Goal: Task Accomplishment & Management: Complete application form

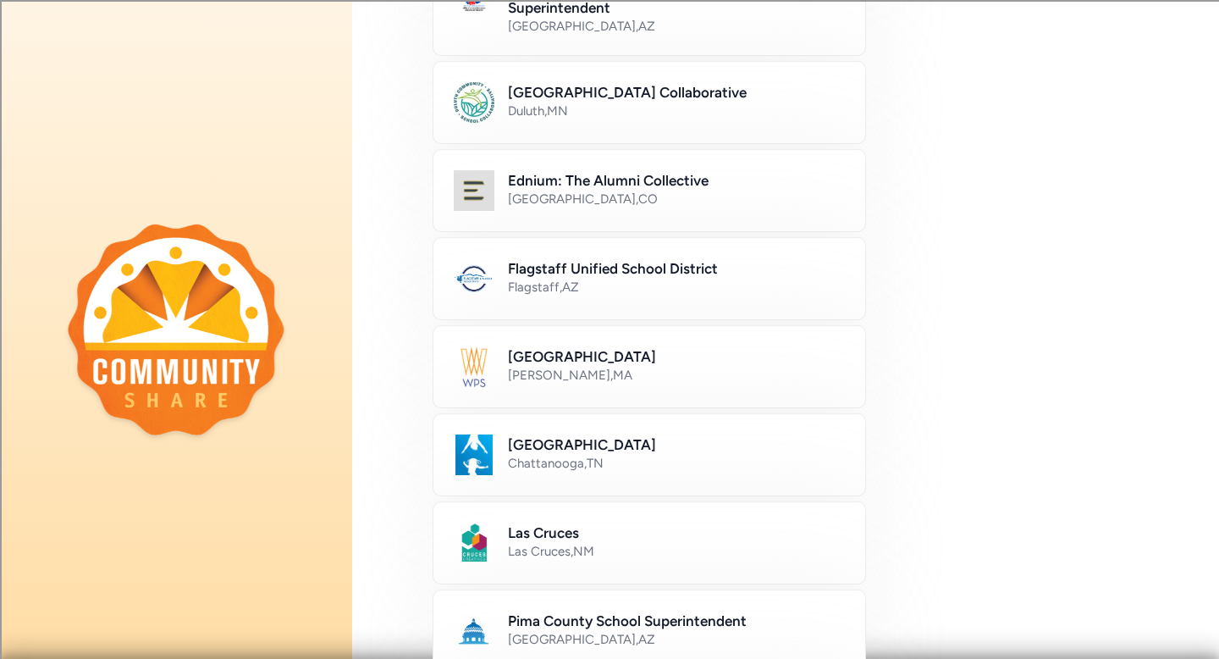
scroll to position [324, 0]
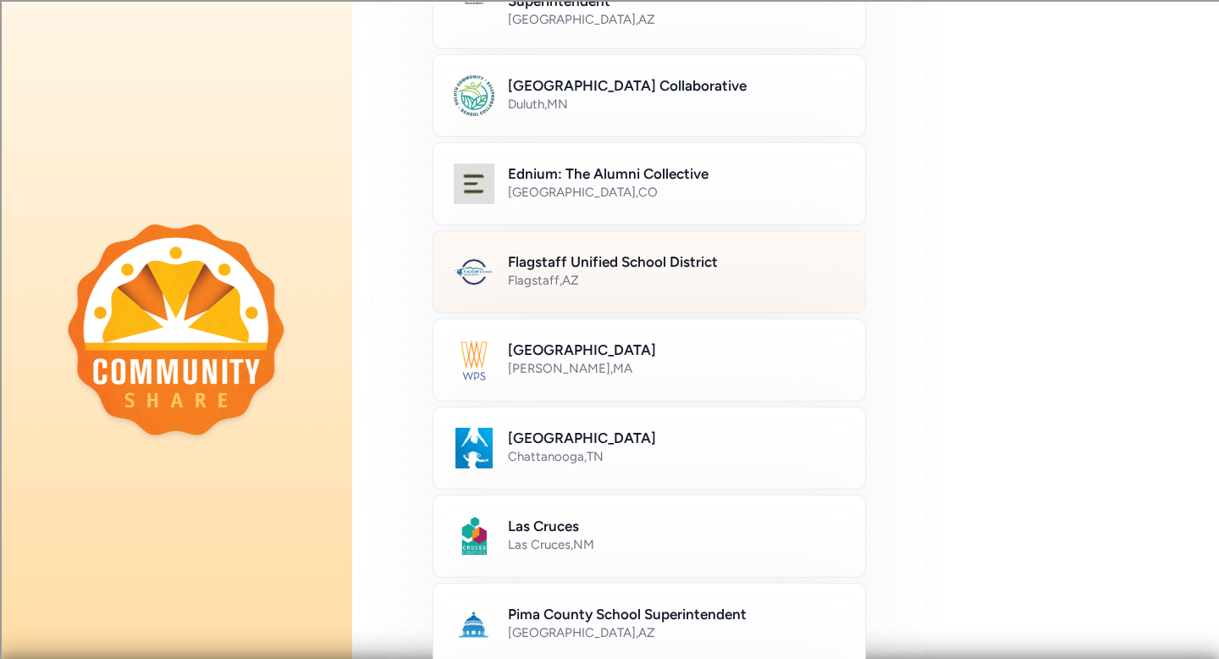
click at [687, 292] on div "Flagstaff Unified School District Flagstaff , [GEOGRAPHIC_DATA]" at bounding box center [649, 271] width 433 height 83
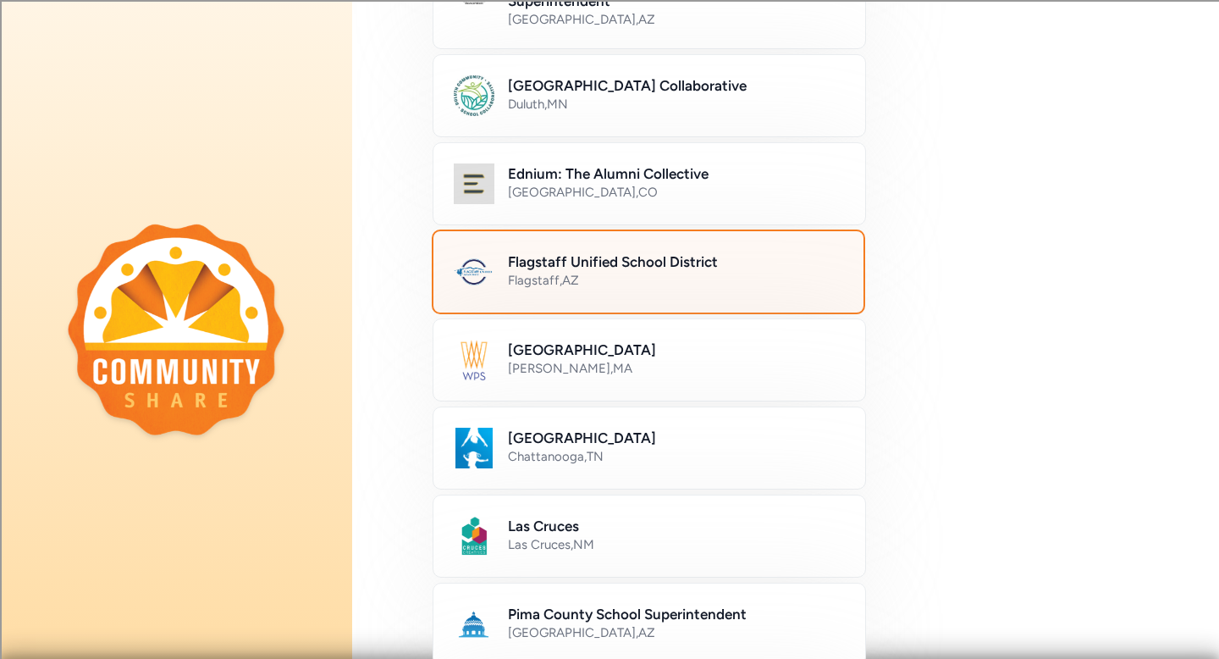
click at [625, 269] on h2 "Flagstaff Unified School District" at bounding box center [675, 261] width 335 height 20
click at [423, 263] on div "Bullitt County Public Schools Bullitt County , KY CochisESA Office of the Cochi…" at bounding box center [785, 473] width 867 height 1331
click at [457, 263] on img at bounding box center [474, 271] width 41 height 41
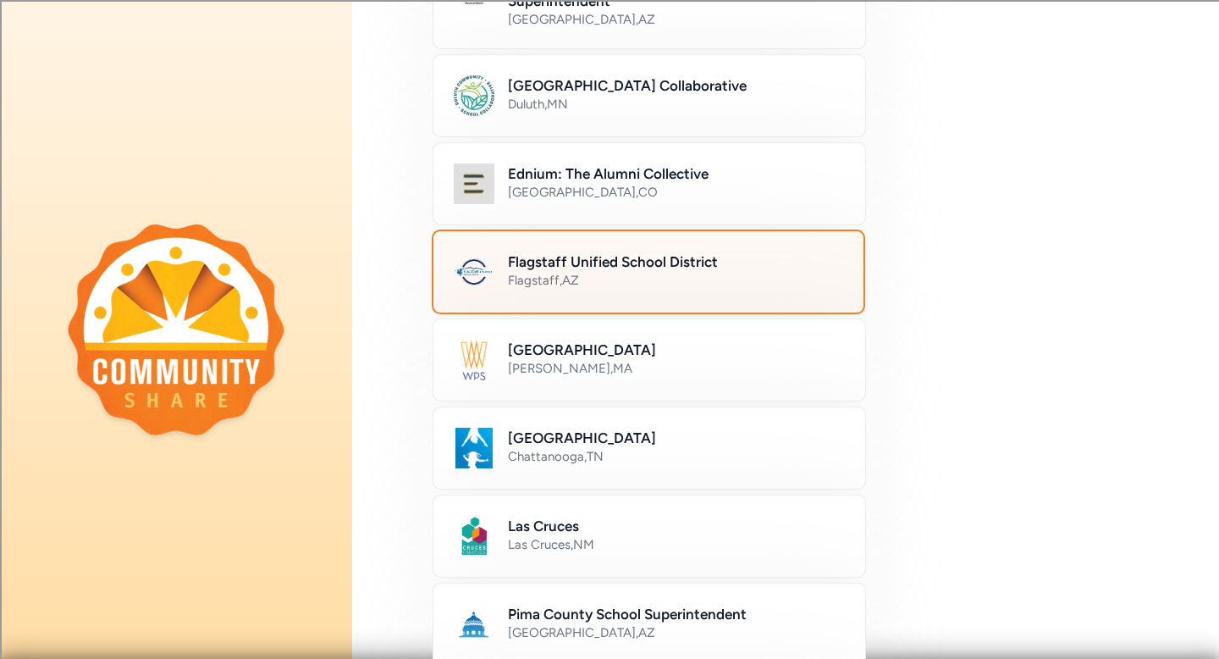
click at [457, 263] on img at bounding box center [474, 271] width 41 height 41
click at [561, 276] on div "Flagstaff , AZ" at bounding box center [675, 280] width 335 height 17
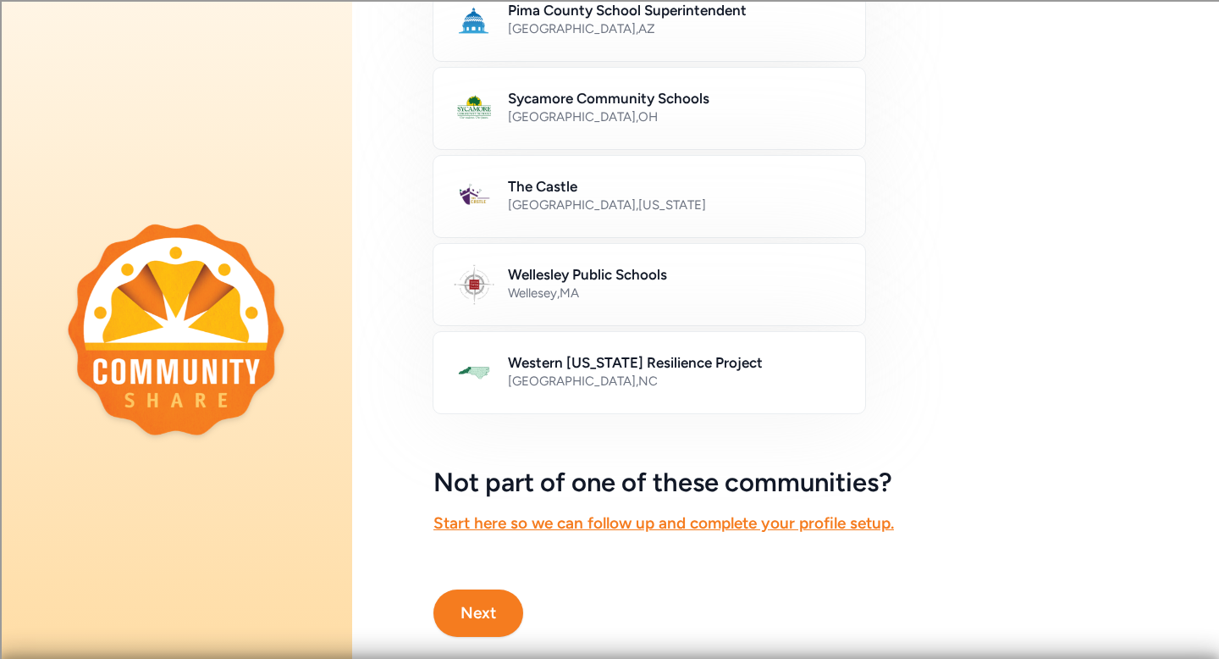
scroll to position [960, 0]
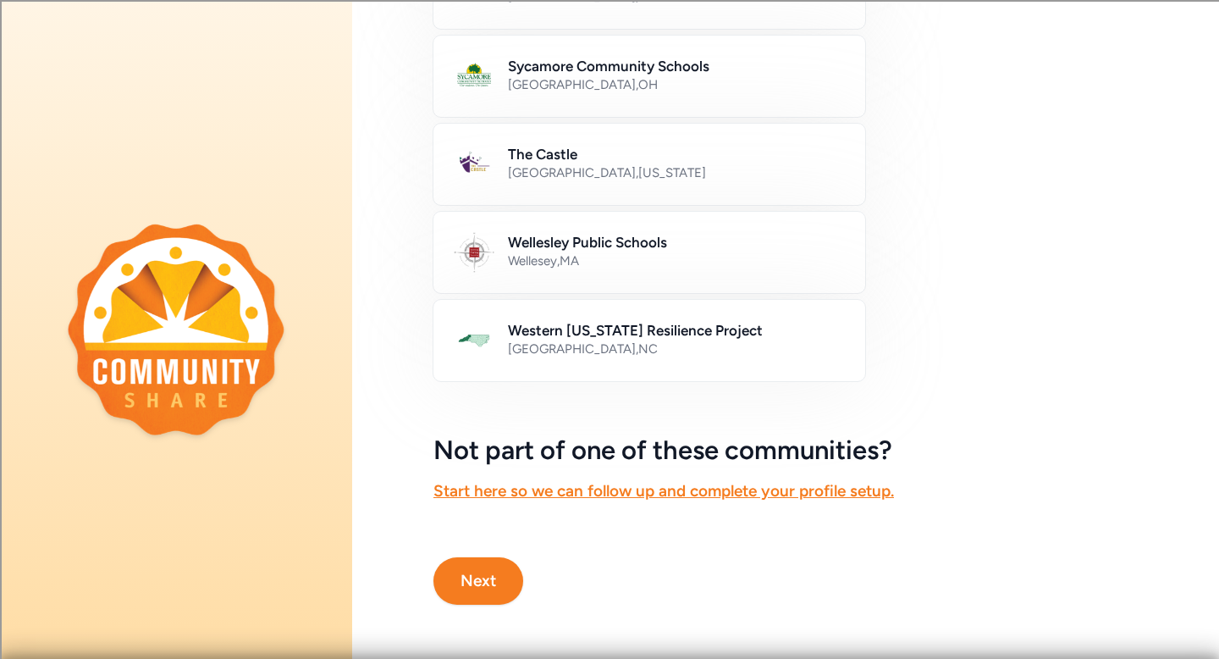
click at [493, 569] on button "Next" at bounding box center [478, 580] width 90 height 47
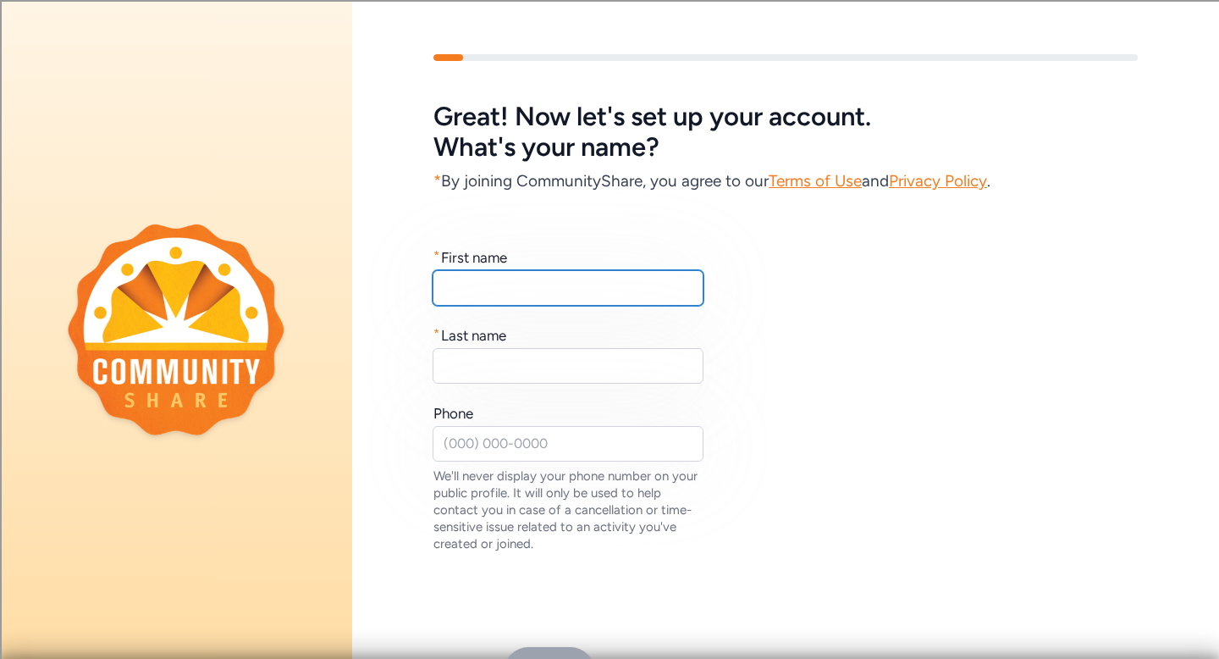
click at [531, 289] on input "text" at bounding box center [568, 288] width 271 height 36
type input "Elaine"
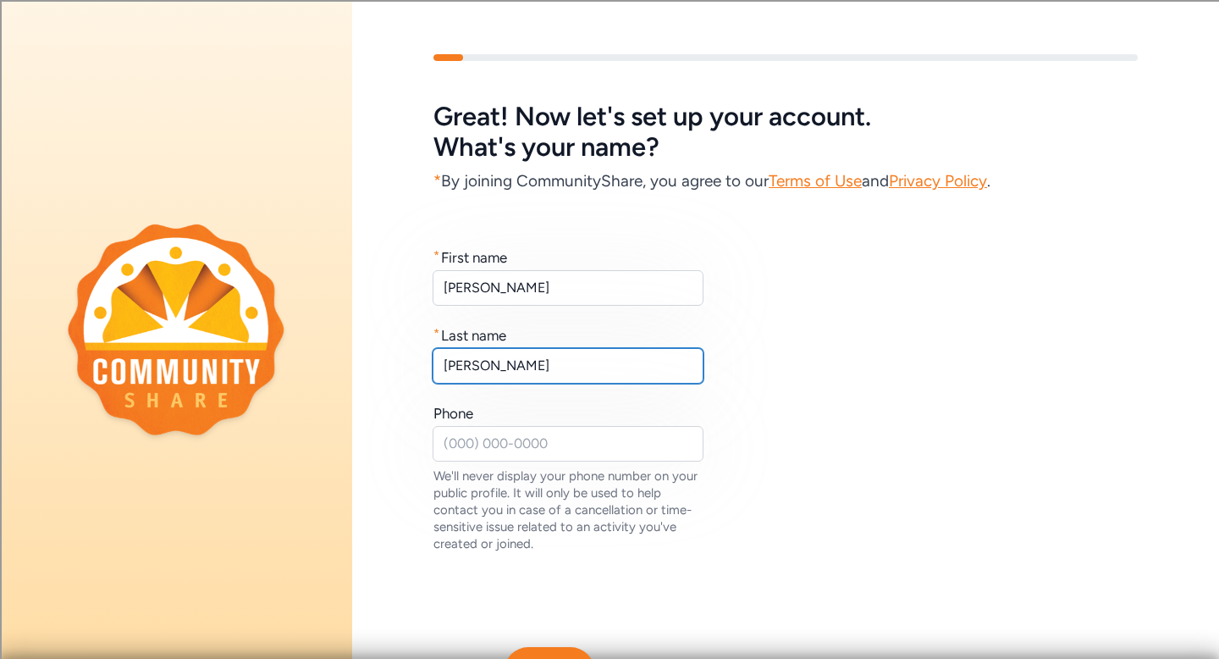
type input "Layman"
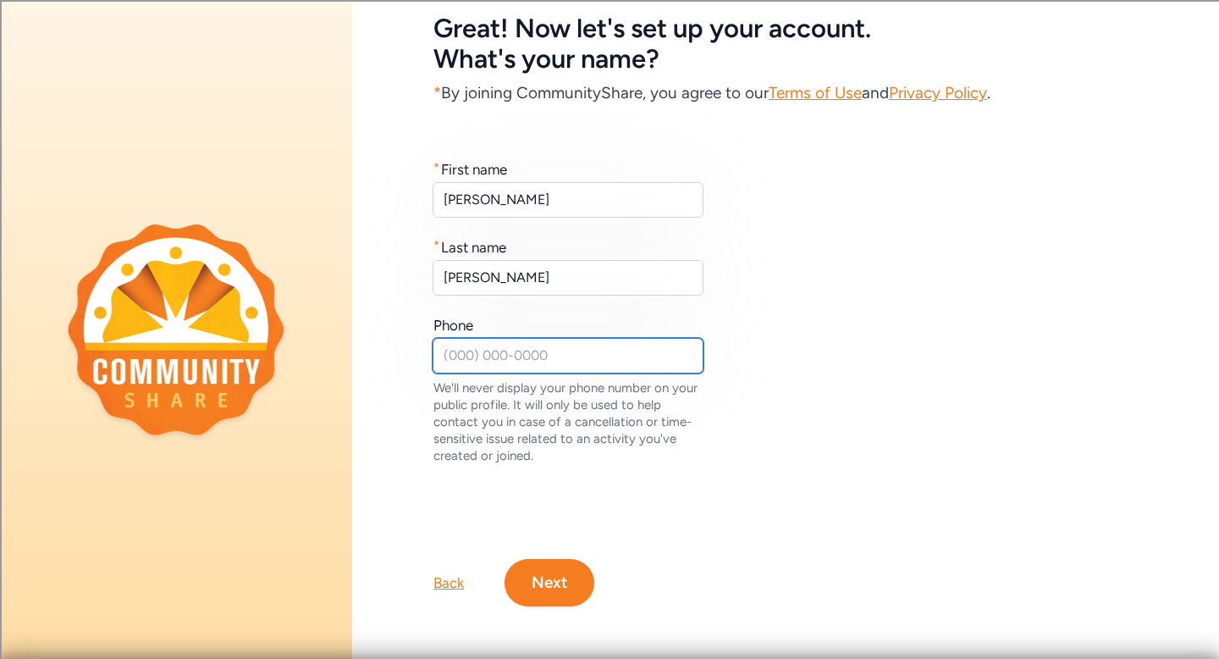
scroll to position [90, 0]
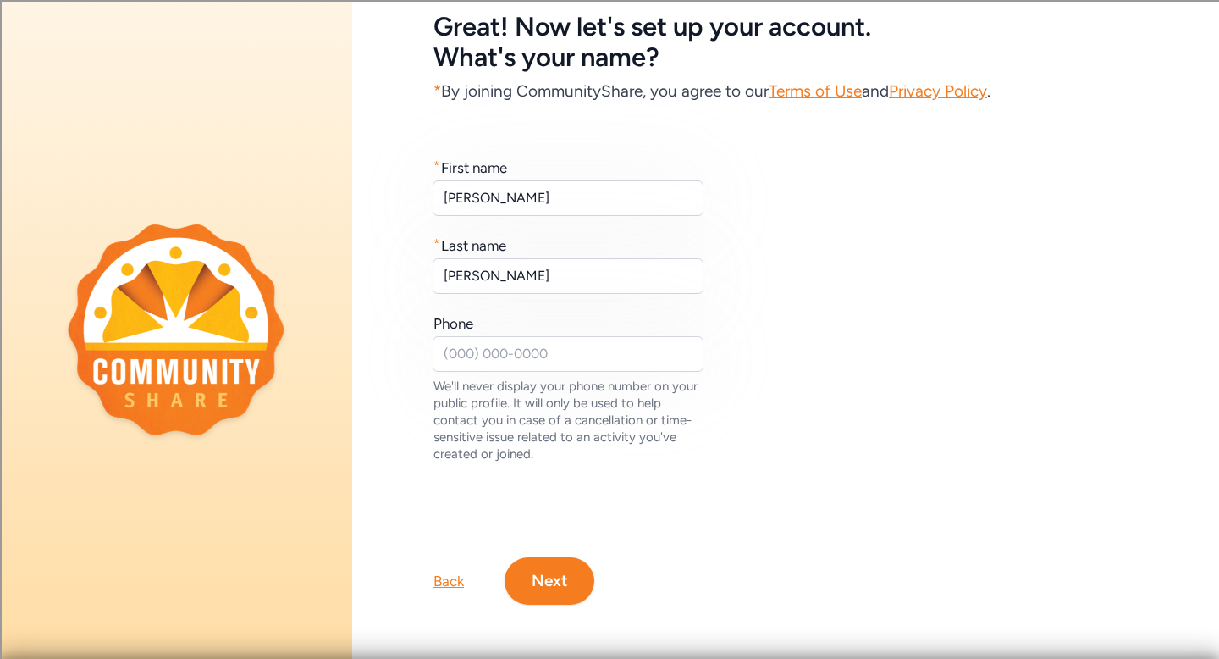
click at [560, 575] on button "Next" at bounding box center [550, 580] width 90 height 47
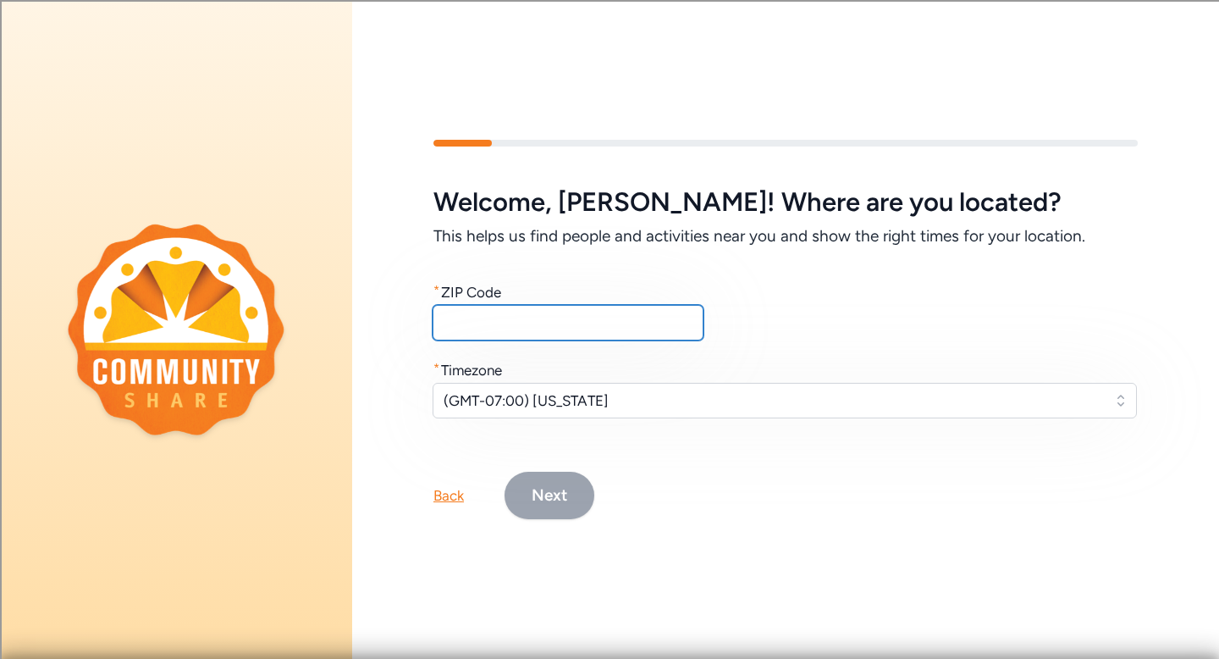
click at [499, 316] on input "text" at bounding box center [568, 323] width 271 height 36
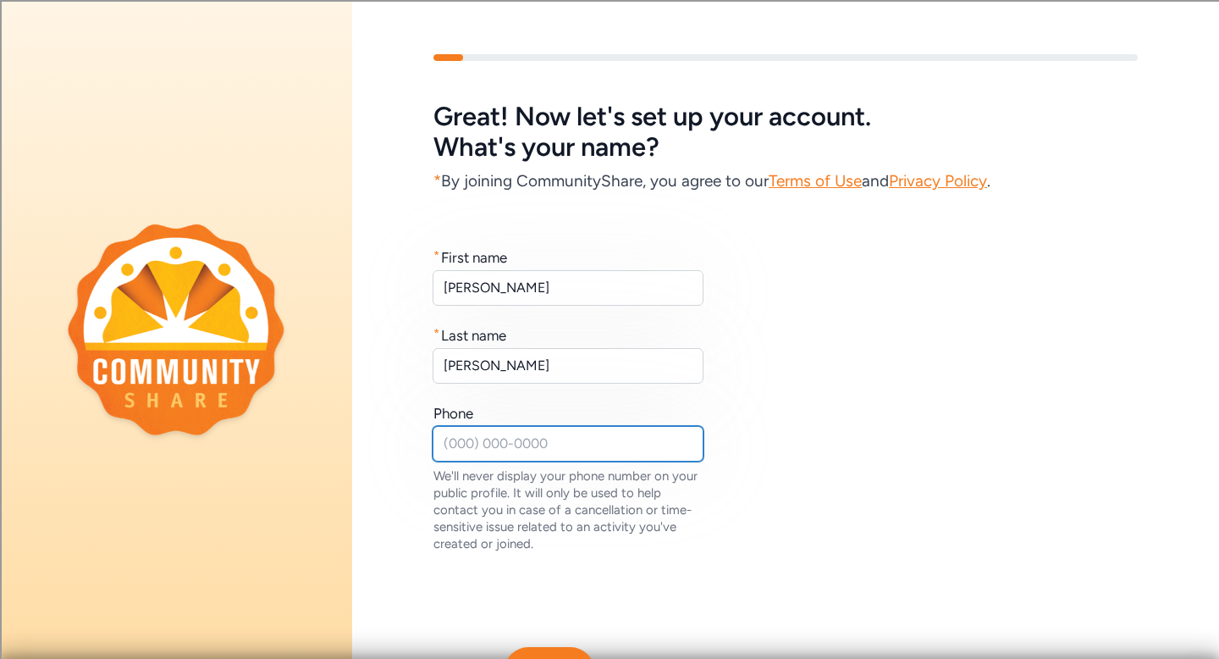
click at [512, 448] on input "text" at bounding box center [568, 444] width 271 height 36
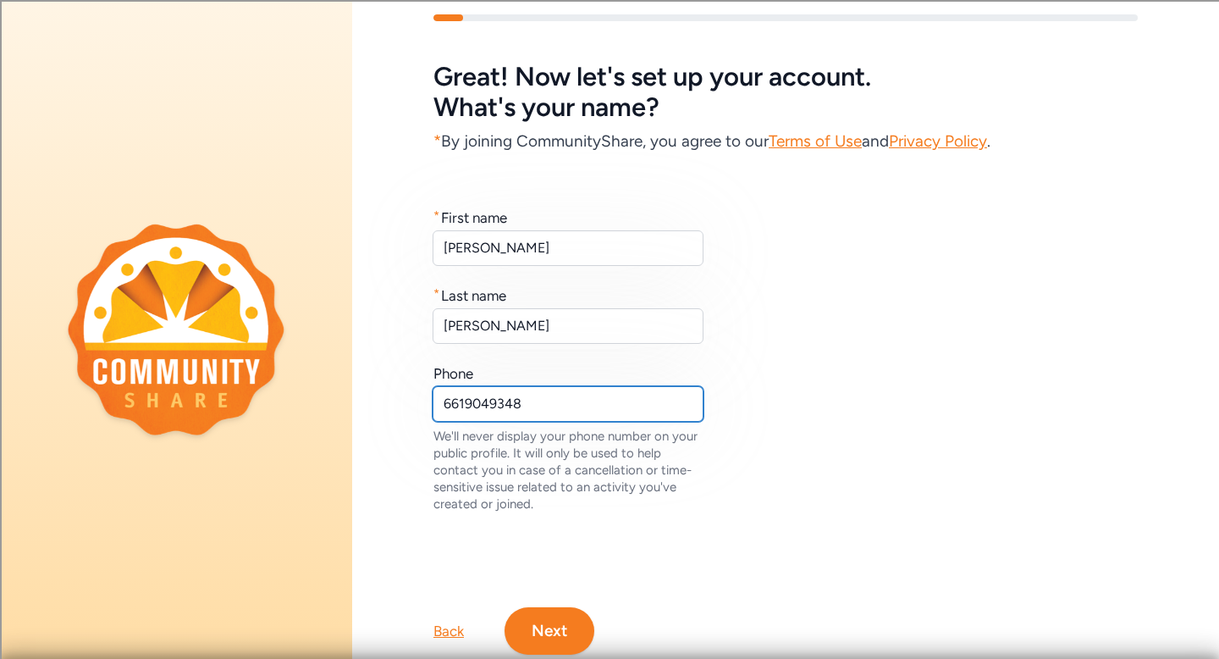
scroll to position [90, 0]
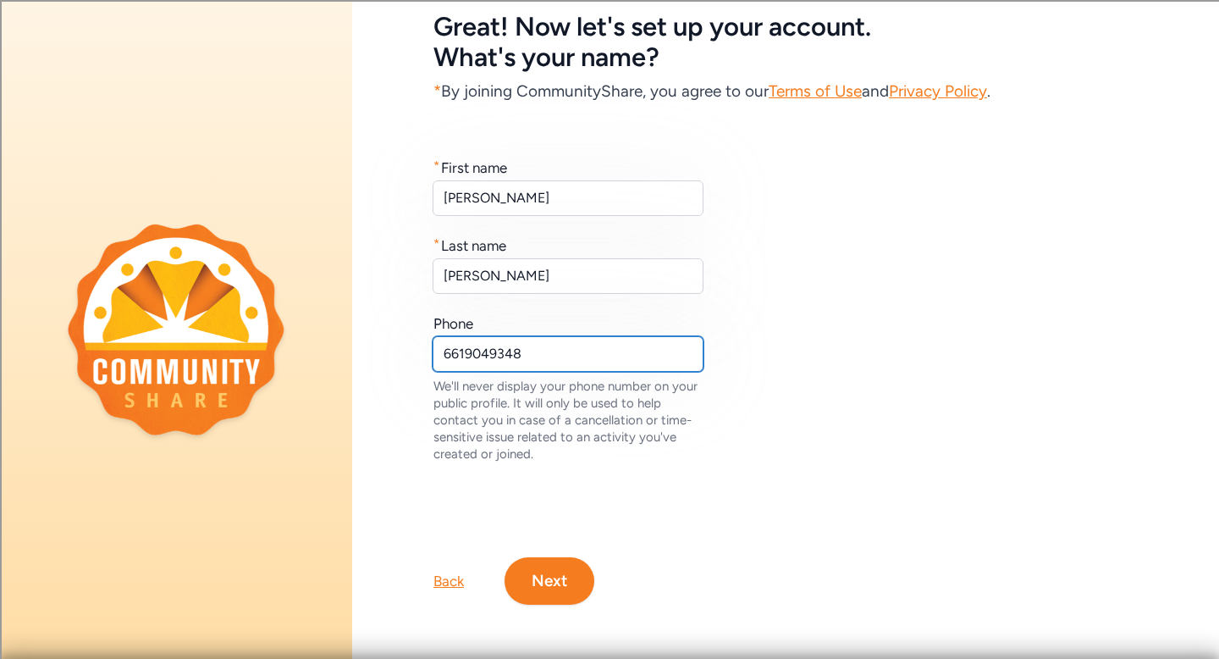
type input "6619049348"
click at [564, 605] on div "Great! Now let's set up your account. What's your name? * By joining CommunityS…" at bounding box center [785, 284] width 867 height 748
click at [564, 591] on button "Next" at bounding box center [550, 580] width 90 height 47
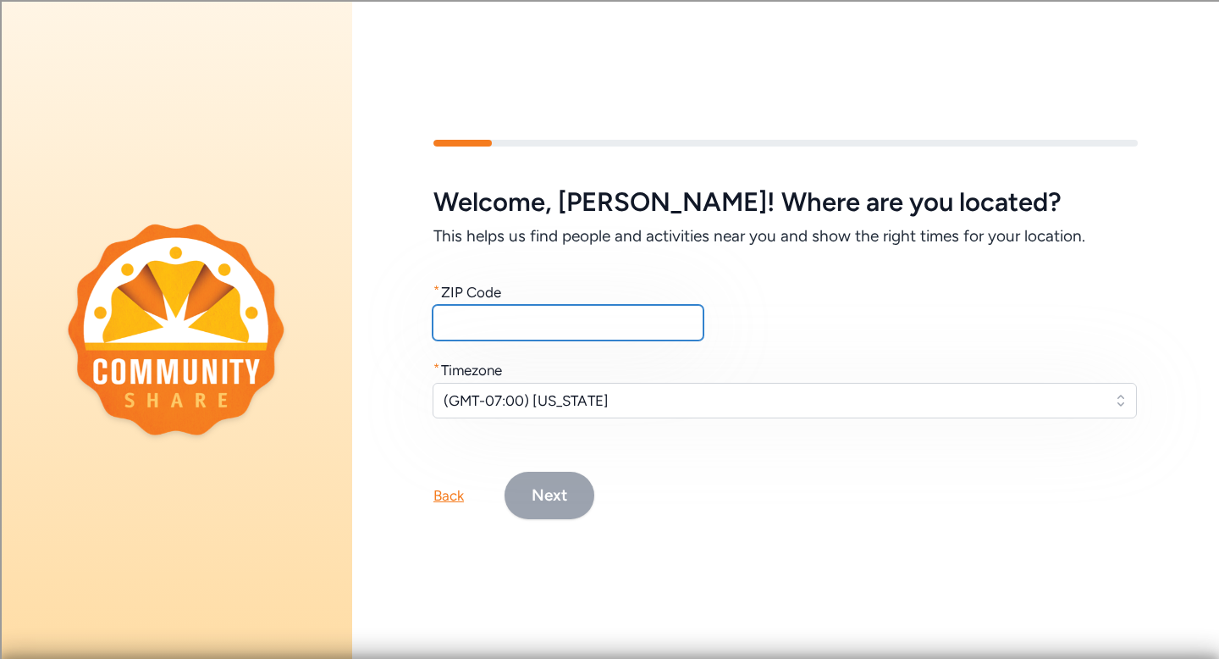
click at [543, 337] on input "text" at bounding box center [568, 323] width 271 height 36
type input "86001"
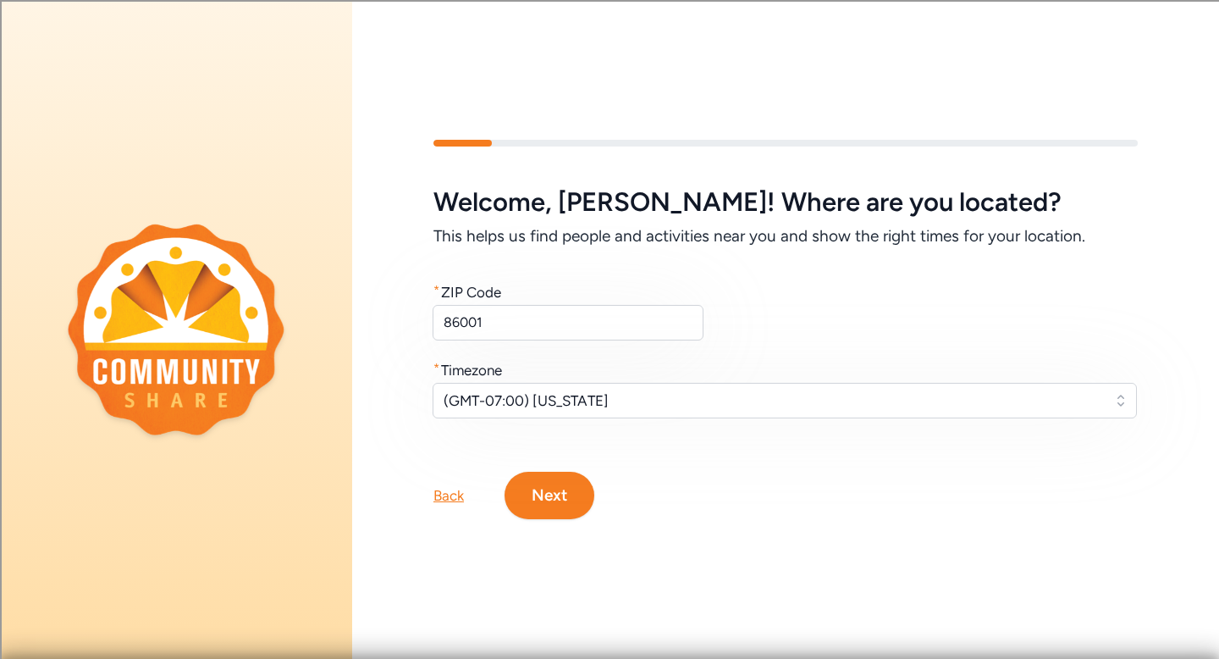
click at [561, 496] on button "Next" at bounding box center [550, 495] width 90 height 47
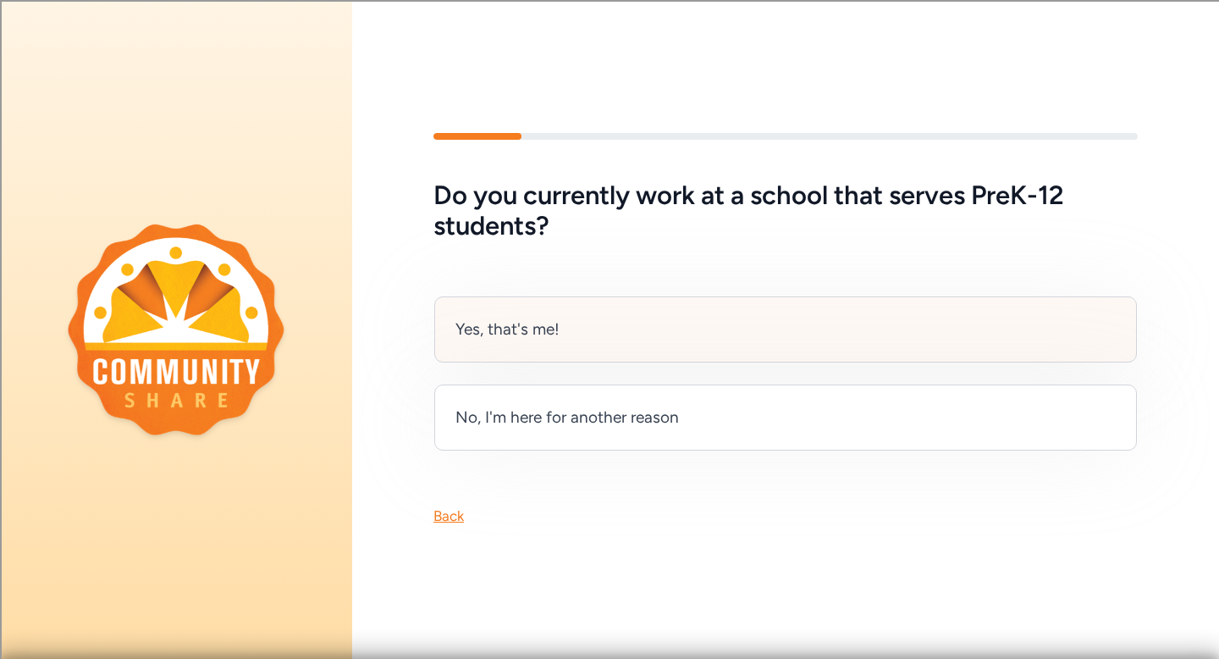
click at [582, 303] on div "Yes, that's me!" at bounding box center [785, 329] width 703 height 66
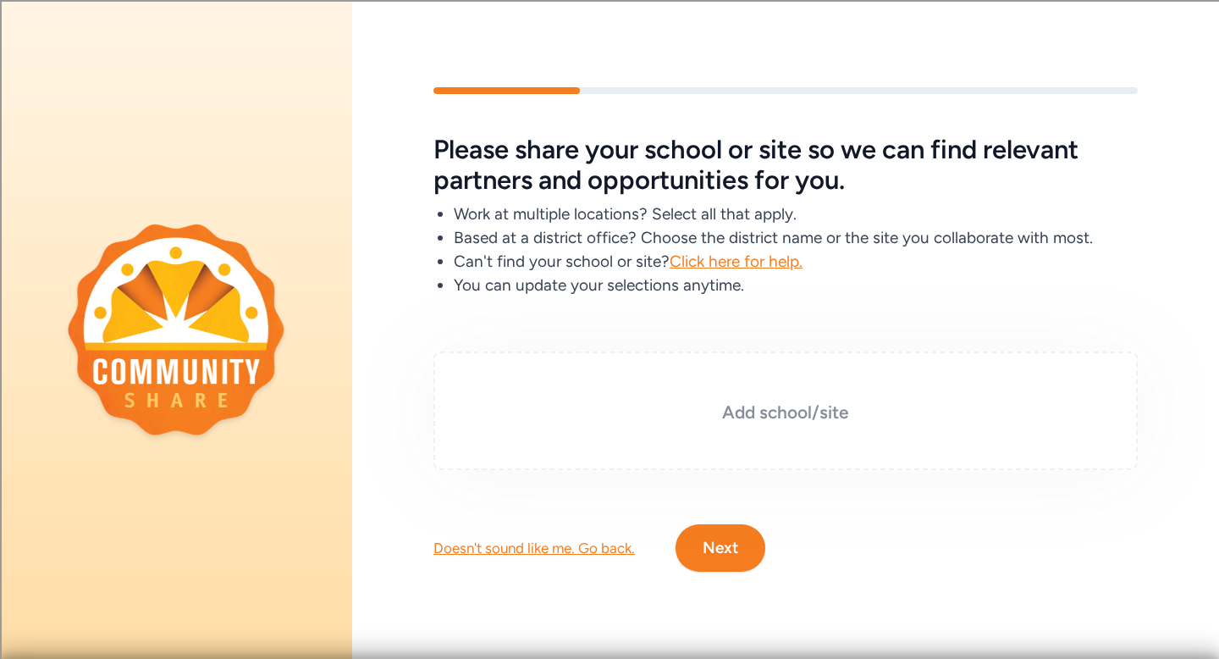
click at [803, 422] on h3 "Add school/site" at bounding box center [786, 412] width 620 height 24
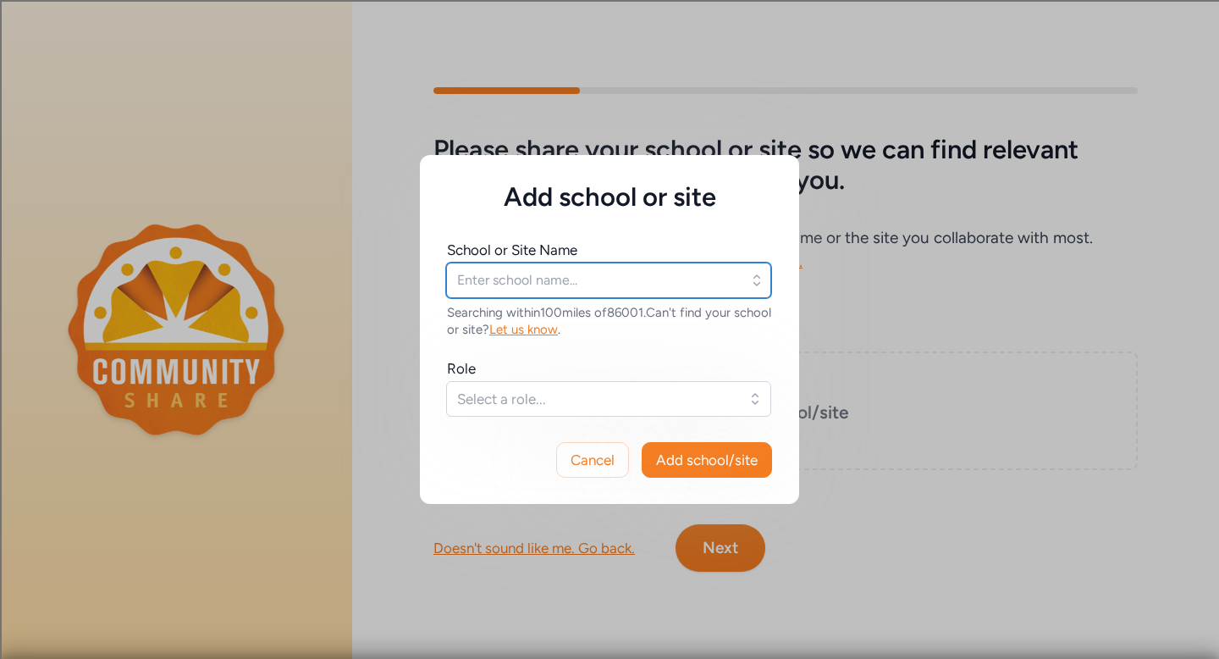
click at [579, 275] on input "text" at bounding box center [608, 280] width 325 height 36
type input "DeMiguel"
click at [588, 275] on input "text" at bounding box center [608, 280] width 325 height 36
click at [570, 269] on input "DeMiguel" at bounding box center [608, 280] width 325 height 36
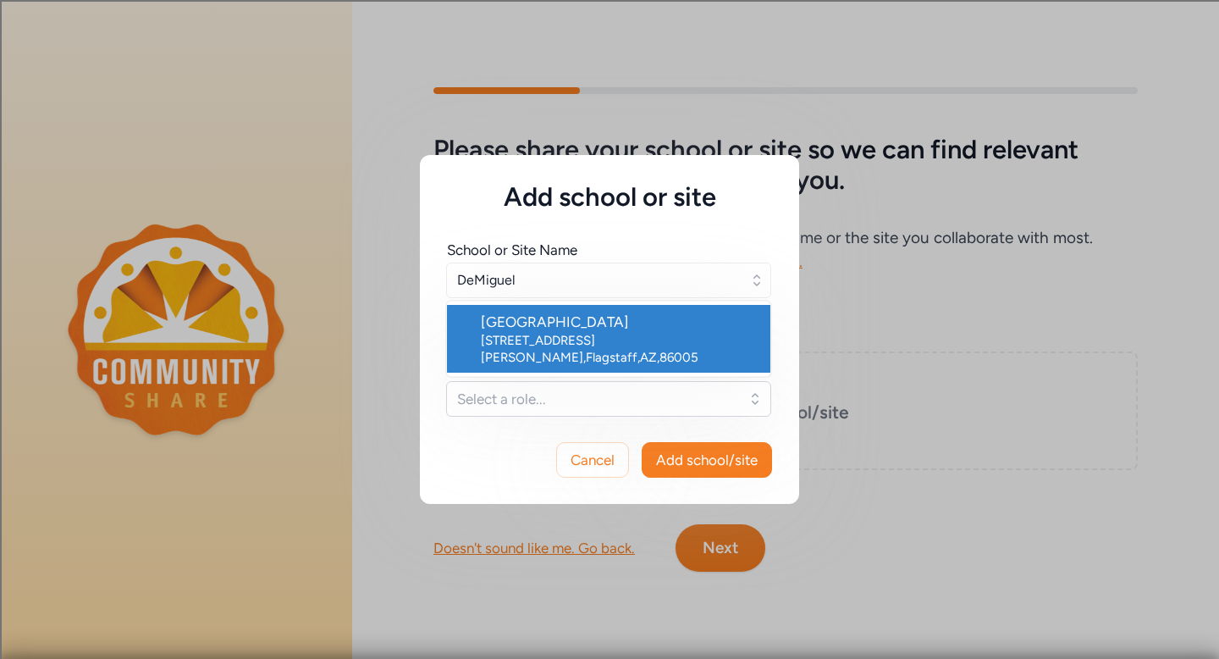
click at [563, 313] on div "DeMiguel Elementary School" at bounding box center [619, 322] width 276 height 20
type input "DeMiguel Elementary School"
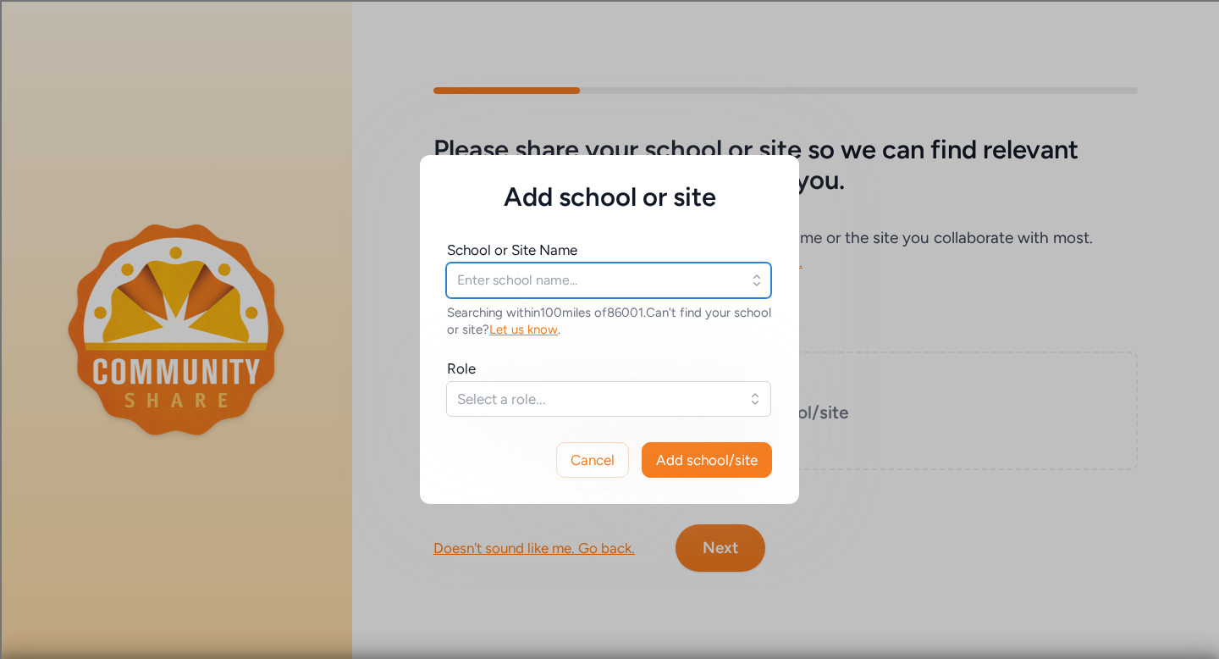
click at [540, 280] on input "text" at bounding box center [608, 280] width 325 height 36
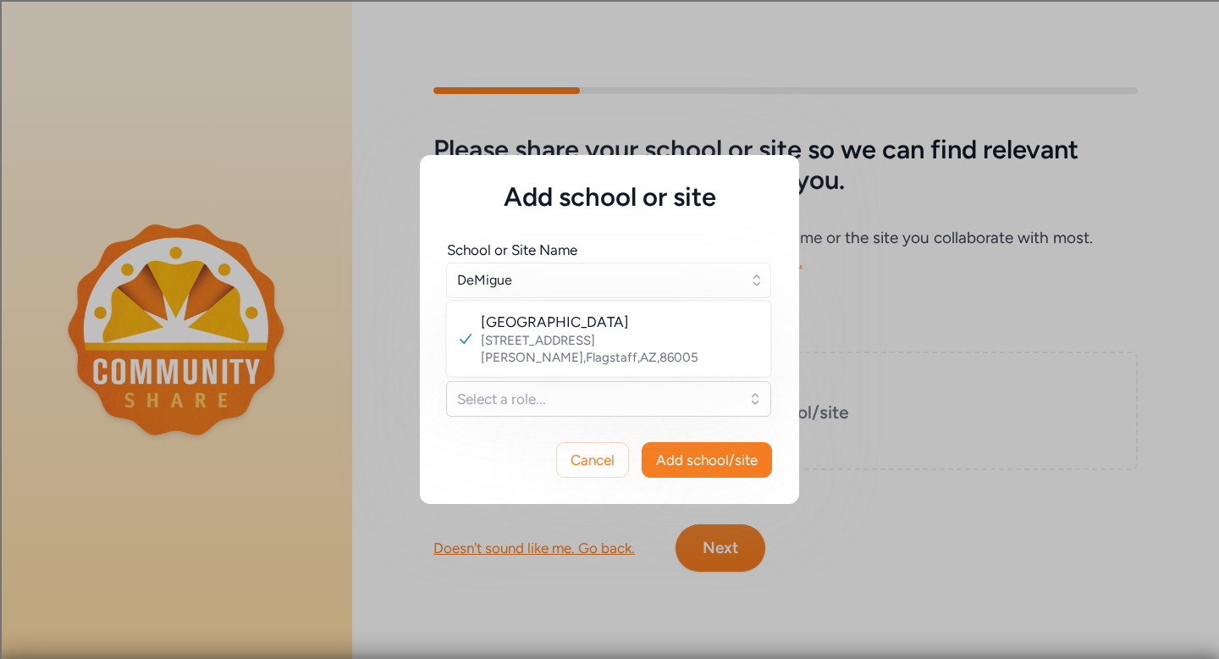
click at [613, 374] on div "Role" at bounding box center [609, 368] width 325 height 20
type input "DeMiguel Elementary School"
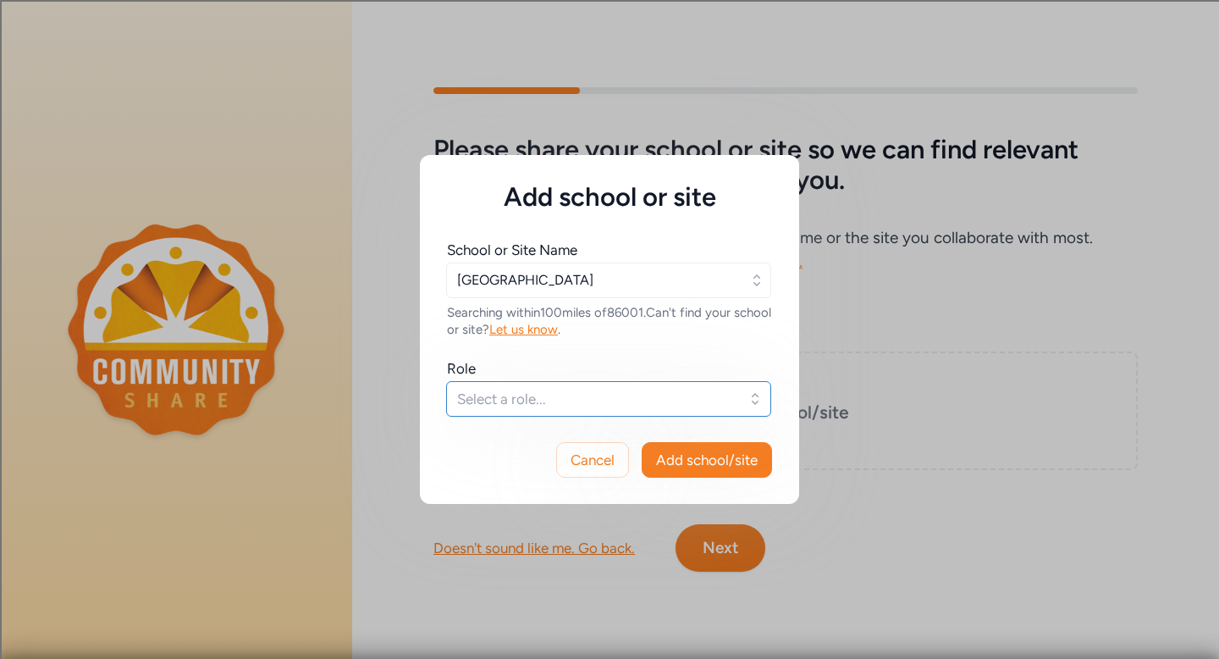
click at [611, 398] on span "Select a role..." at bounding box center [596, 399] width 279 height 20
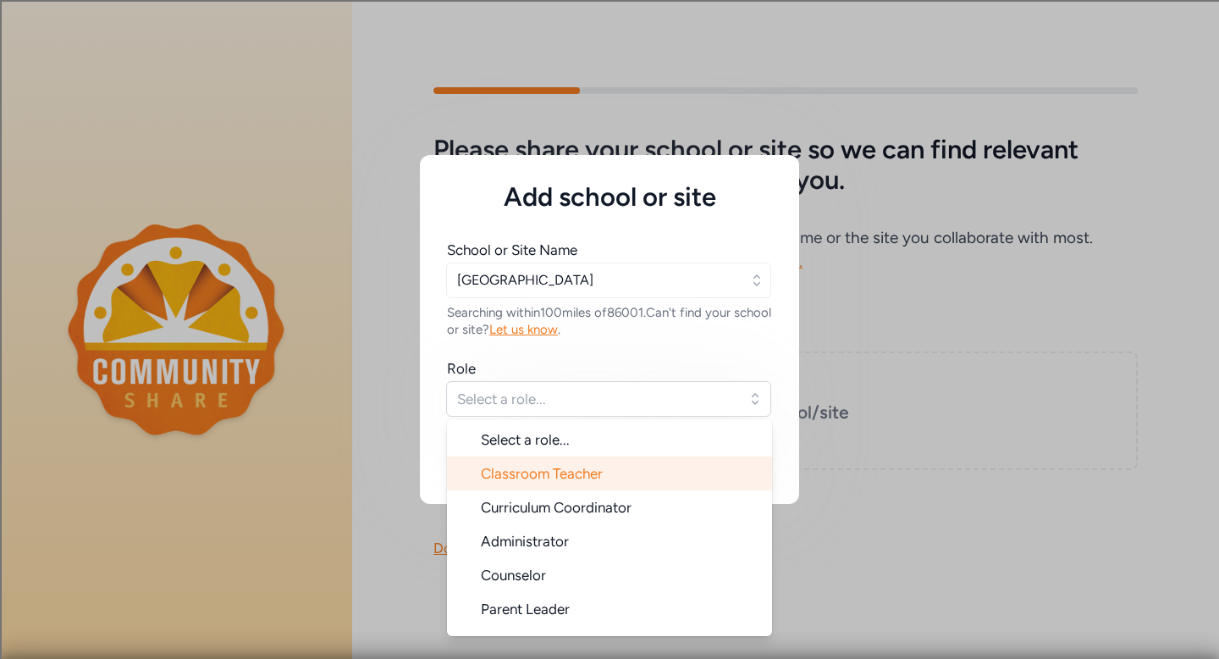
click at [580, 481] on span "Classroom Teacher" at bounding box center [542, 473] width 122 height 17
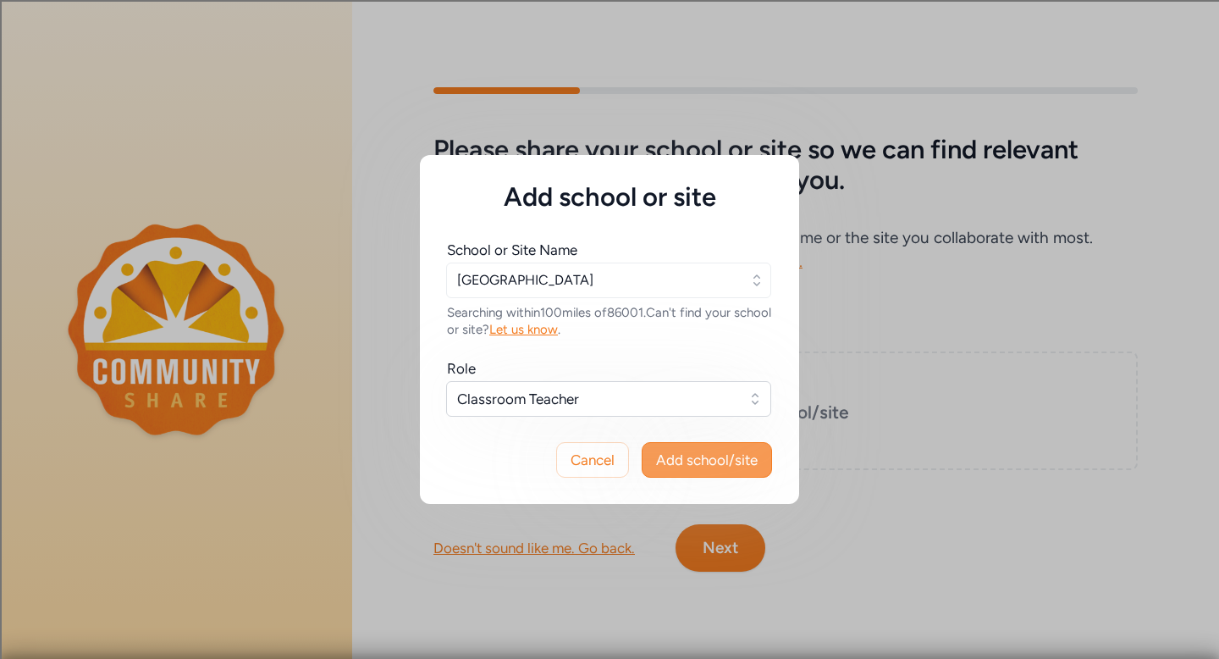
click at [700, 462] on span "Add school/site" at bounding box center [707, 460] width 102 height 20
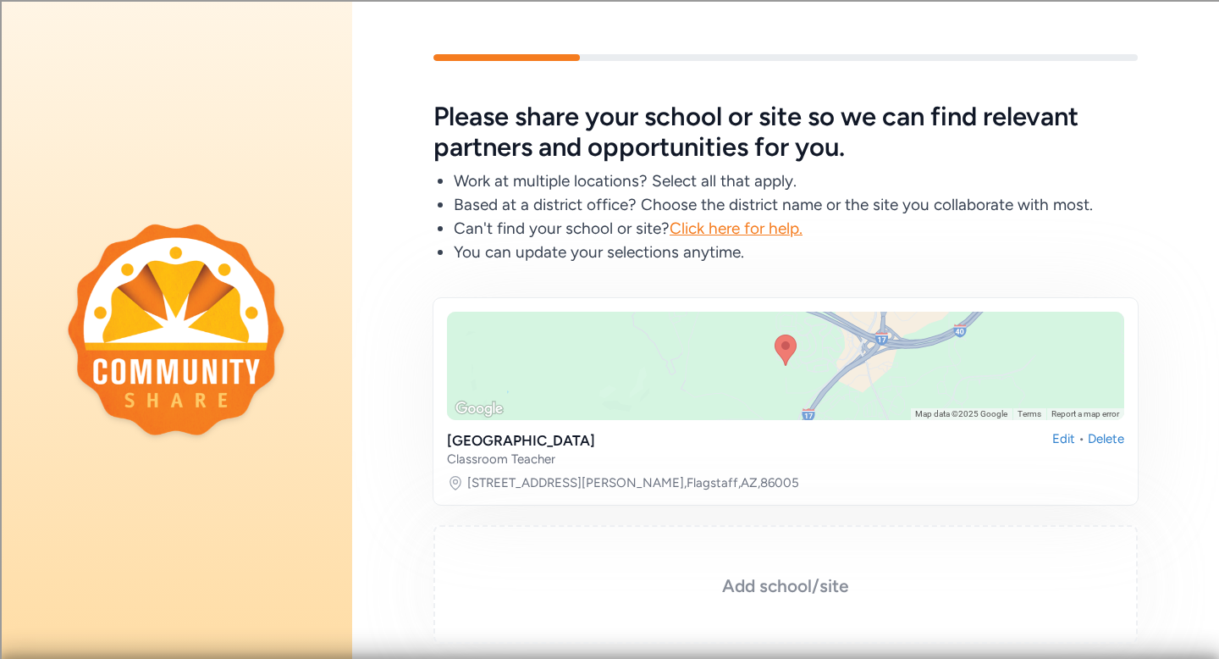
scroll to position [141, 0]
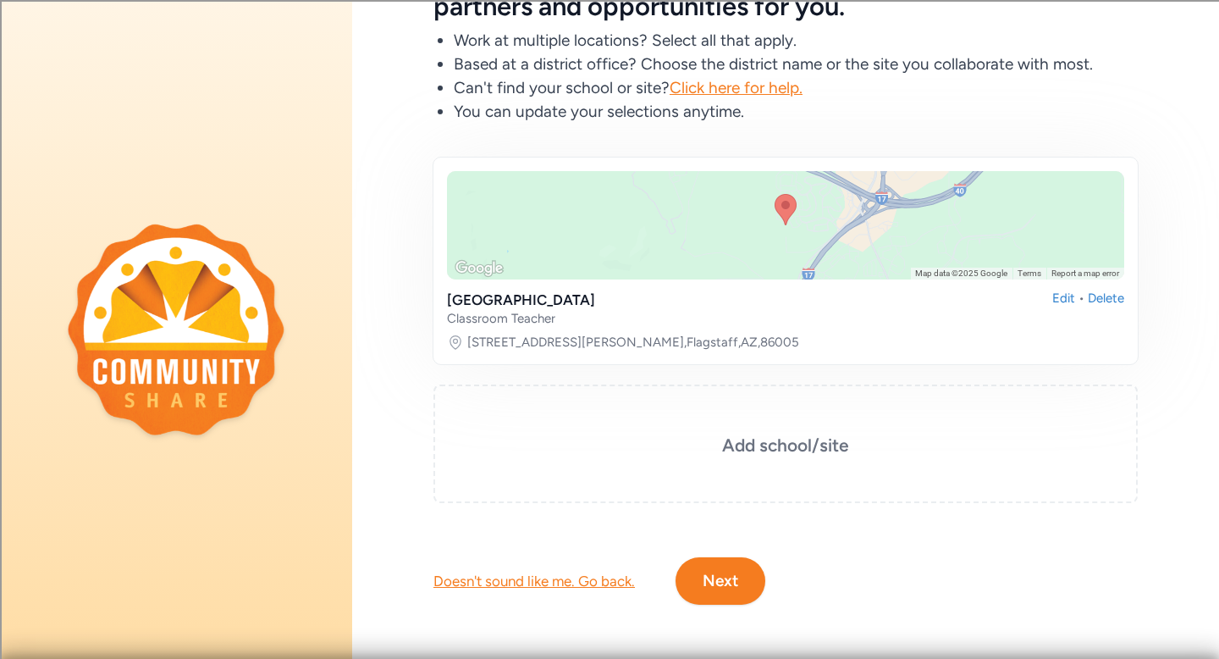
click at [727, 571] on button "Next" at bounding box center [721, 580] width 90 height 47
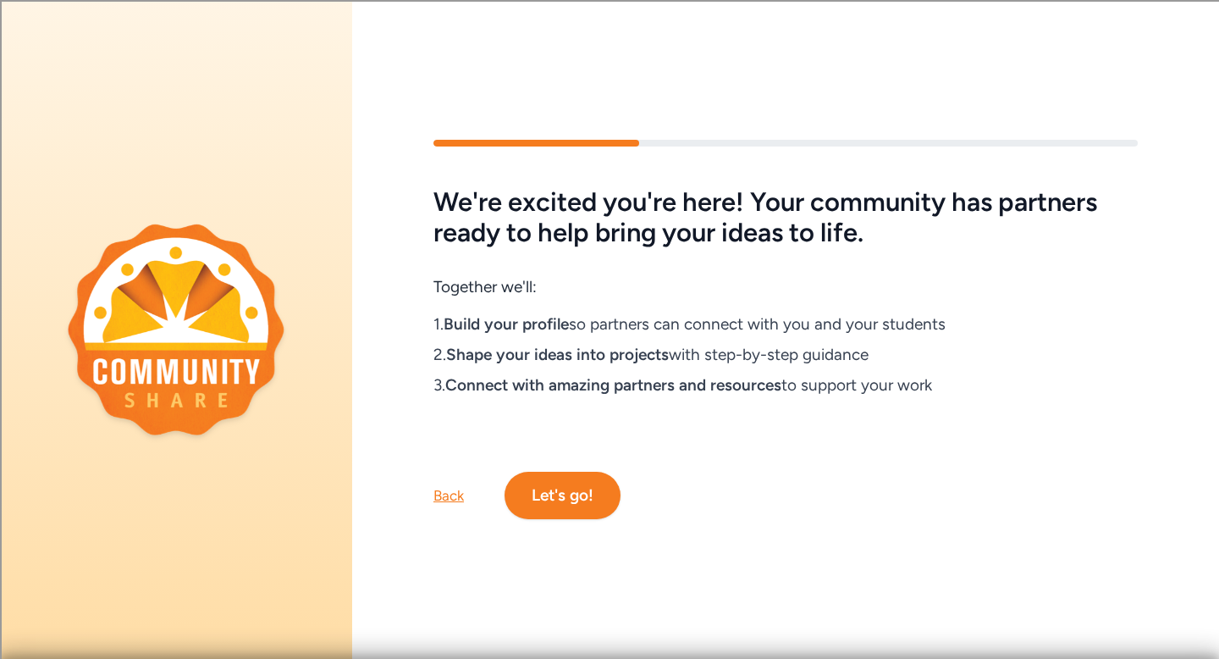
click at [579, 480] on button "Let's go!" at bounding box center [563, 495] width 116 height 47
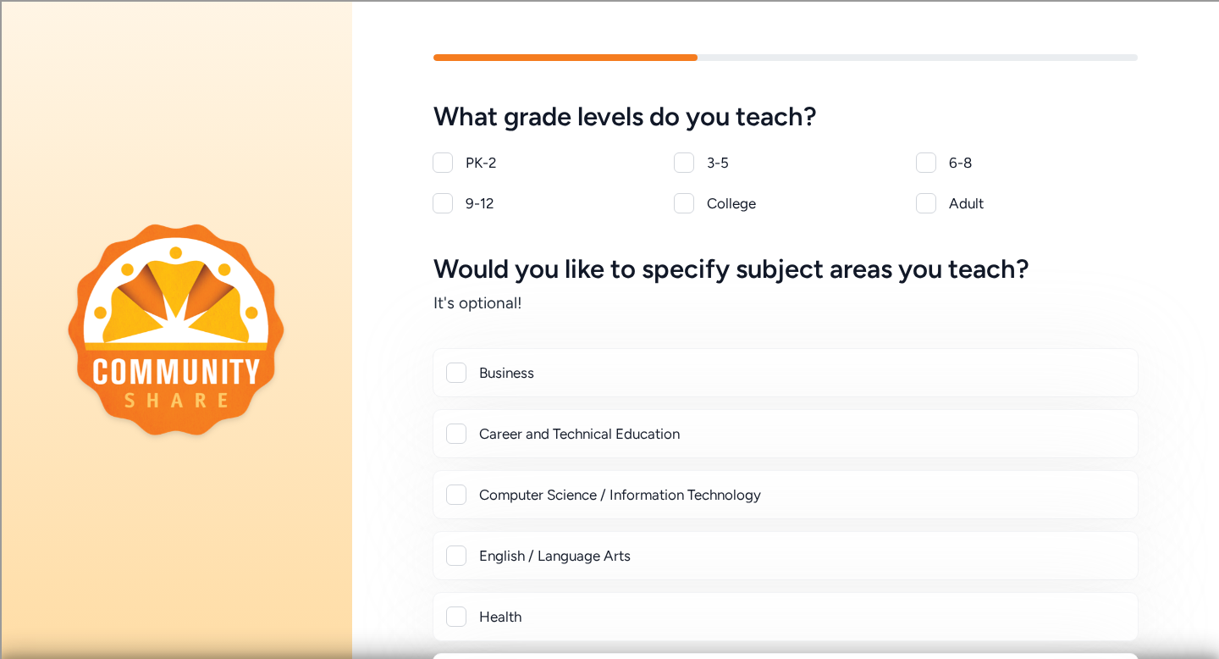
click at [687, 157] on div at bounding box center [684, 162] width 20 height 20
checkbox input "true"
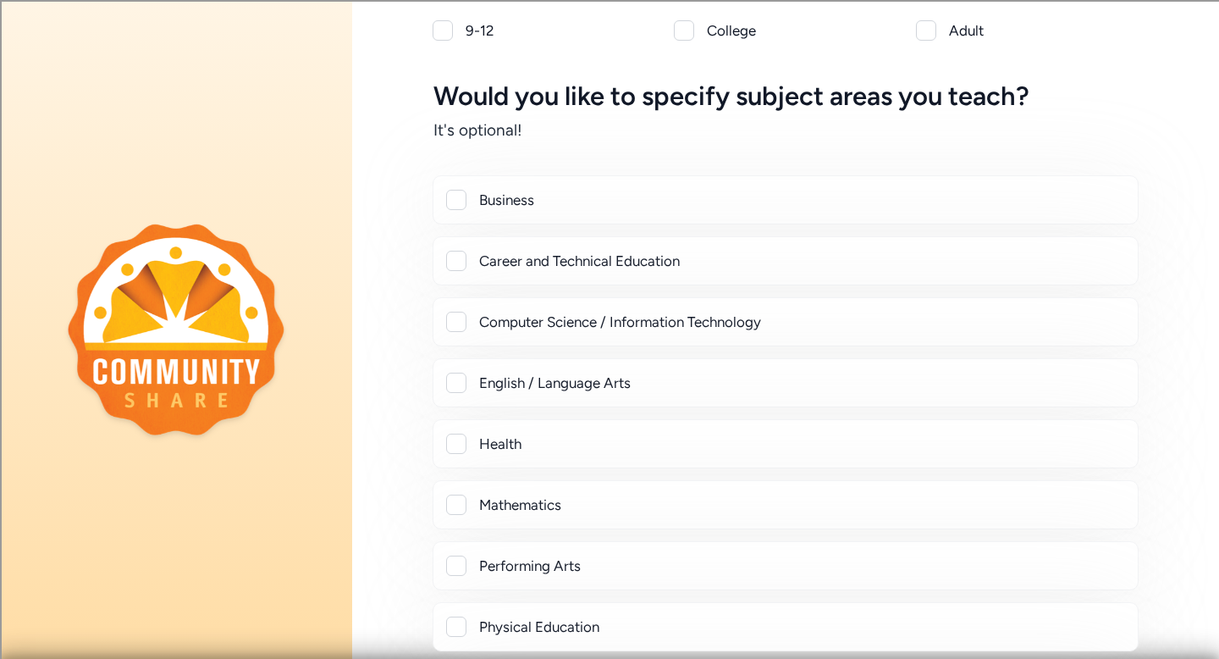
scroll to position [665, 0]
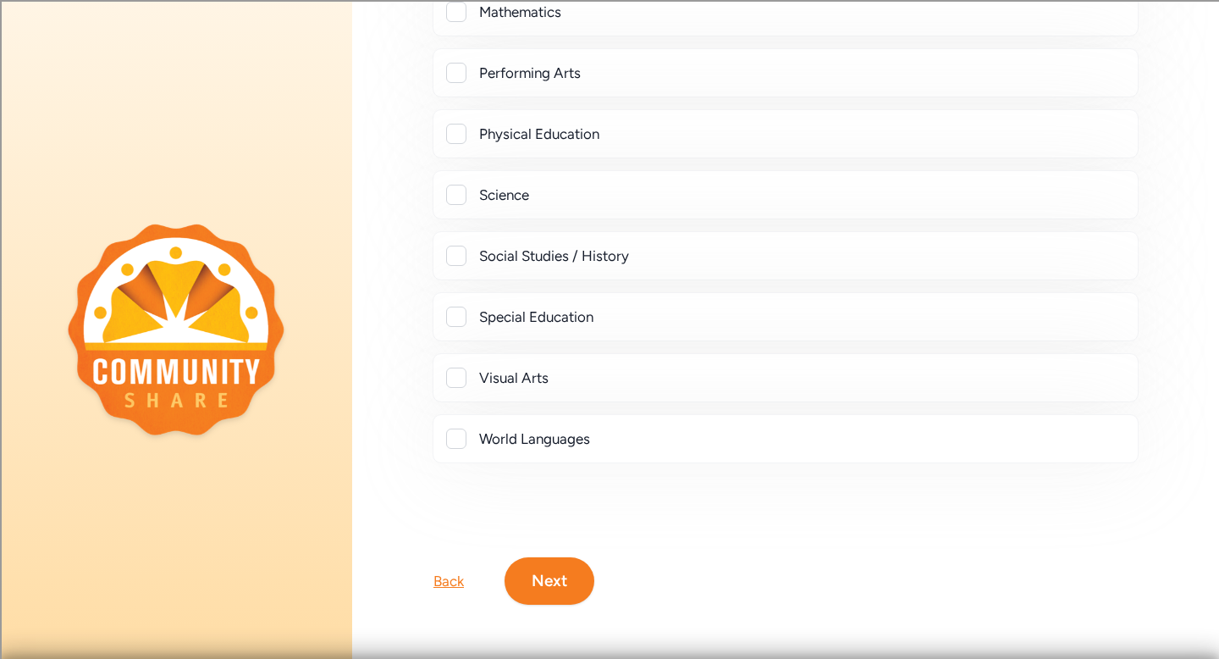
click at [552, 580] on button "Next" at bounding box center [550, 580] width 90 height 47
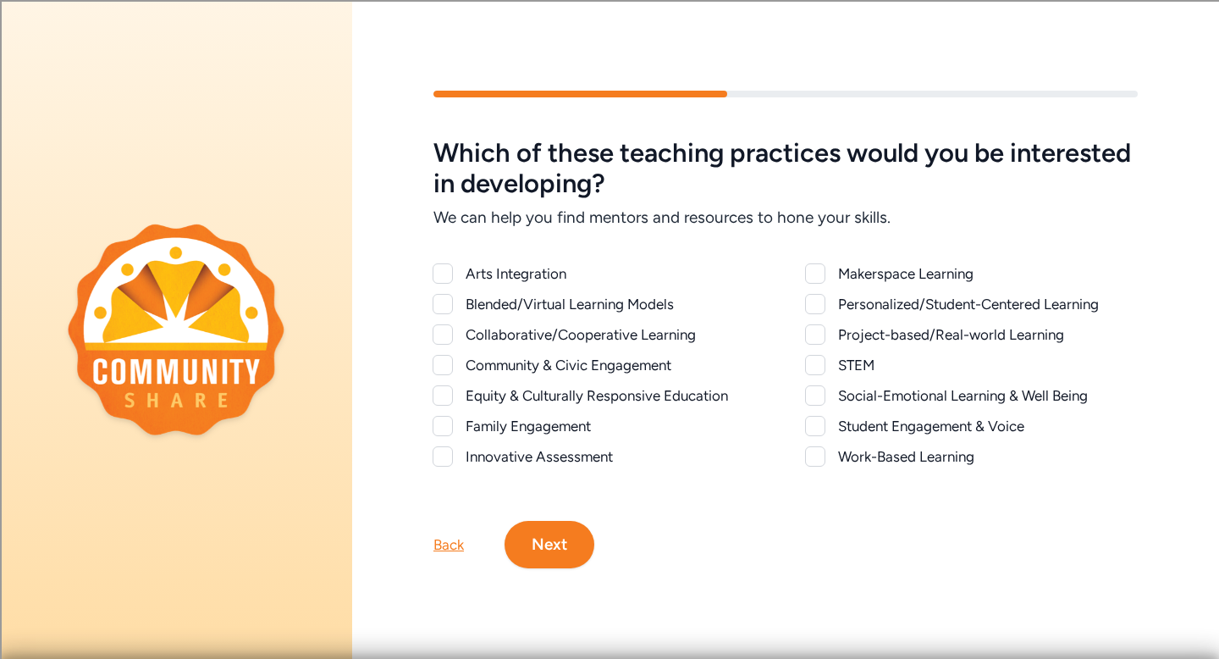
click at [828, 451] on div "Work-Based Learning" at bounding box center [972, 456] width 332 height 20
click at [817, 452] on div at bounding box center [815, 456] width 20 height 20
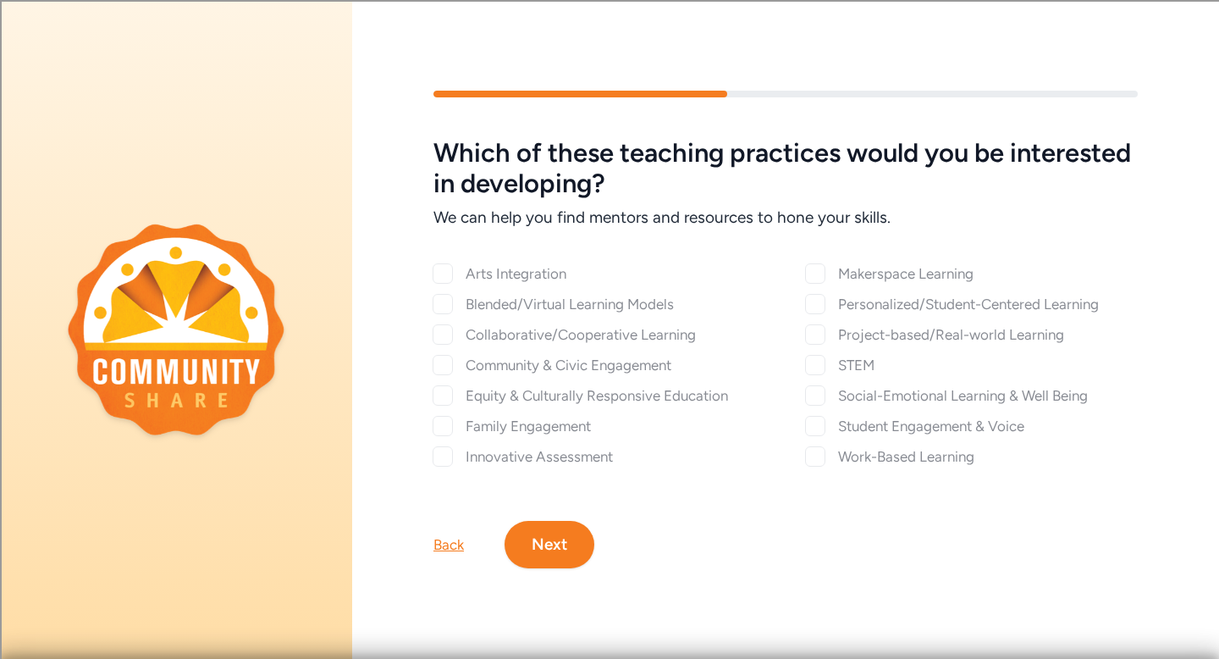
click at [820, 423] on div "Which of these teaching practices would you be interested in developing? We can…" at bounding box center [785, 302] width 704 height 328
click at [815, 384] on div "Which of these teaching practices would you be interested in developing? We can…" at bounding box center [785, 302] width 704 height 328
click at [815, 356] on div "Which of these teaching practices would you be interested in developing? We can…" at bounding box center [785, 302] width 704 height 328
click at [809, 323] on div "Which of these teaching practices would you be interested in developing? We can…" at bounding box center [785, 302] width 704 height 328
click at [766, 465] on div "Which of these teaching practices would you be interested in developing? We can…" at bounding box center [785, 302] width 704 height 328
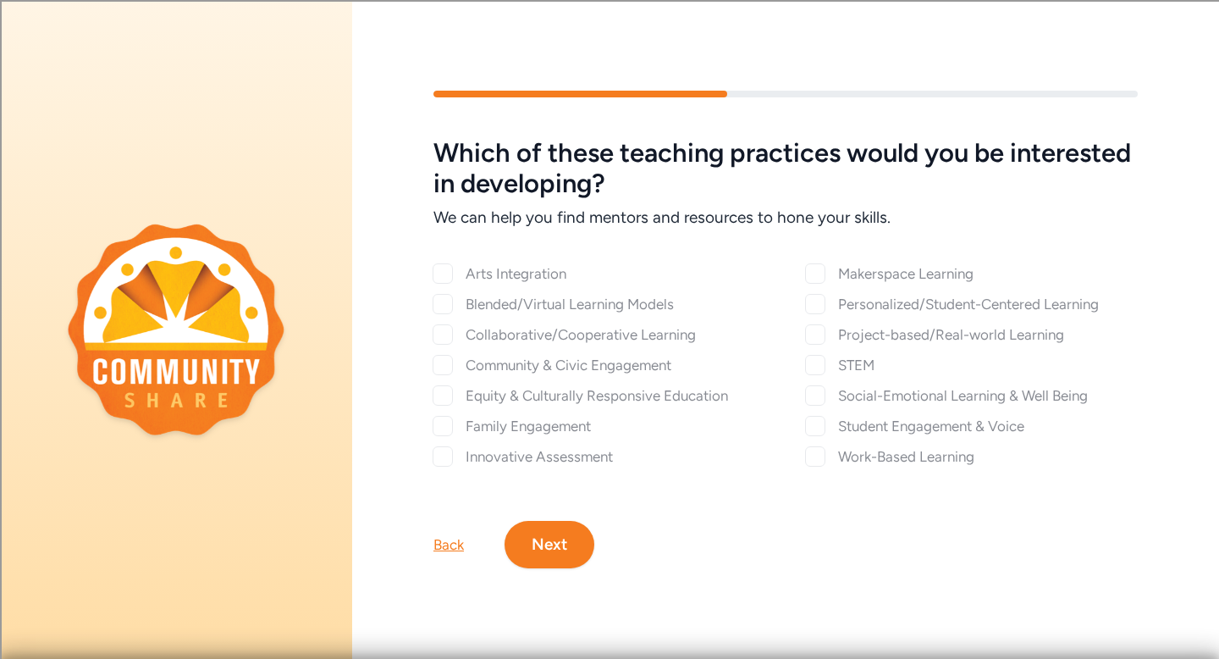
click at [850, 586] on div "Which of these teaching practices would you be interested in developing? We can…" at bounding box center [785, 329] width 867 height 586
click at [441, 463] on div "Which of these teaching practices would you be interested in developing? We can…" at bounding box center [785, 302] width 704 height 328
checkbox input "true"
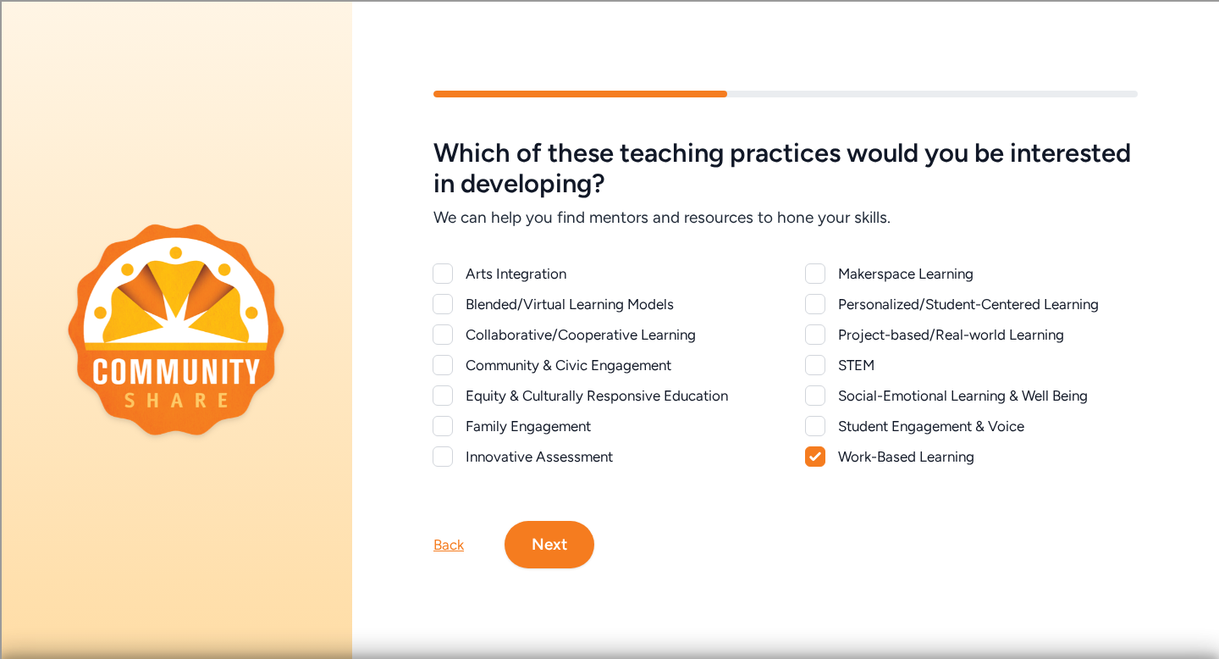
click at [817, 426] on div at bounding box center [815, 426] width 20 height 20
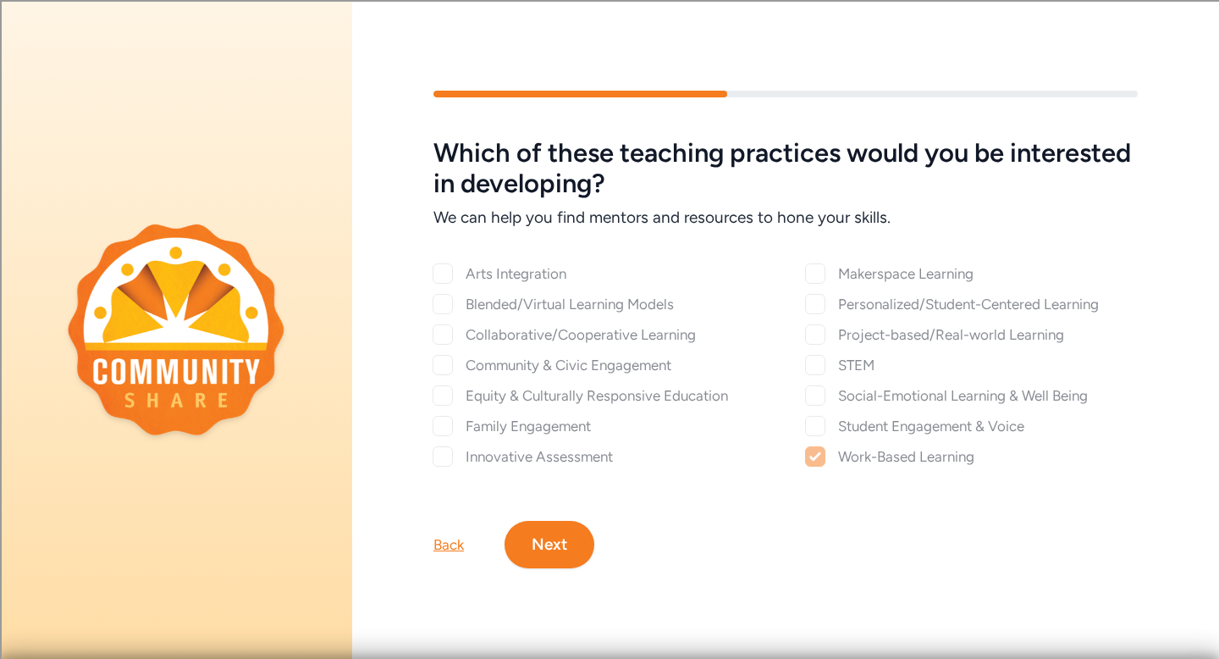
checkbox input "true"
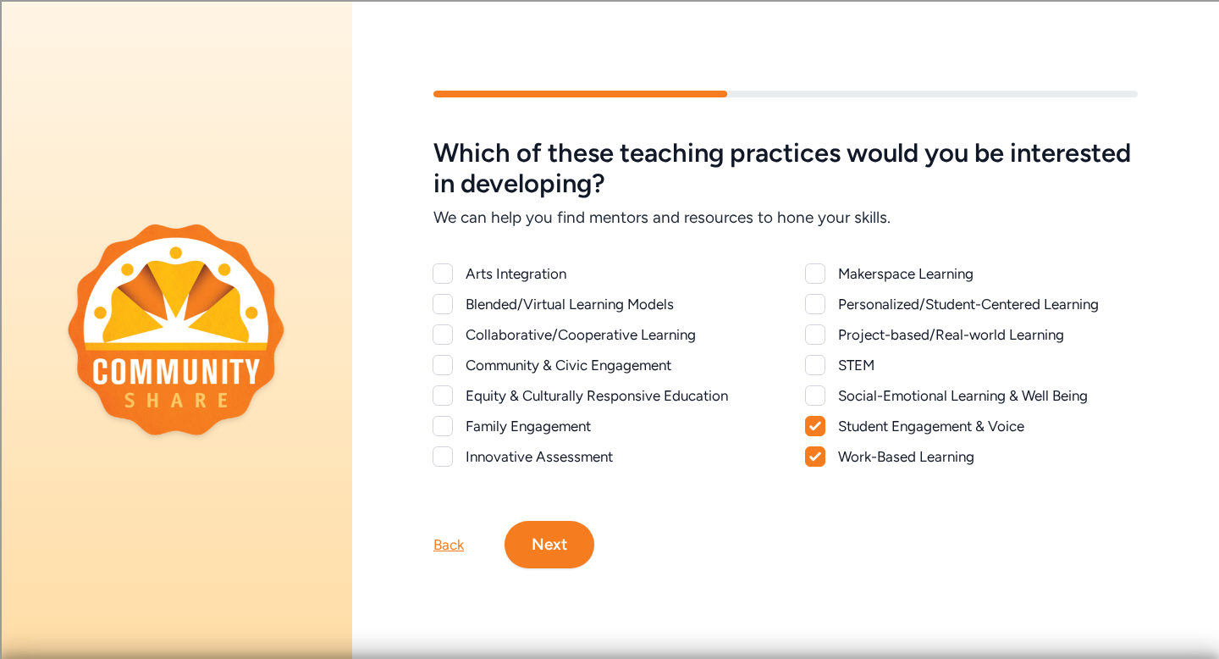
click at [816, 365] on div at bounding box center [815, 365] width 20 height 20
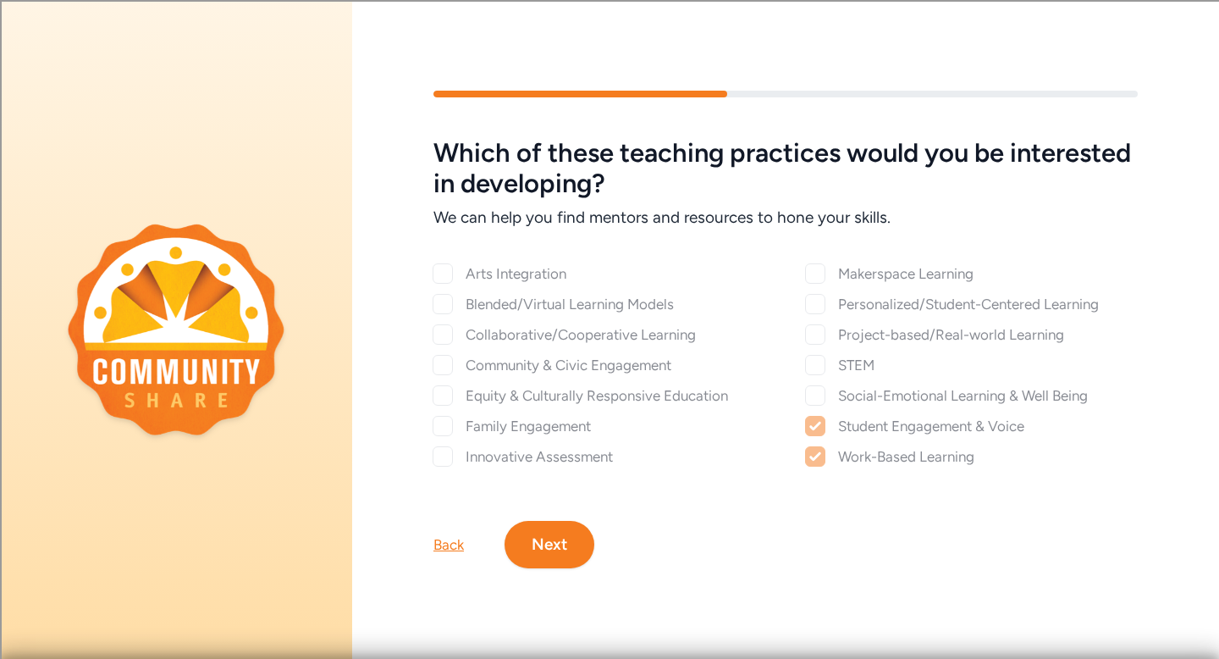
checkbox input "true"
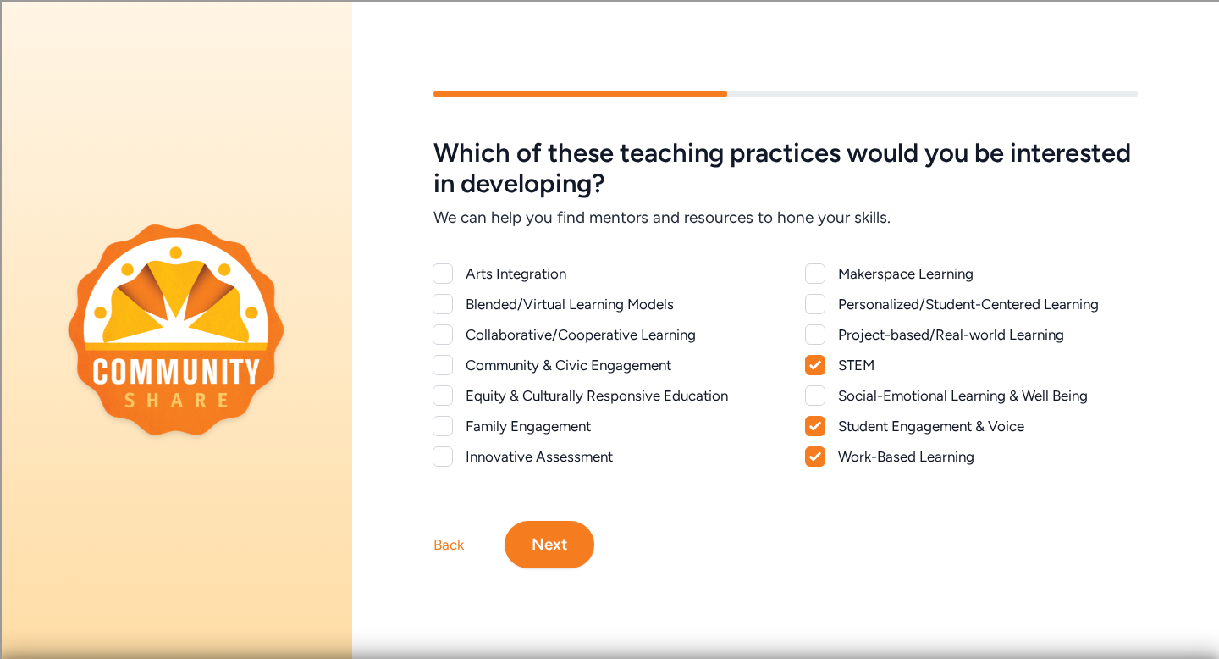
click at [816, 341] on div at bounding box center [815, 334] width 20 height 20
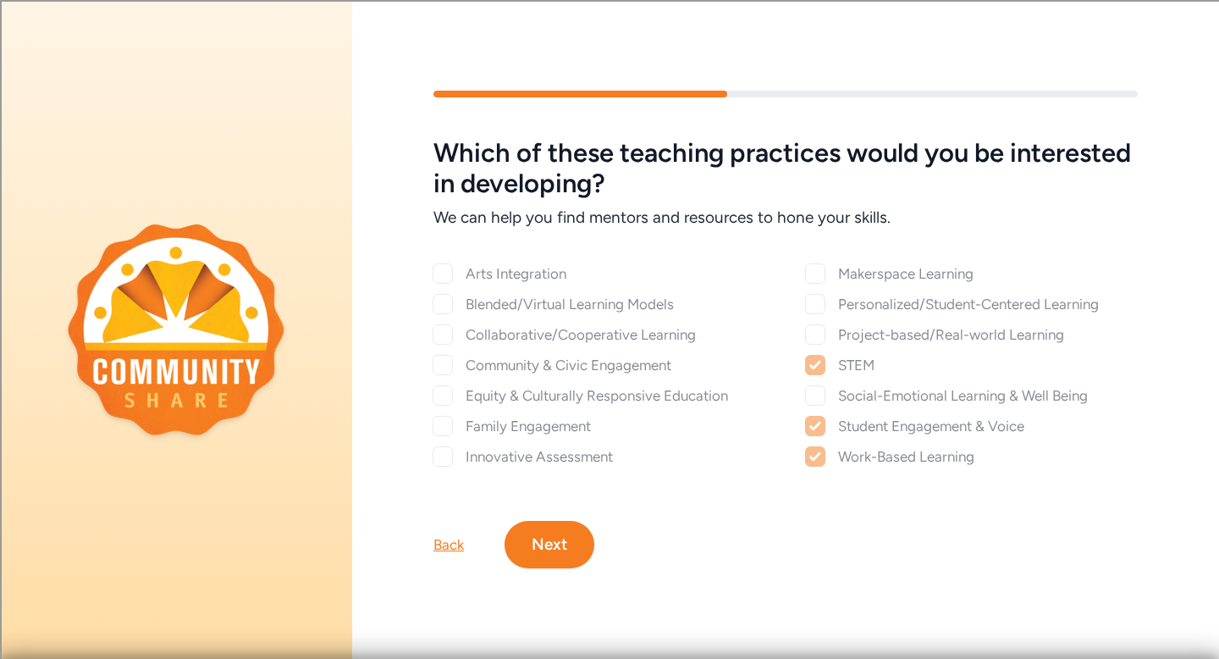
checkbox input "true"
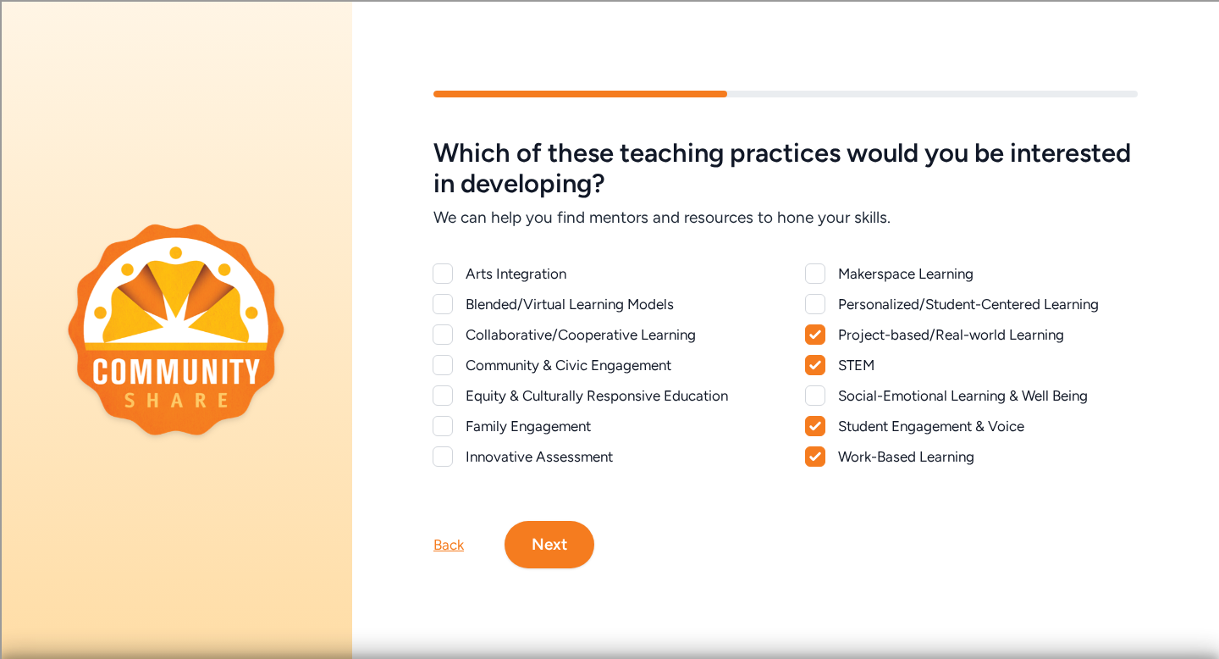
click at [815, 299] on div at bounding box center [815, 304] width 20 height 20
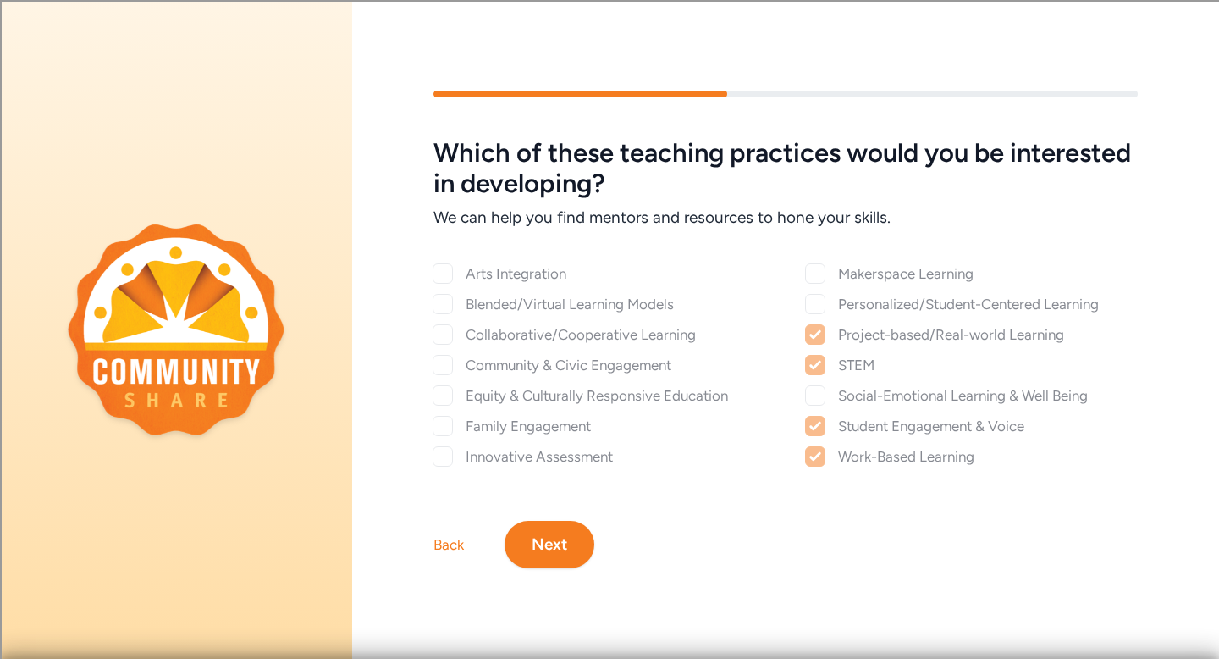
checkbox input "true"
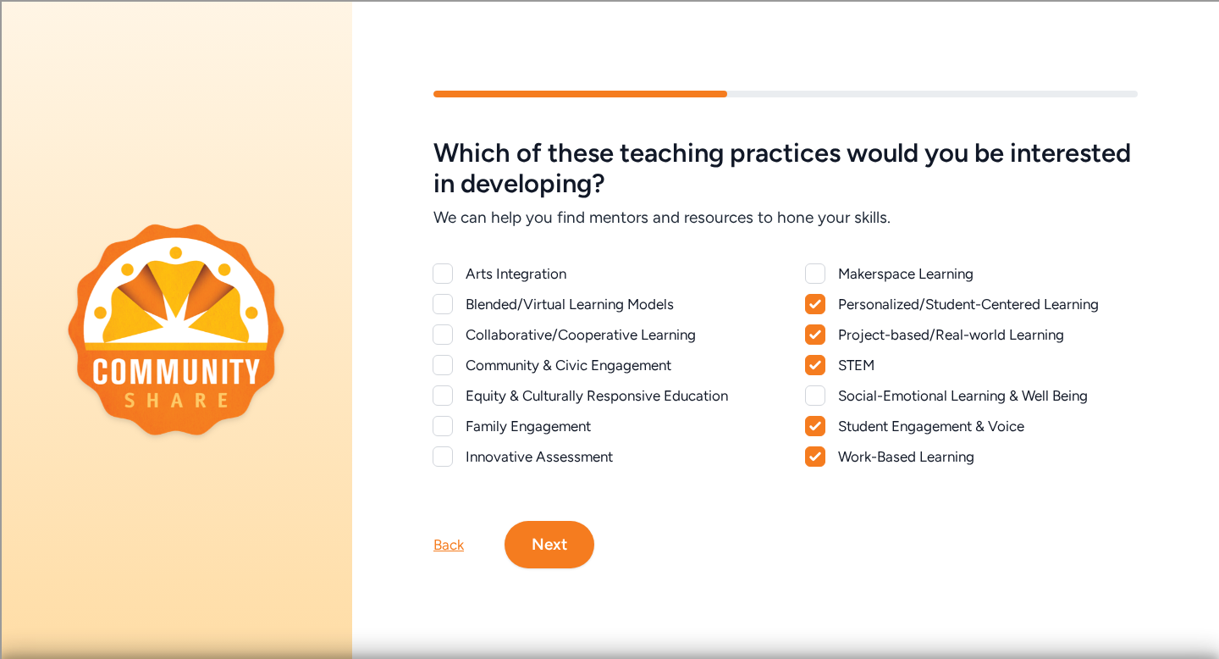
click at [816, 274] on div at bounding box center [815, 273] width 20 height 20
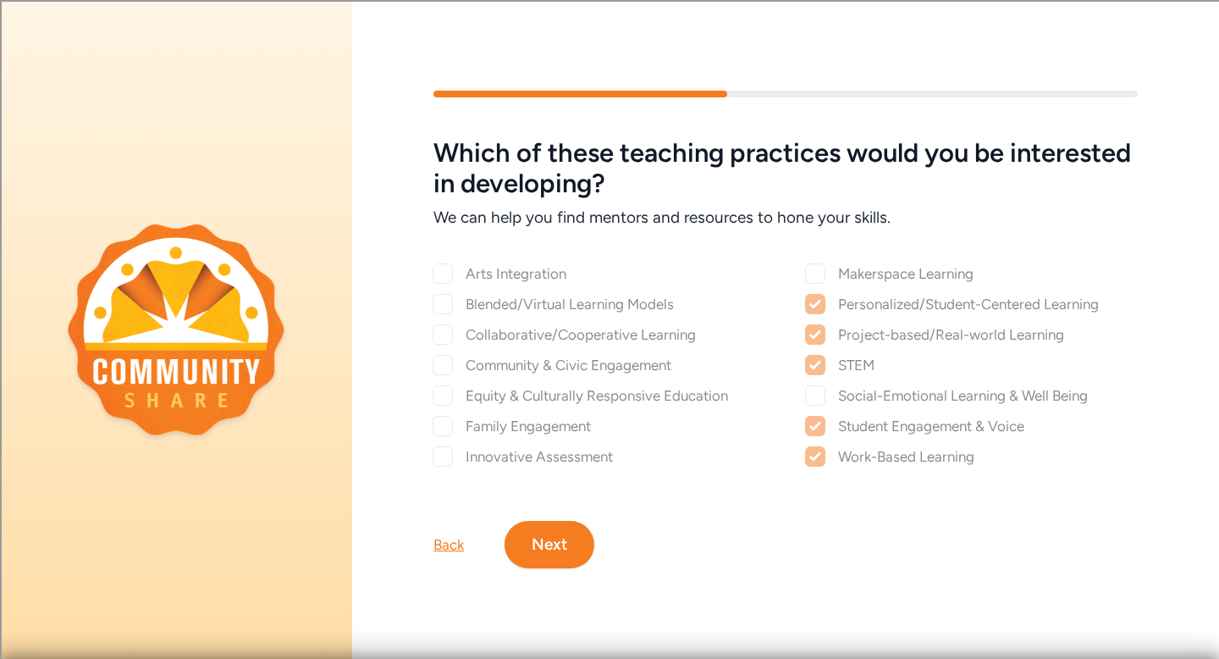
checkbox input "true"
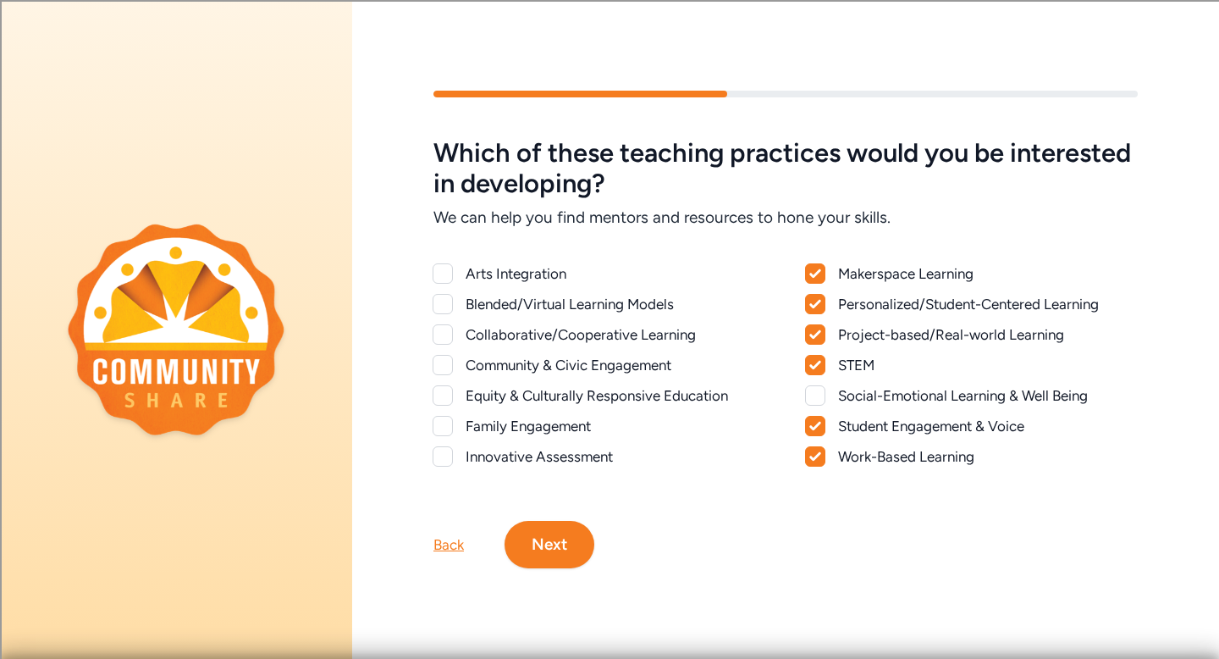
click at [820, 398] on div at bounding box center [815, 395] width 20 height 20
checkbox input "true"
click at [432, 469] on div "Arts Integration Blended/Virtual Learning Models Collaborative/Cooperative Lear…" at bounding box center [785, 365] width 731 height 230
click at [436, 464] on div at bounding box center [443, 456] width 20 height 20
checkbox input "true"
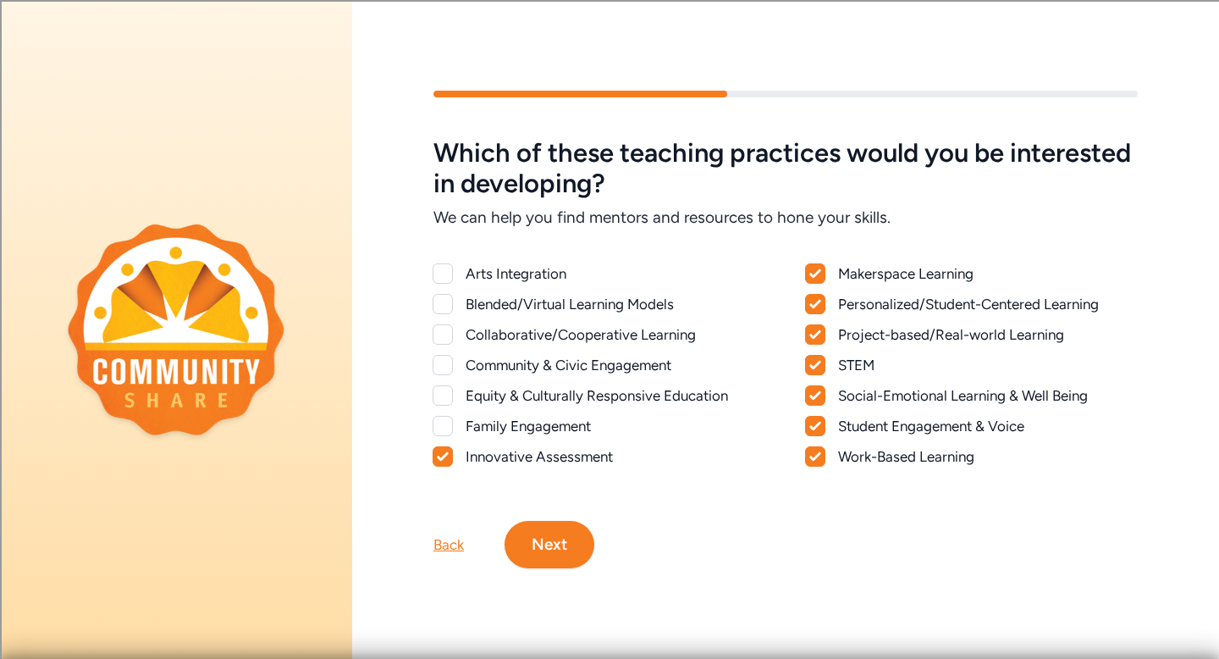
click at [440, 417] on div at bounding box center [443, 426] width 20 height 20
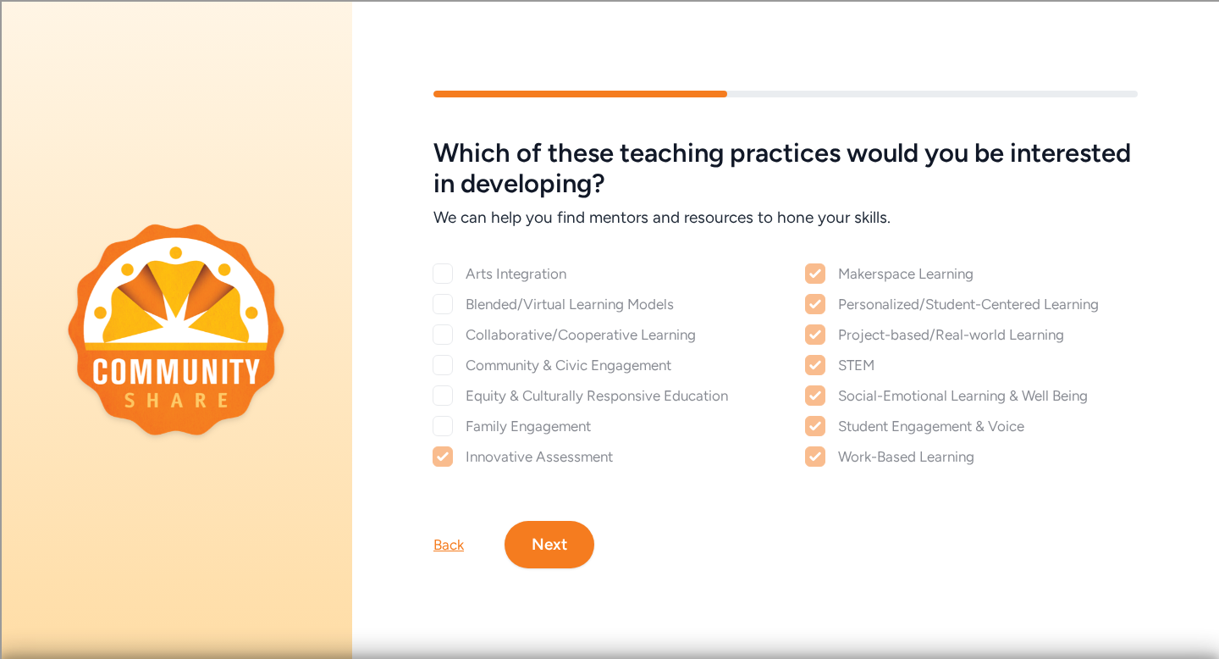
checkbox input "true"
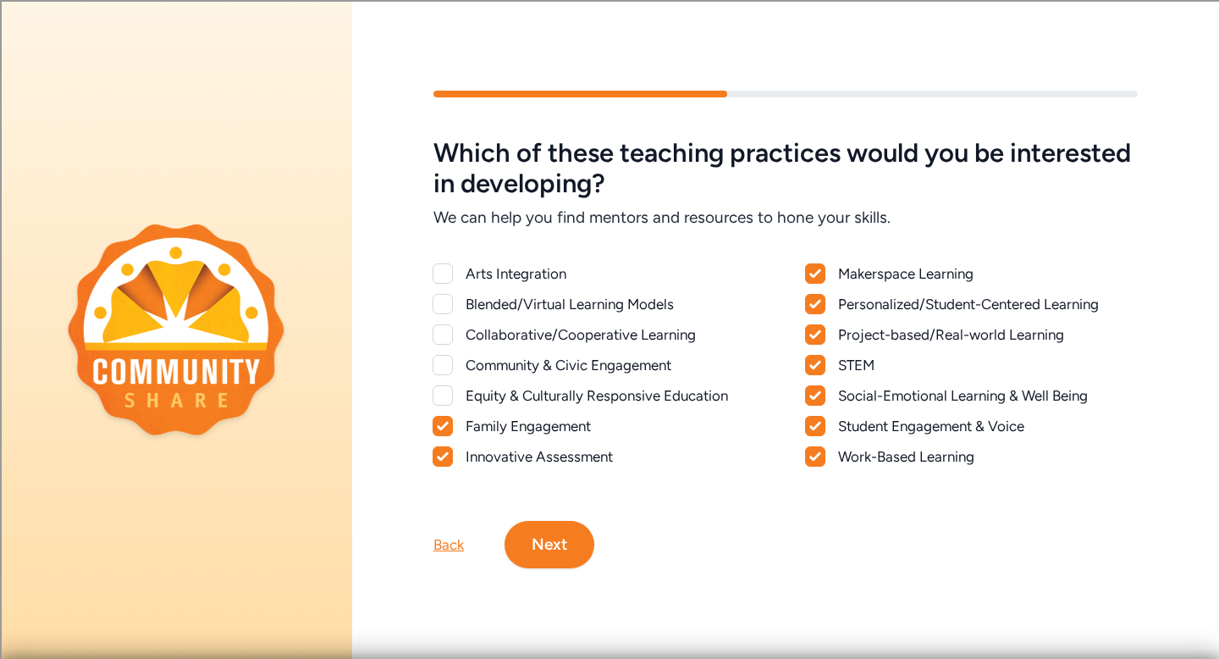
click at [442, 383] on div "Arts Integration Blended/Virtual Learning Models Collaborative/Cooperative Lear…" at bounding box center [599, 364] width 332 height 203
click at [444, 398] on div at bounding box center [443, 395] width 20 height 20
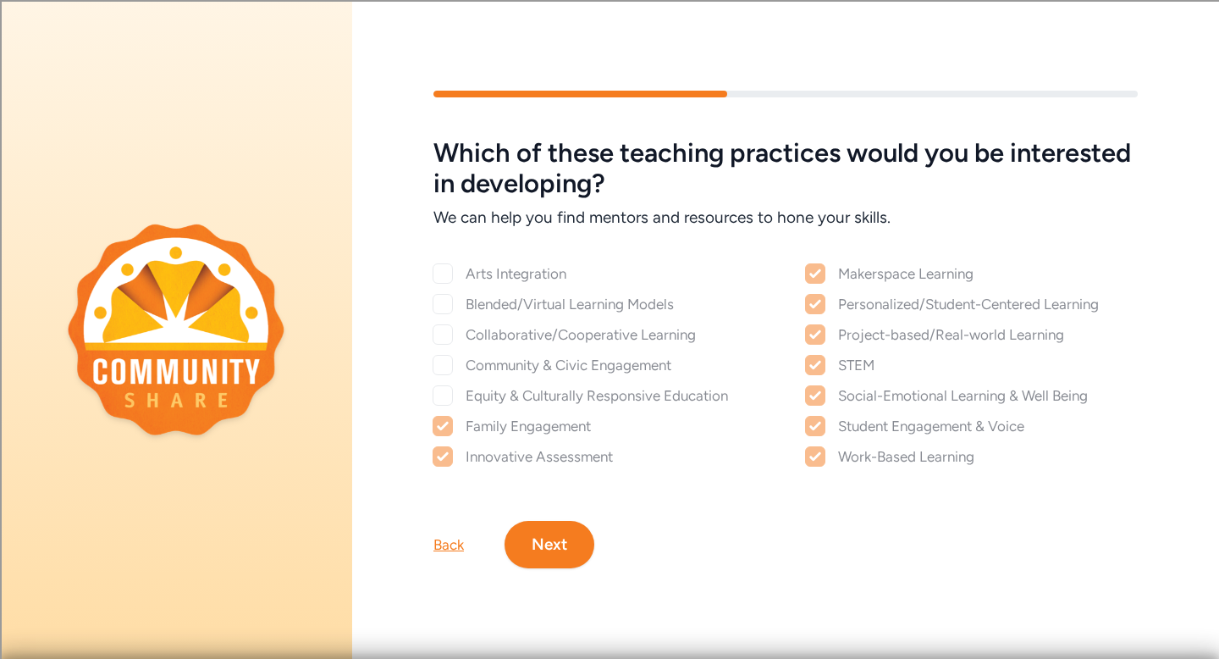
checkbox input "true"
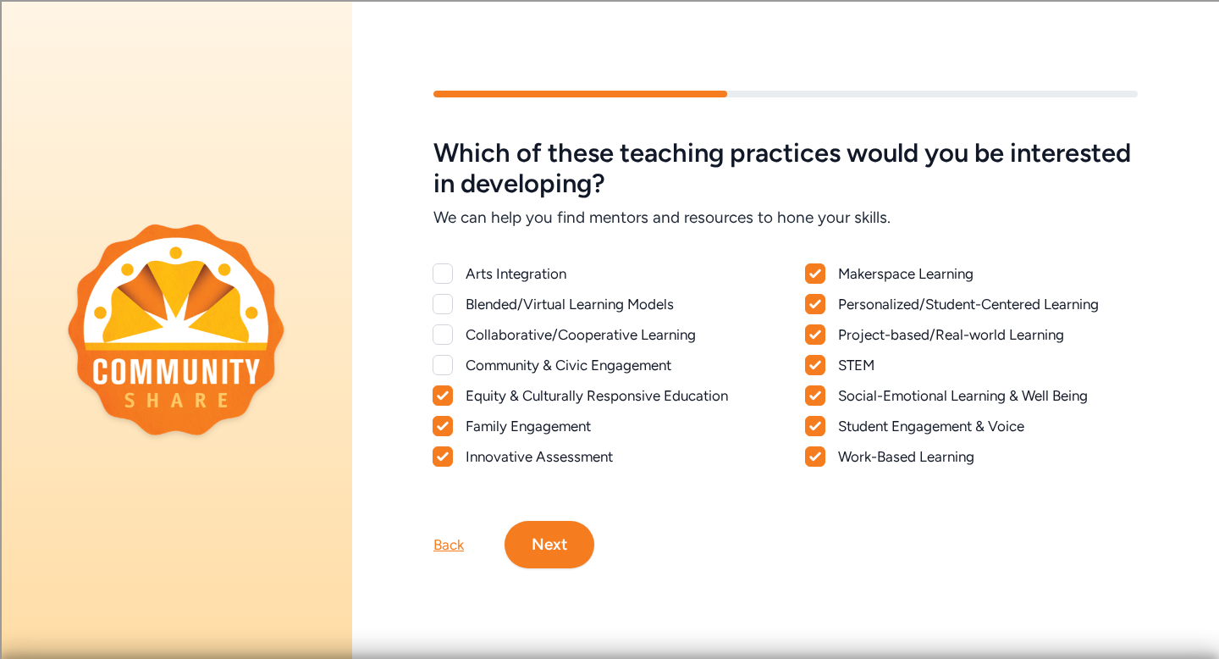
click at [443, 365] on div at bounding box center [443, 365] width 20 height 20
checkbox input "true"
click at [440, 330] on div at bounding box center [443, 334] width 20 height 20
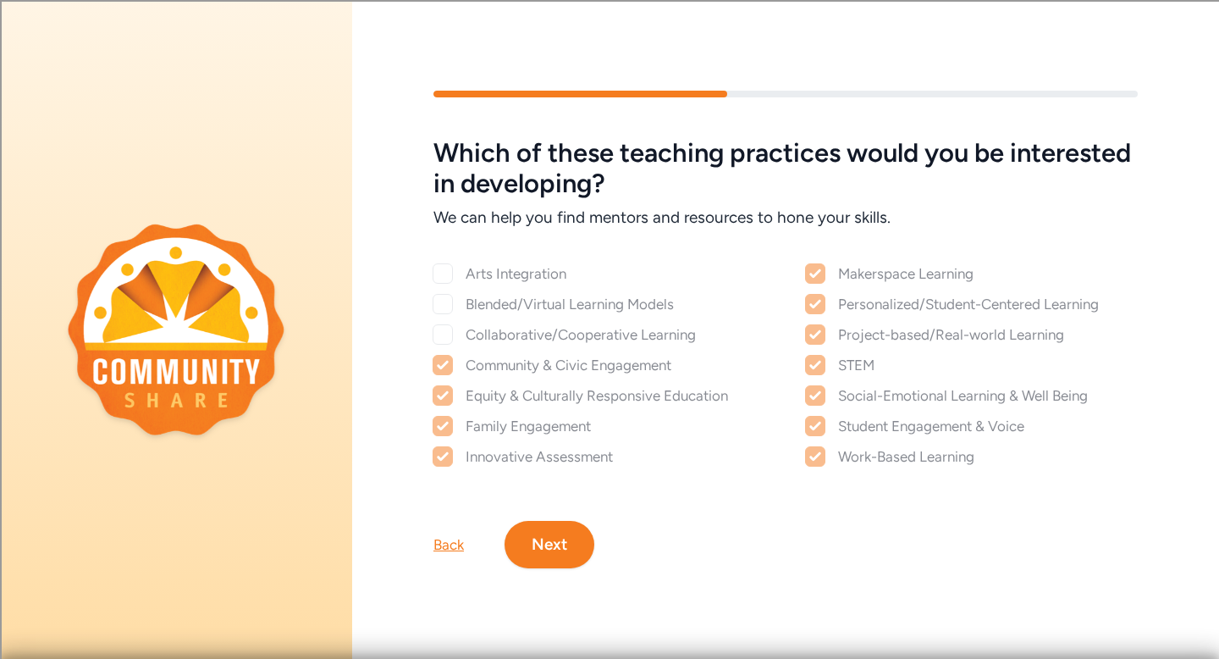
checkbox input "true"
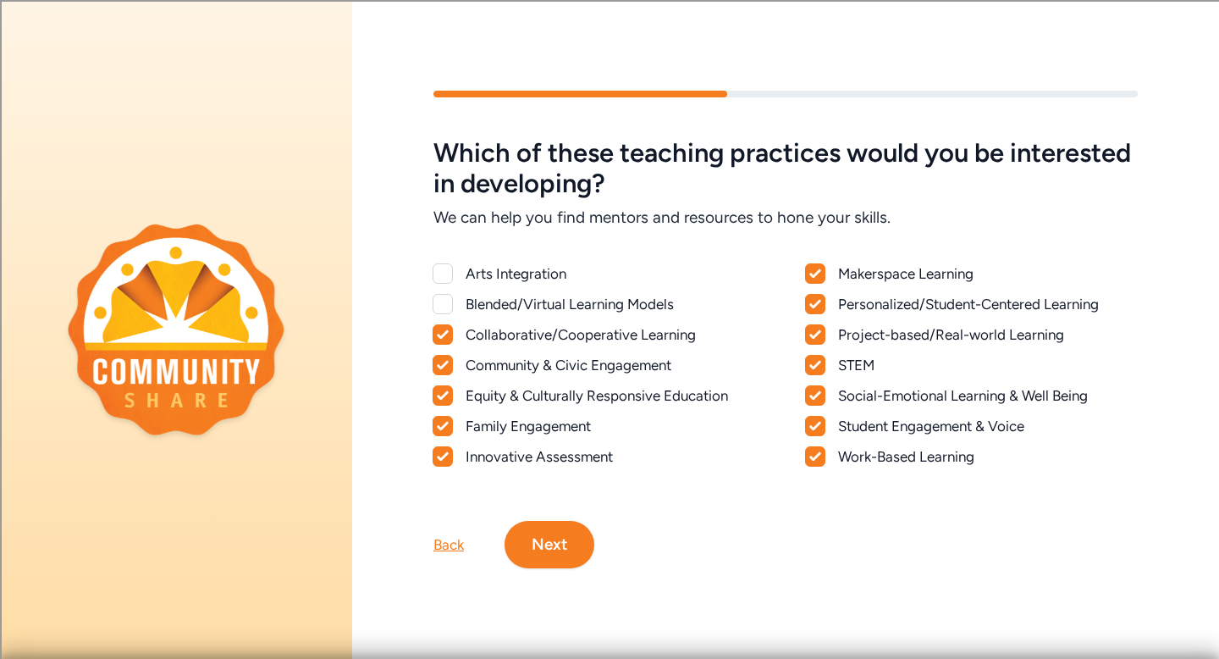
click at [439, 306] on div at bounding box center [443, 304] width 20 height 20
checkbox input "true"
click at [439, 270] on div at bounding box center [443, 273] width 20 height 20
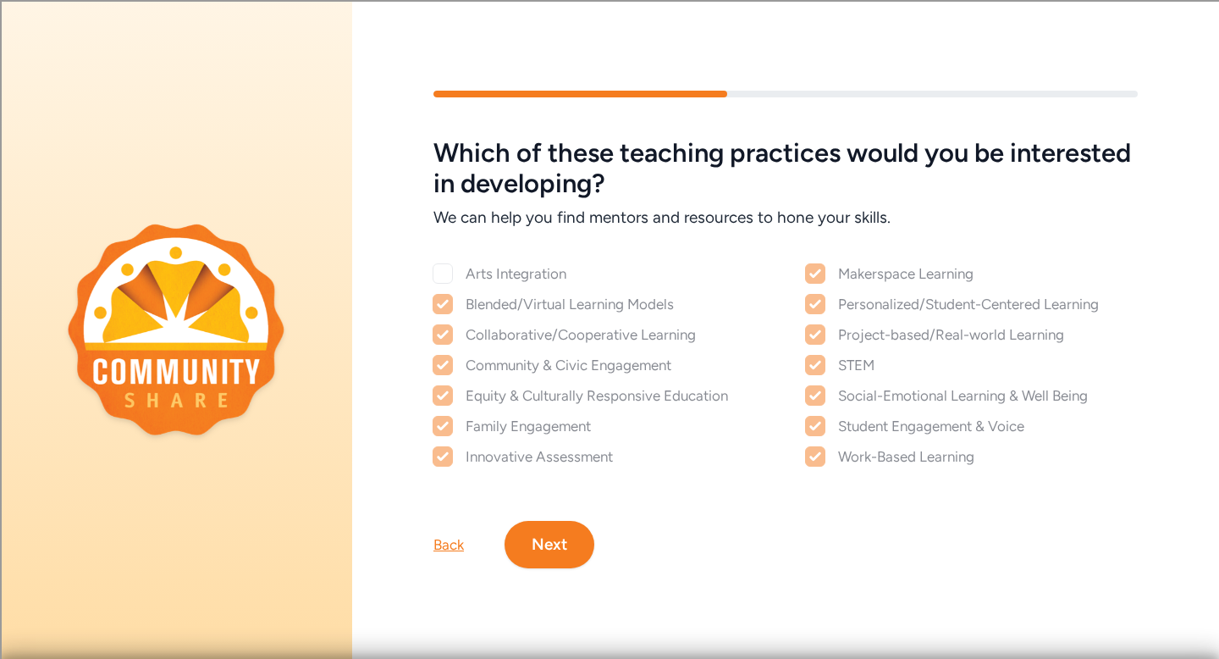
checkbox input "true"
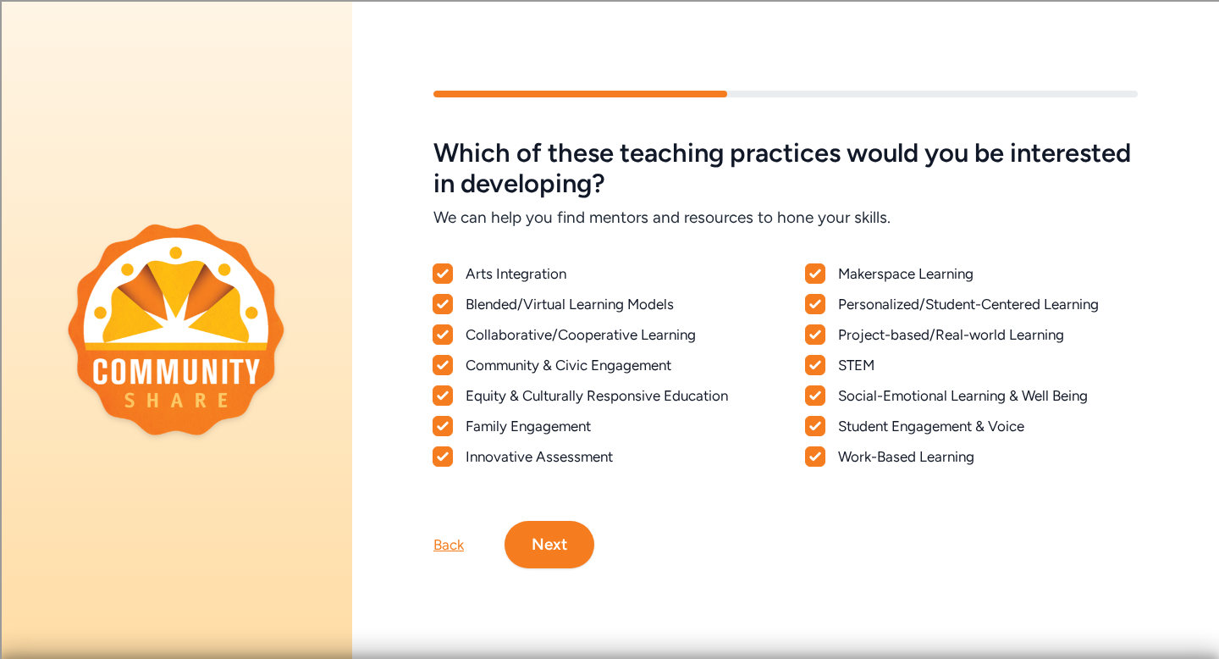
click at [544, 550] on button "Next" at bounding box center [550, 544] width 90 height 47
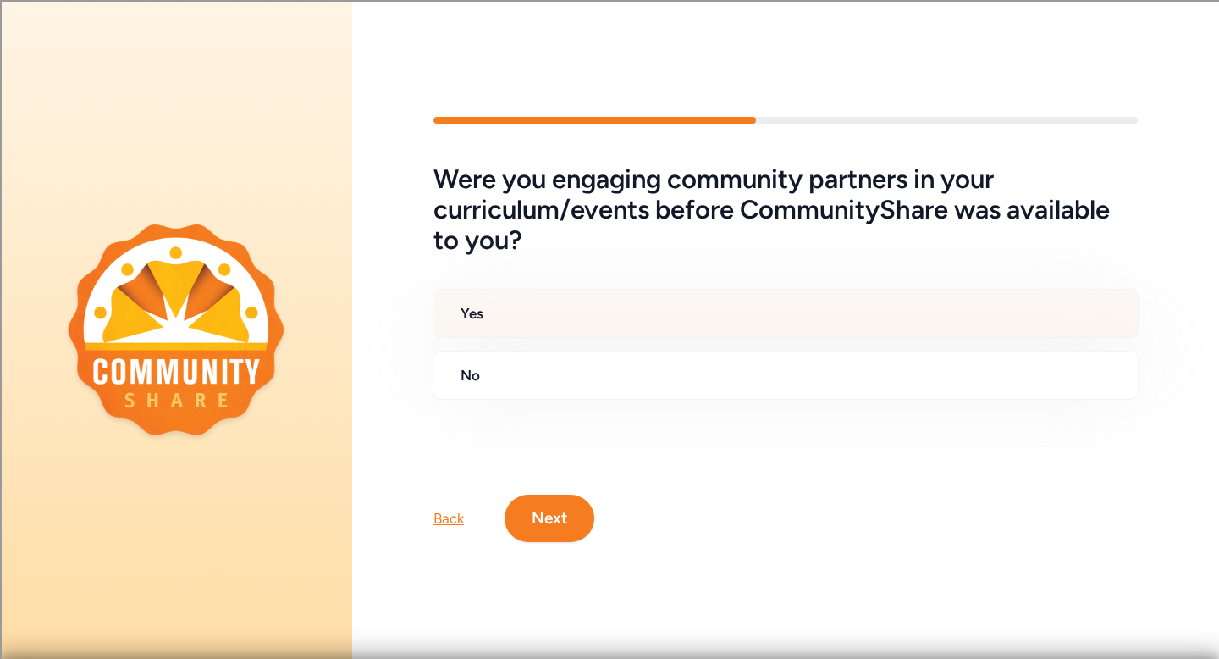
click at [505, 329] on div "Yes" at bounding box center [786, 313] width 706 height 49
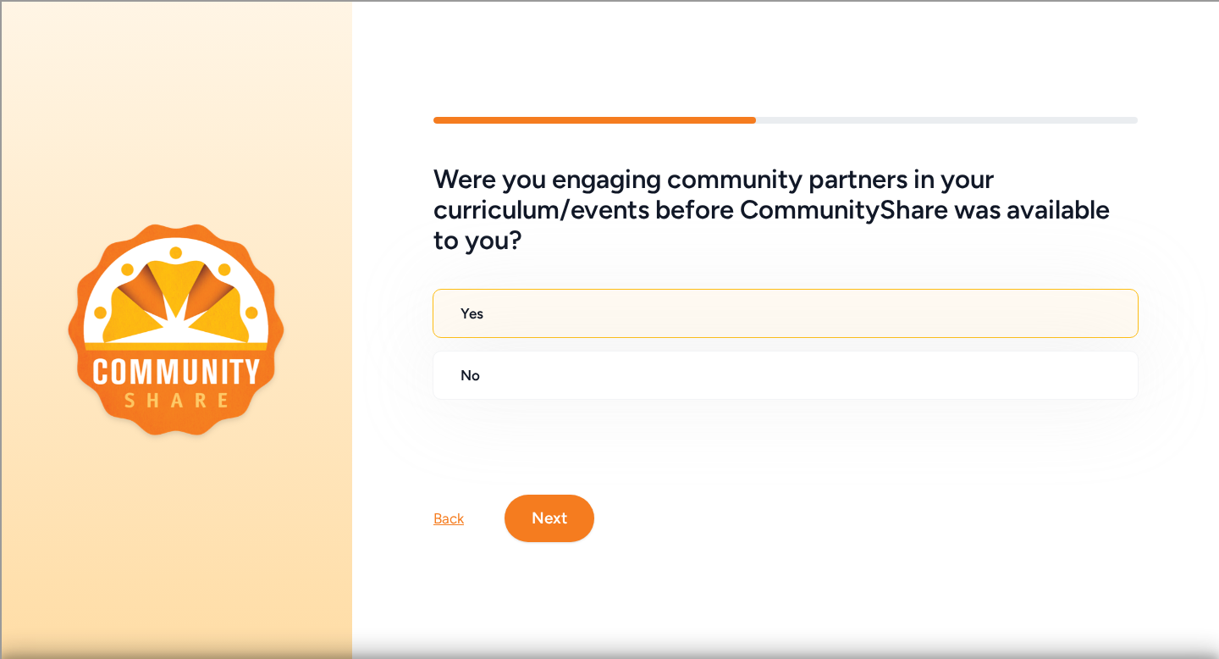
click at [567, 527] on button "Next" at bounding box center [550, 517] width 90 height 47
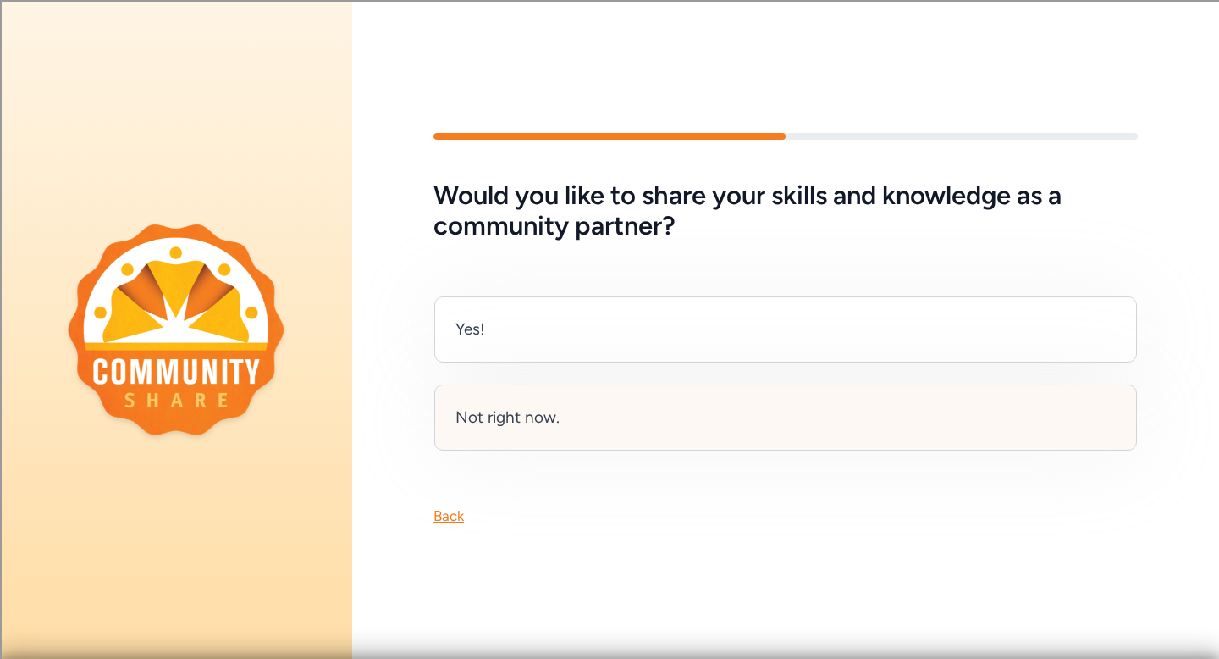
click at [578, 419] on div "Not right now." at bounding box center [785, 417] width 703 height 66
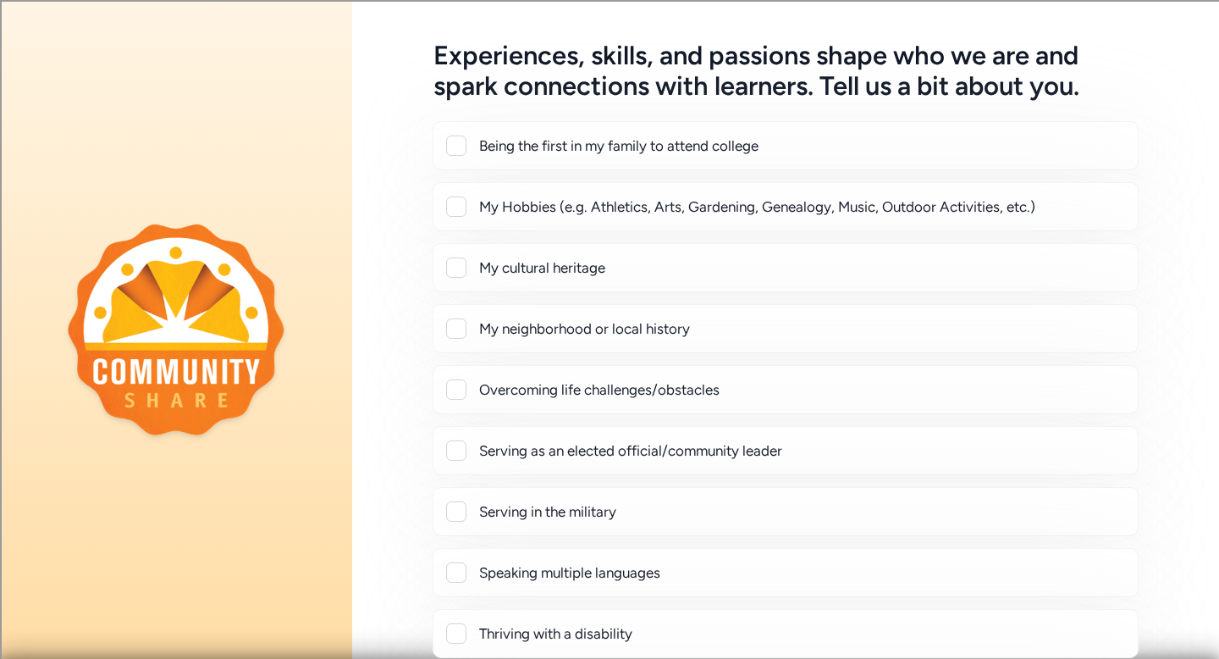
scroll to position [59, 0]
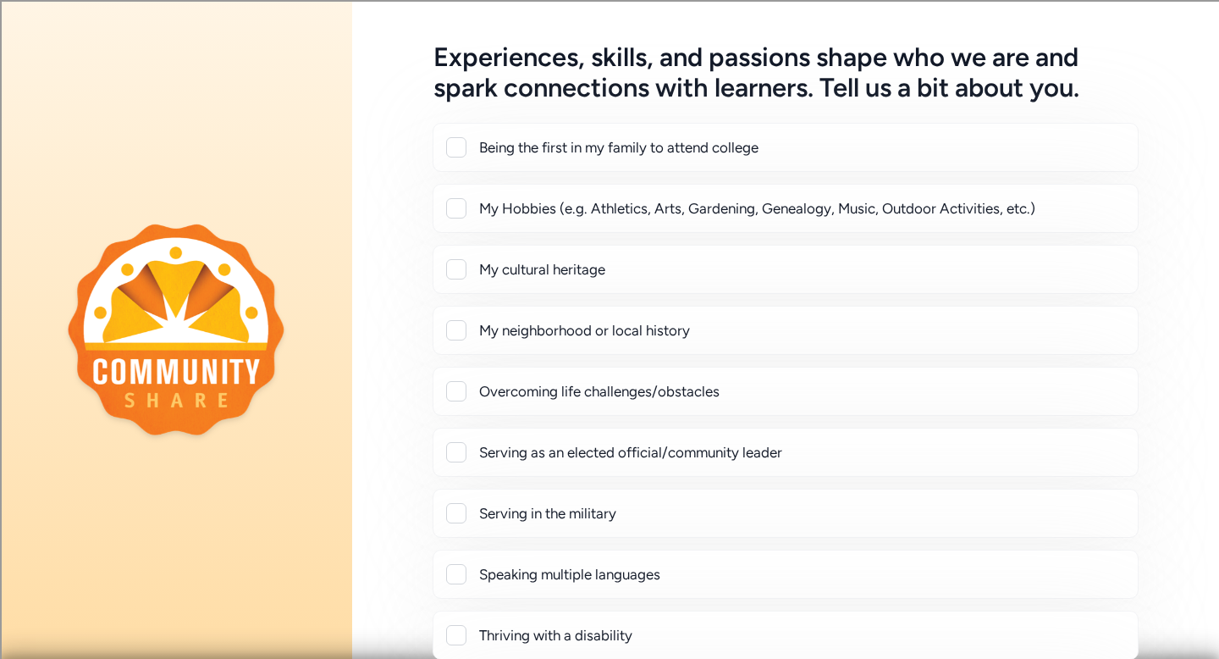
click at [454, 209] on div at bounding box center [456, 208] width 20 height 20
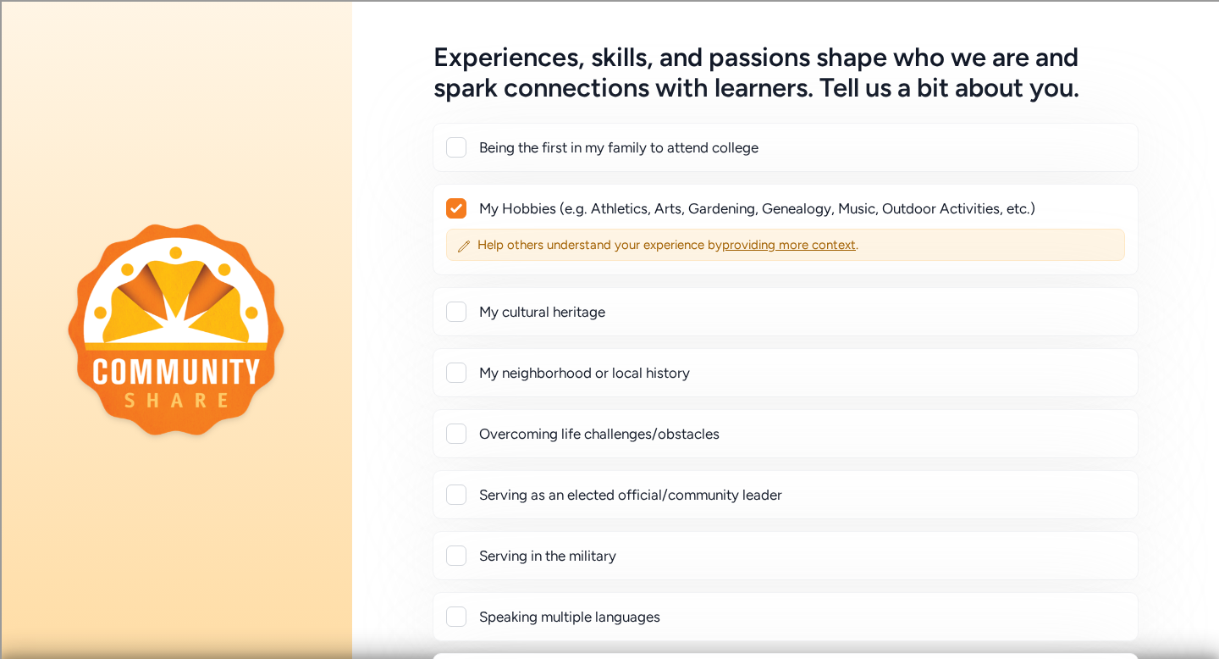
click at [454, 213] on div at bounding box center [456, 208] width 19 height 19
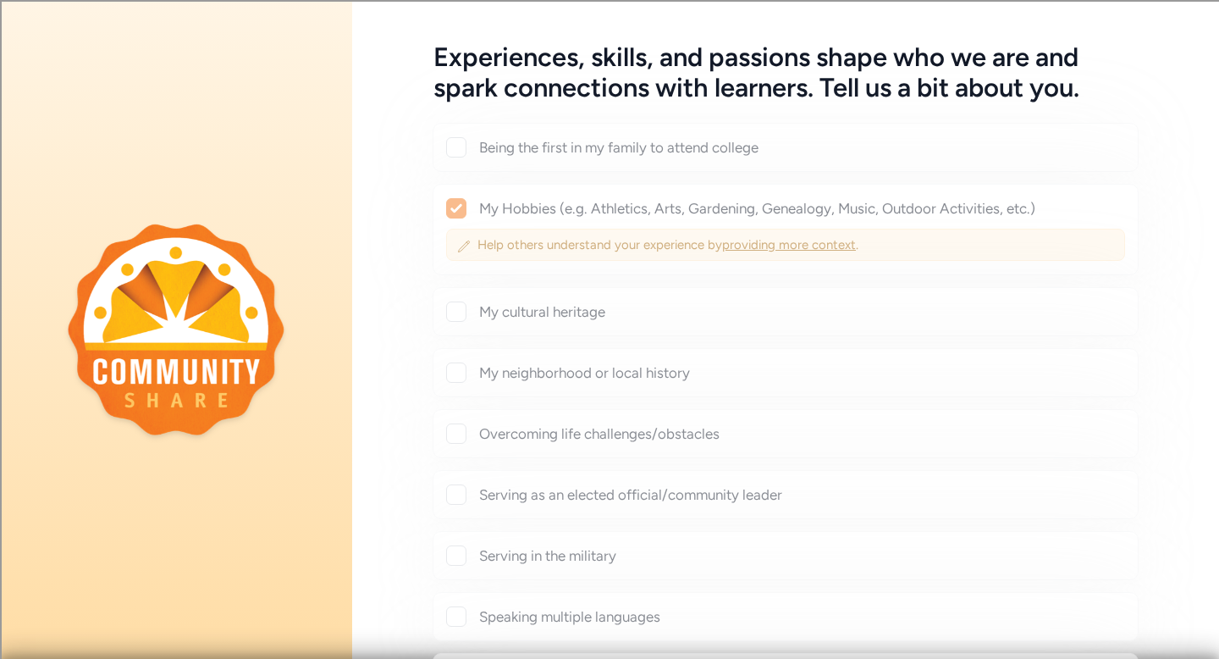
checkbox input "false"
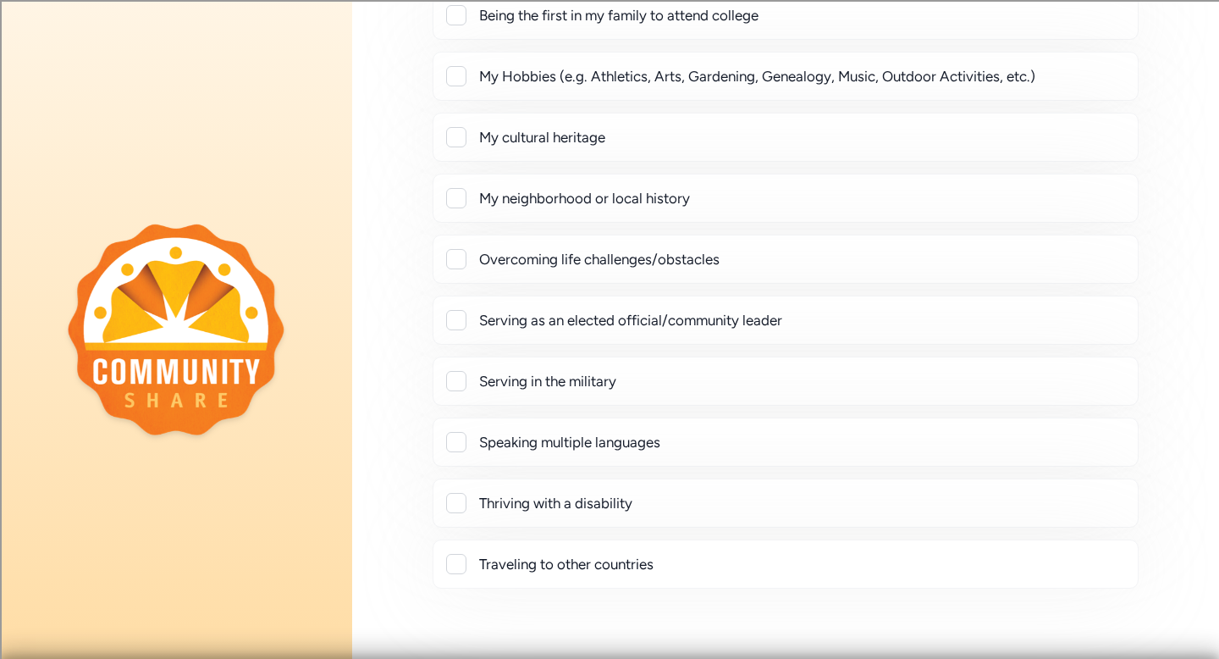
scroll to position [317, 0]
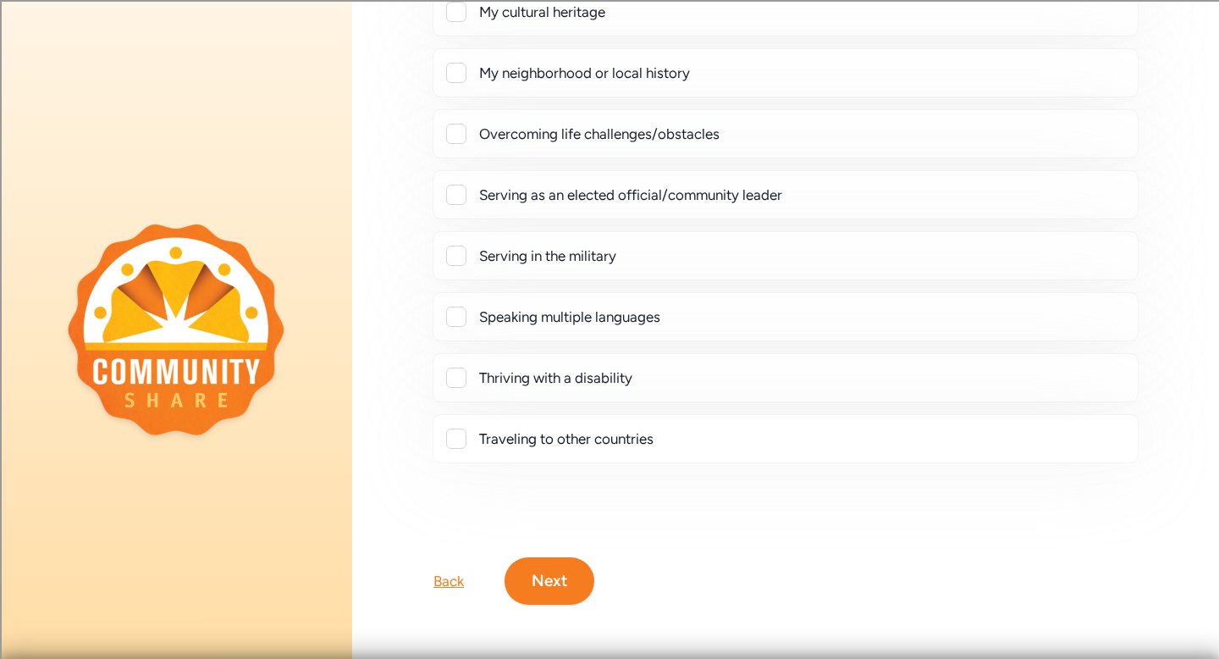
click at [565, 592] on button "Next" at bounding box center [550, 580] width 90 height 47
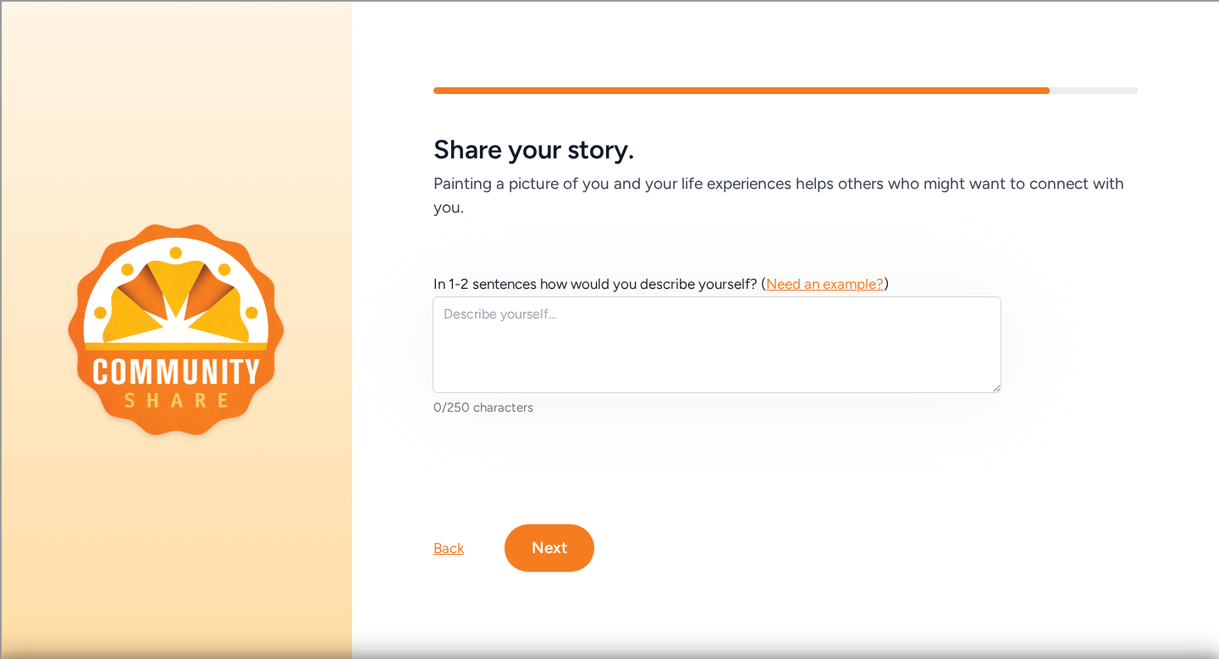
click at [533, 555] on button "Next" at bounding box center [550, 547] width 90 height 47
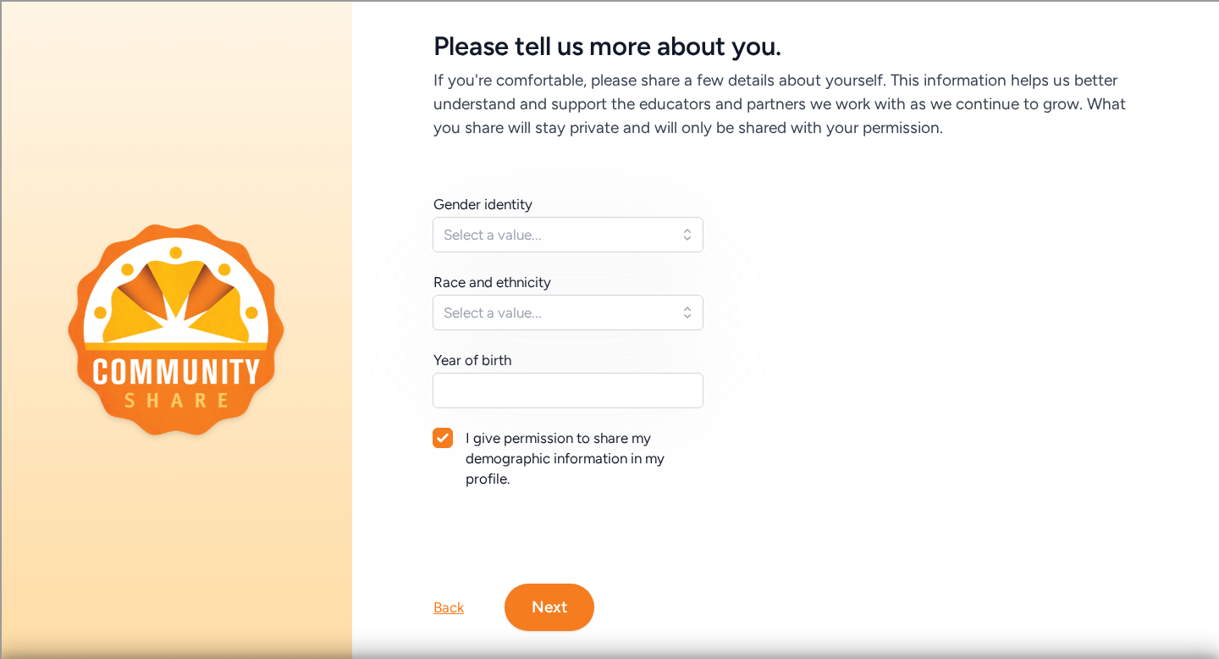
scroll to position [97, 0]
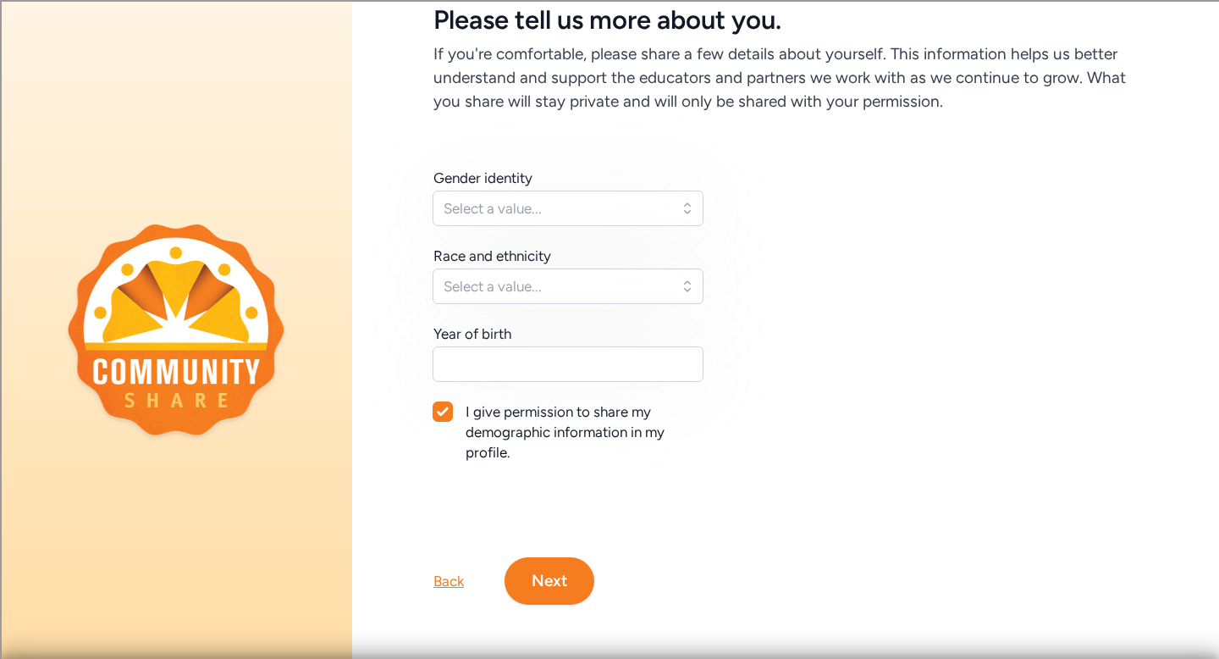
click at [560, 233] on div "Gender identity Select a value... Race and ethnicity Select a value... Year of …" at bounding box center [568, 315] width 271 height 295
click at [559, 215] on span "Select a value..." at bounding box center [556, 208] width 225 height 20
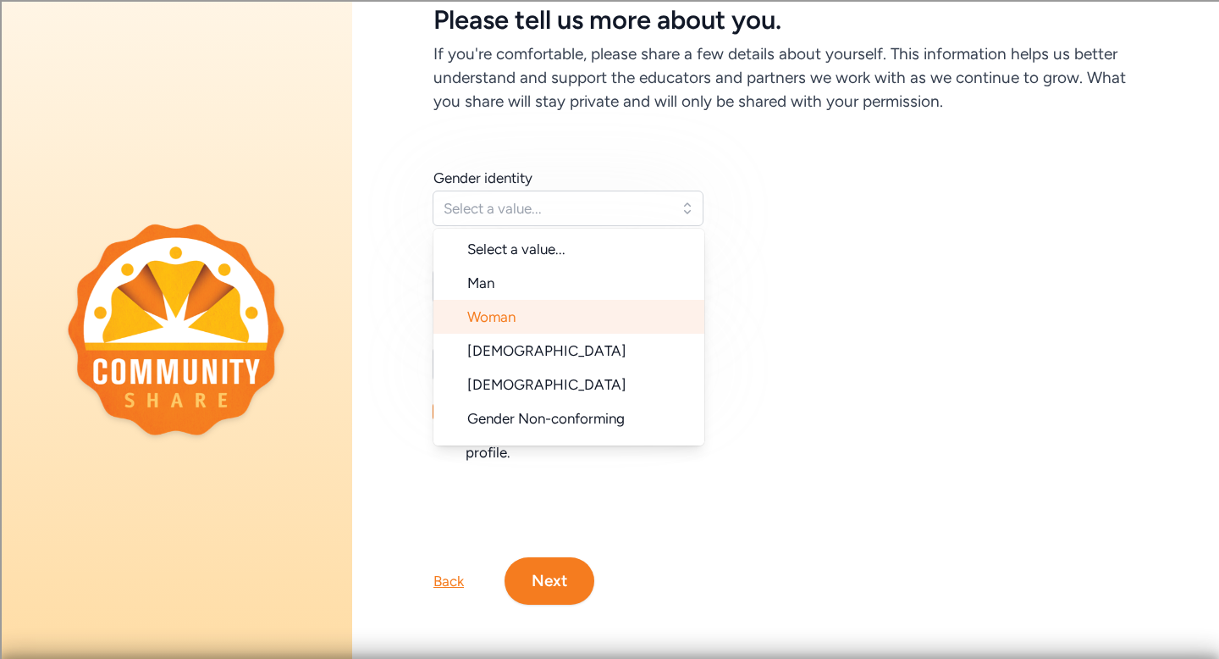
click at [523, 314] on li "Woman" at bounding box center [568, 317] width 271 height 34
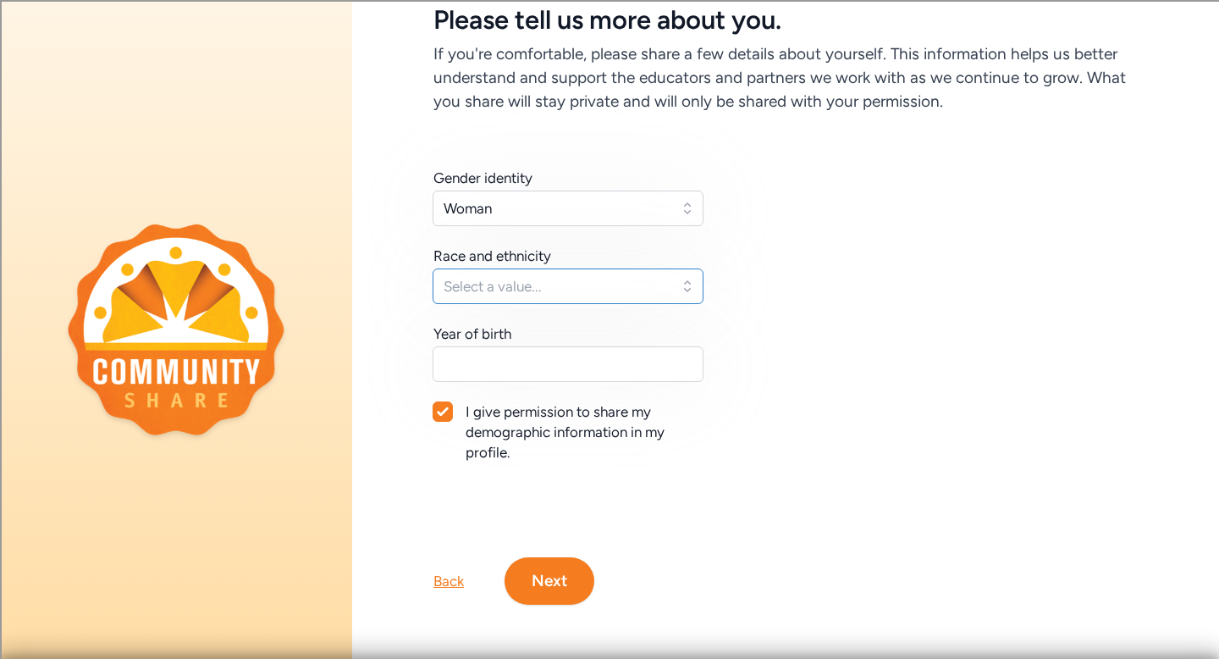
click at [527, 283] on span "Select a value..." at bounding box center [556, 286] width 225 height 20
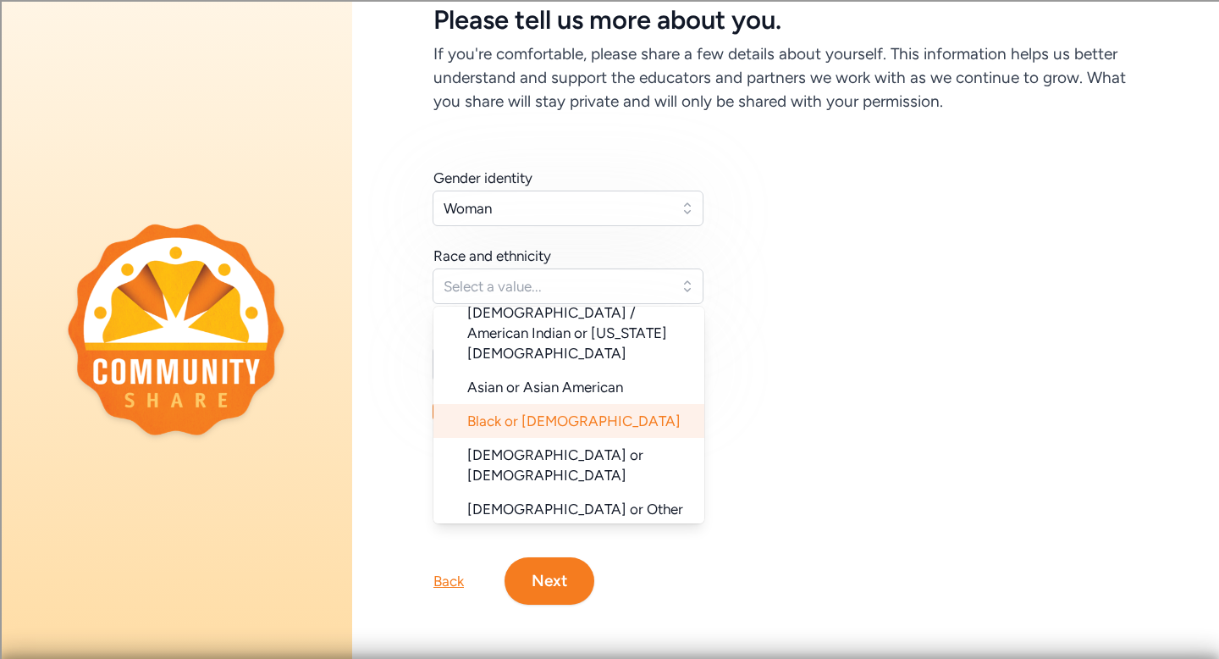
scroll to position [169, 0]
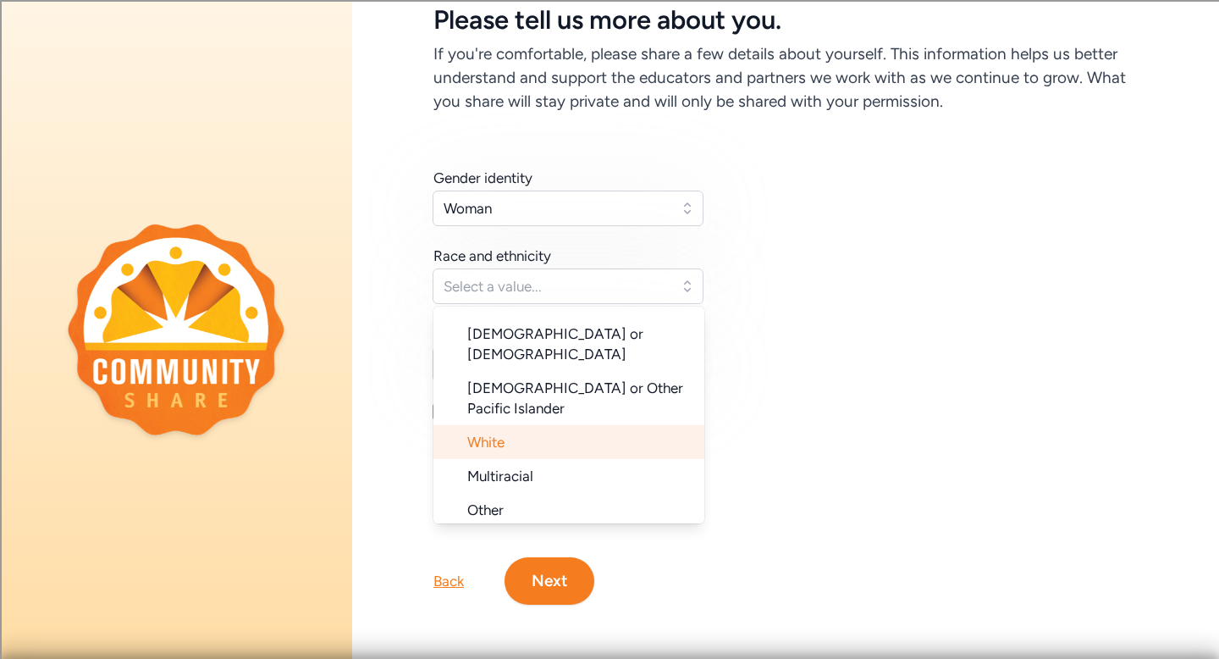
click at [520, 425] on li "White" at bounding box center [568, 442] width 271 height 34
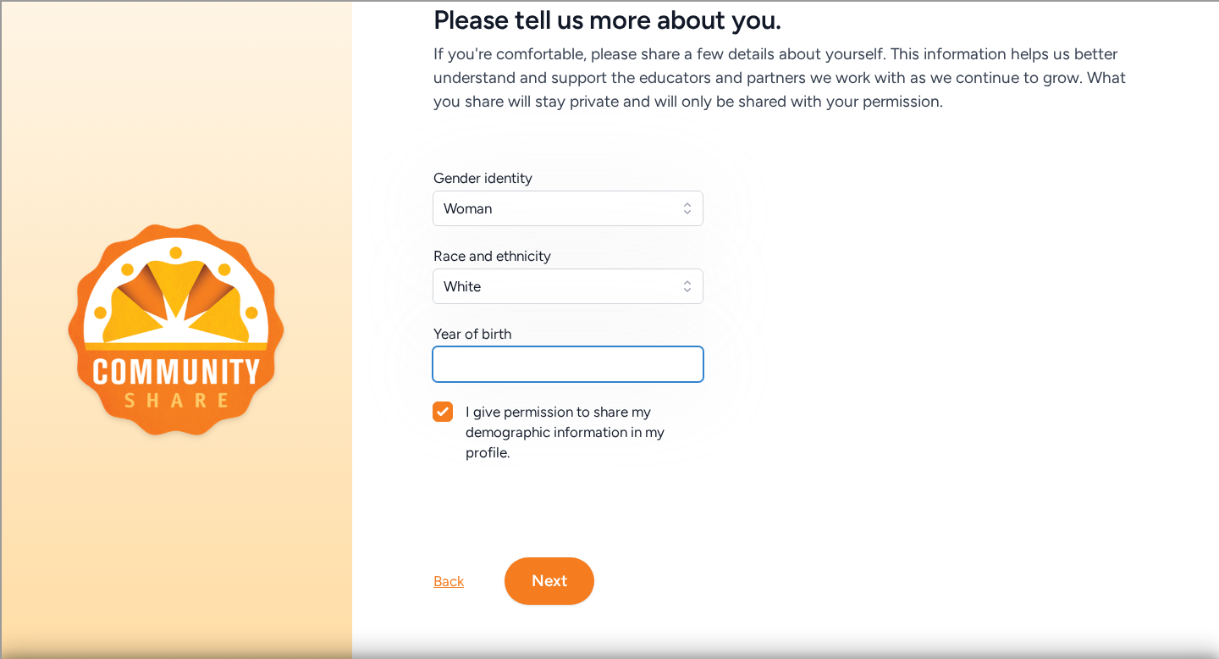
click at [586, 372] on input "text" at bounding box center [568, 364] width 271 height 36
type input "1989"
click at [444, 411] on icon at bounding box center [442, 411] width 11 height 8
checkbox input "false"
click at [549, 573] on button "Next" at bounding box center [550, 580] width 90 height 47
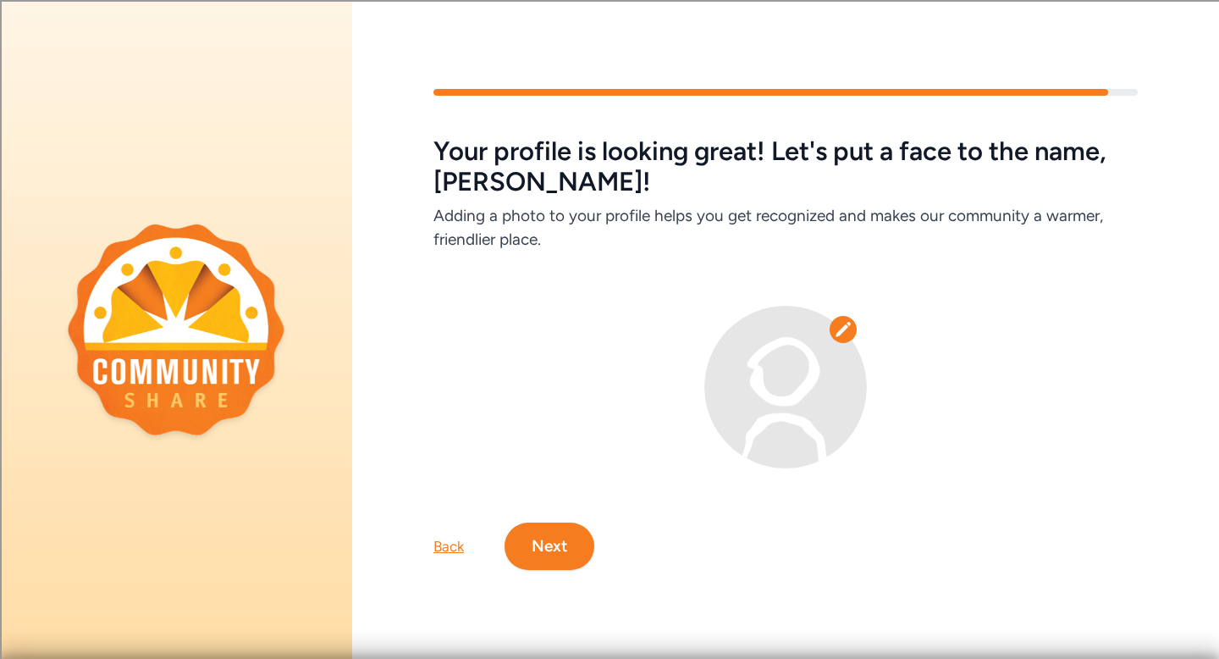
click at [565, 538] on button "Next" at bounding box center [550, 545] width 90 height 47
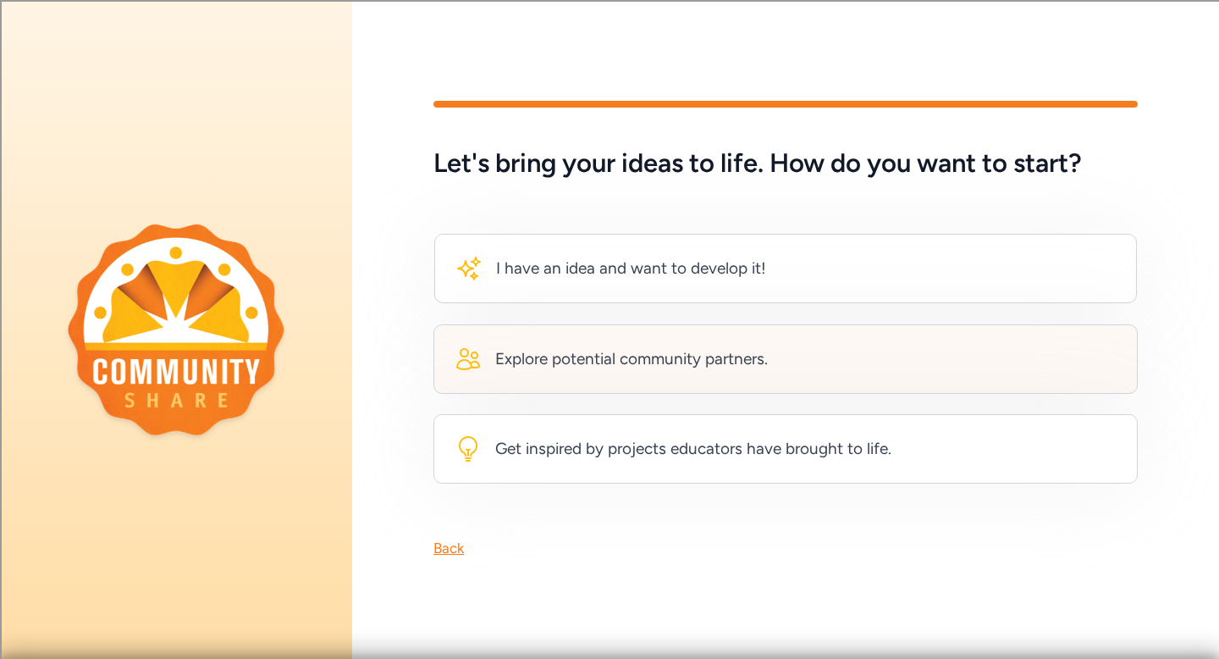
click at [719, 370] on div "Explore potential community partners." at bounding box center [631, 359] width 273 height 24
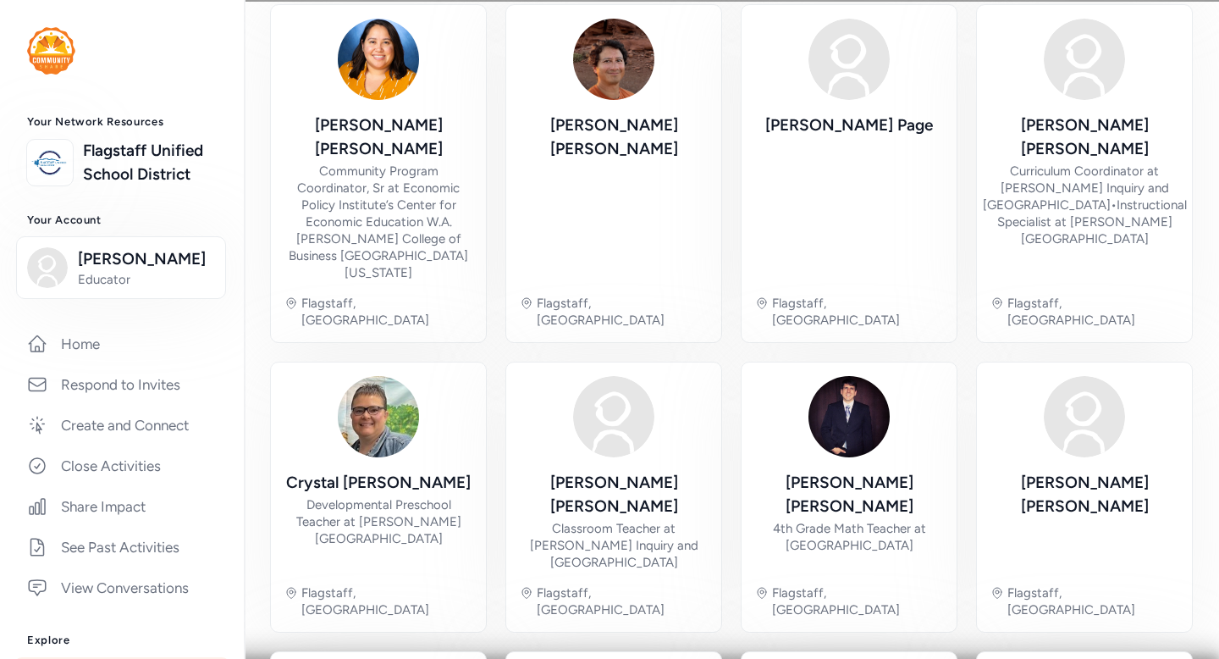
scroll to position [632, 0]
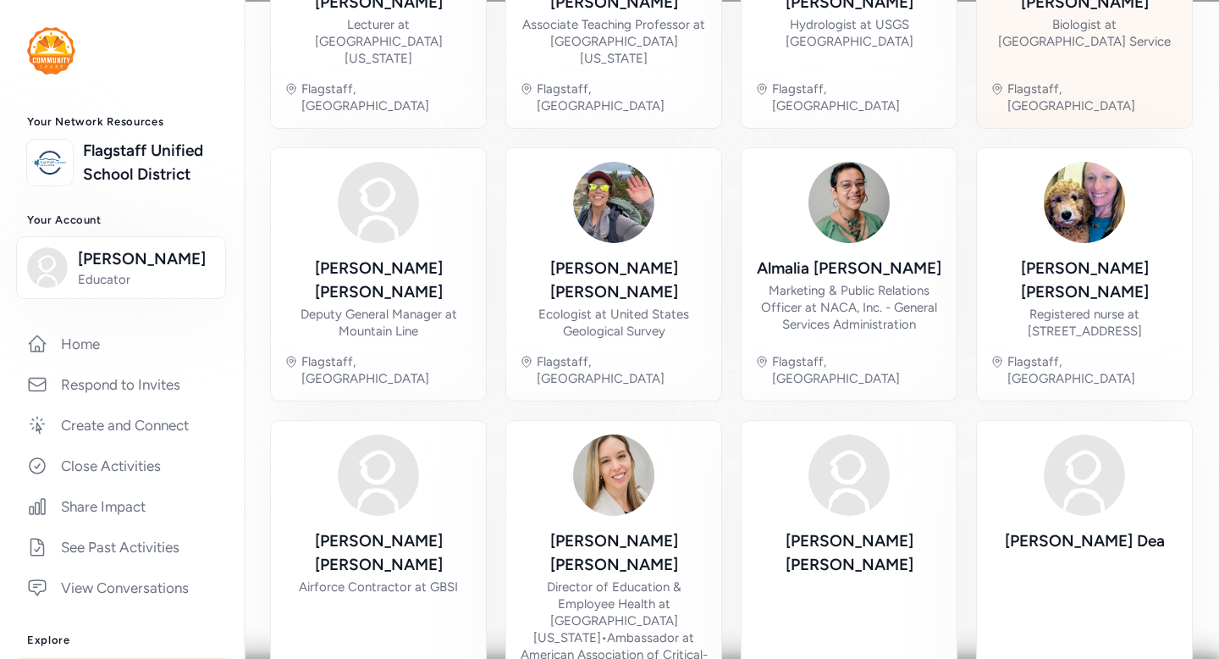
scroll to position [626, 0]
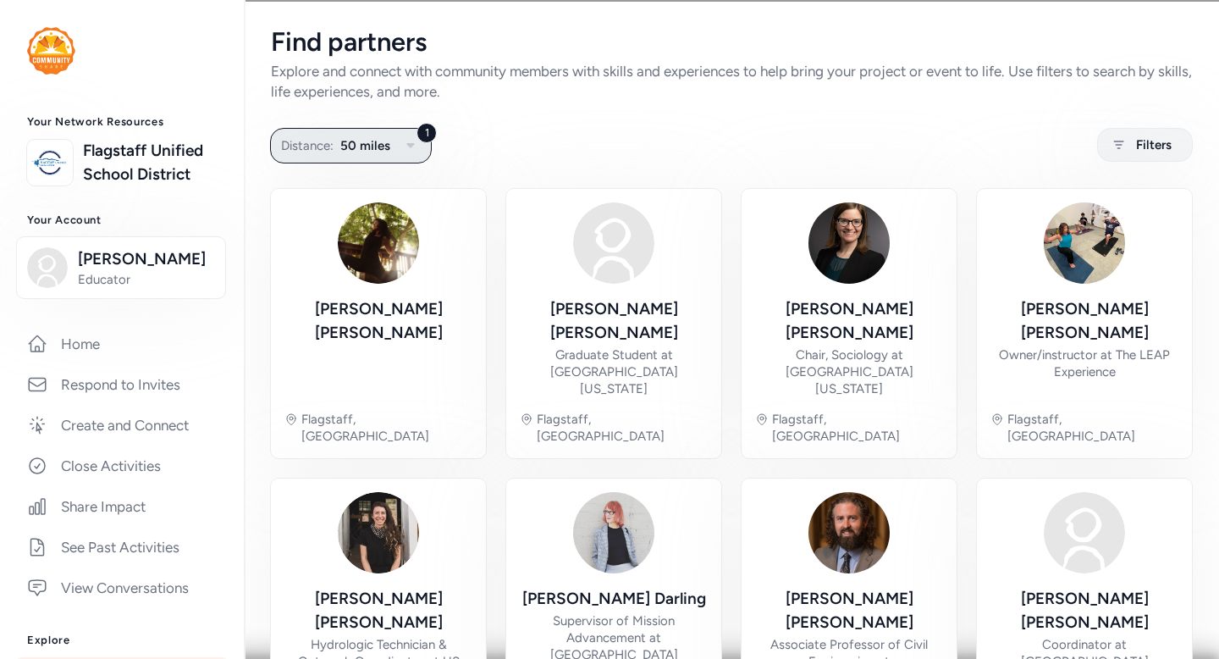
click at [417, 149] on icon "button" at bounding box center [410, 145] width 20 height 20
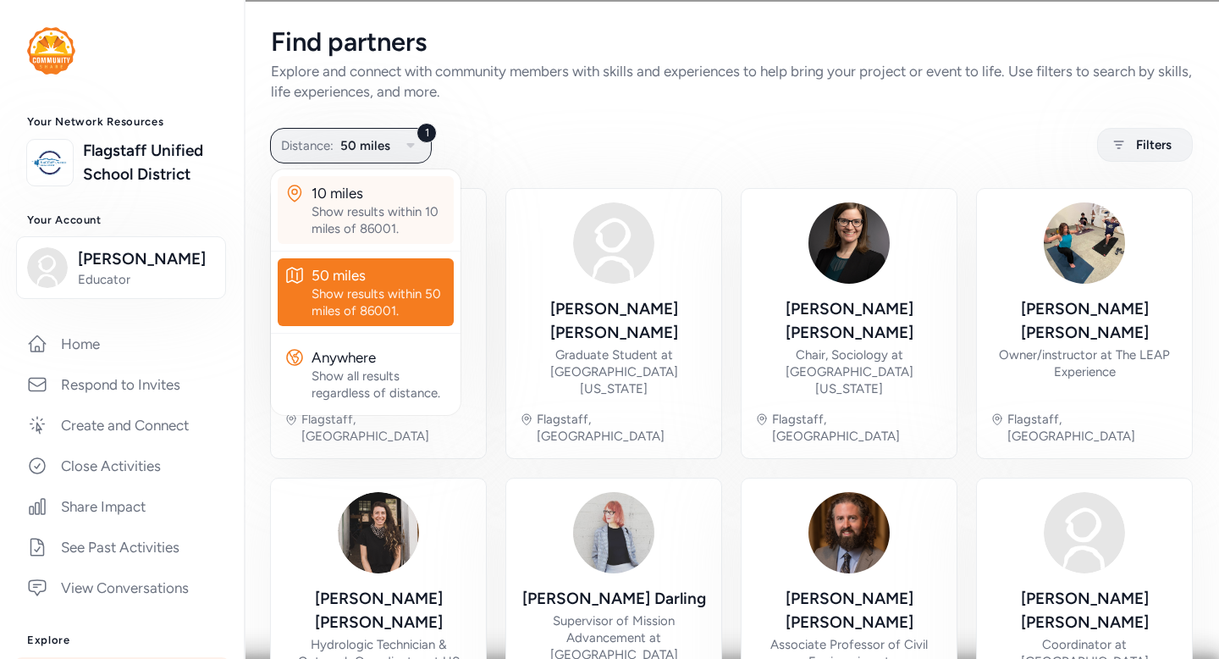
click at [362, 213] on div "Show results within 10 miles of 86001." at bounding box center [379, 220] width 135 height 34
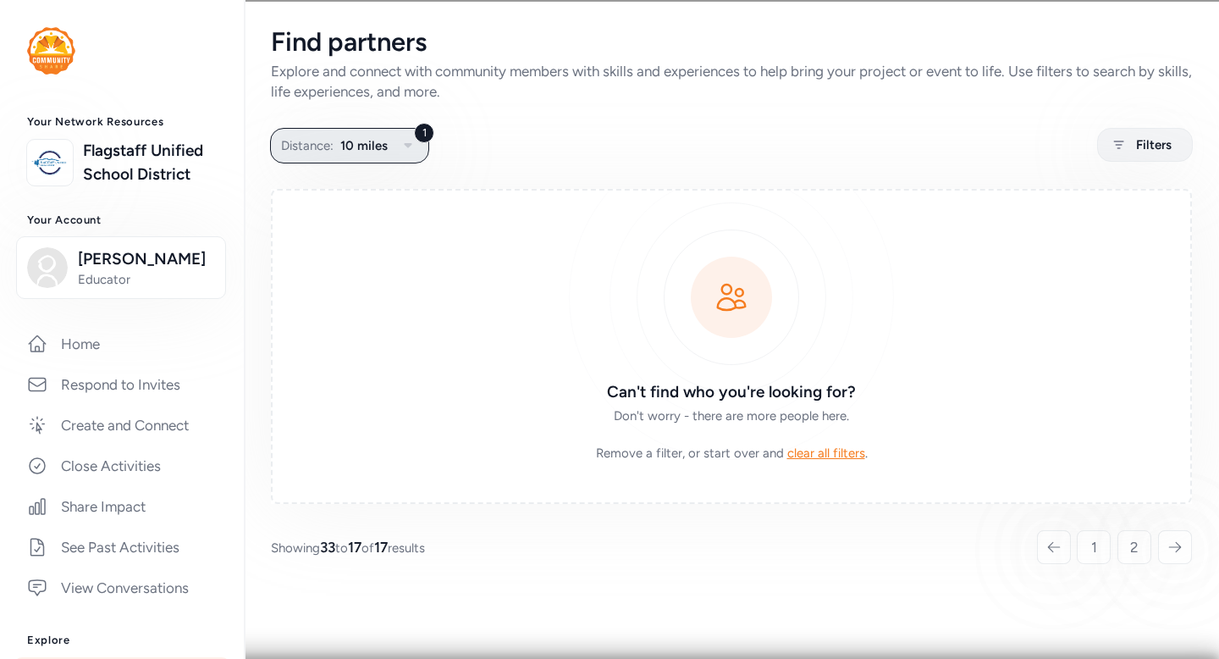
click at [417, 149] on icon "button" at bounding box center [408, 145] width 20 height 20
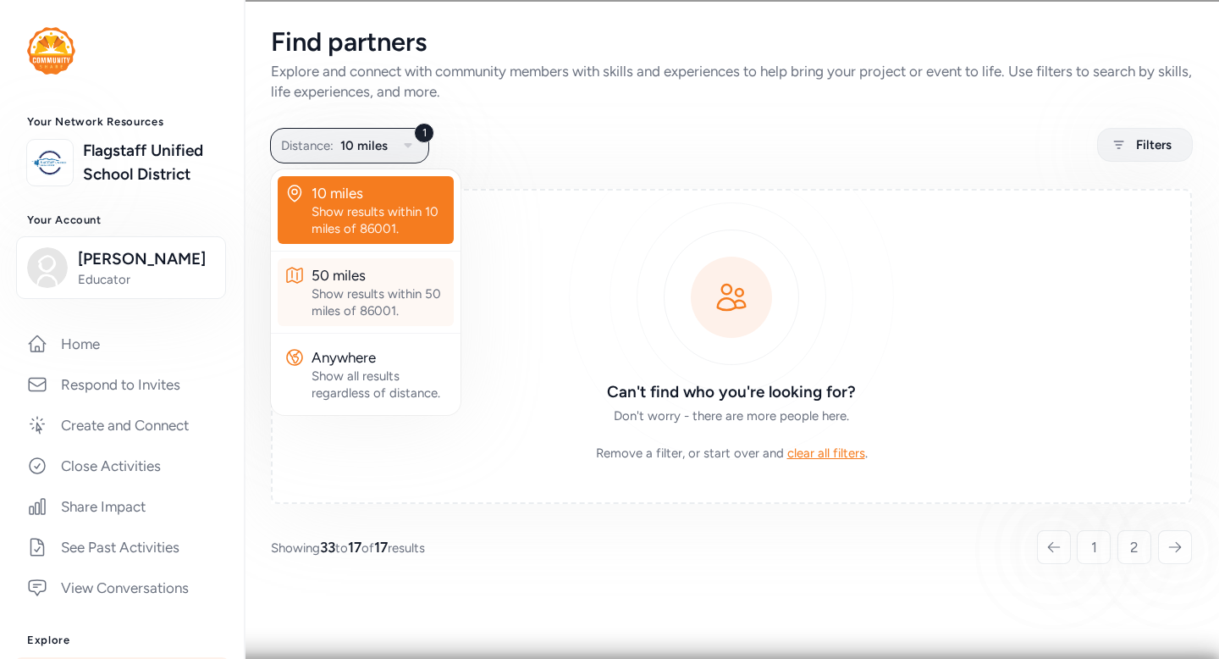
click at [369, 290] on div "Show results within 50 miles of 86001." at bounding box center [379, 302] width 135 height 34
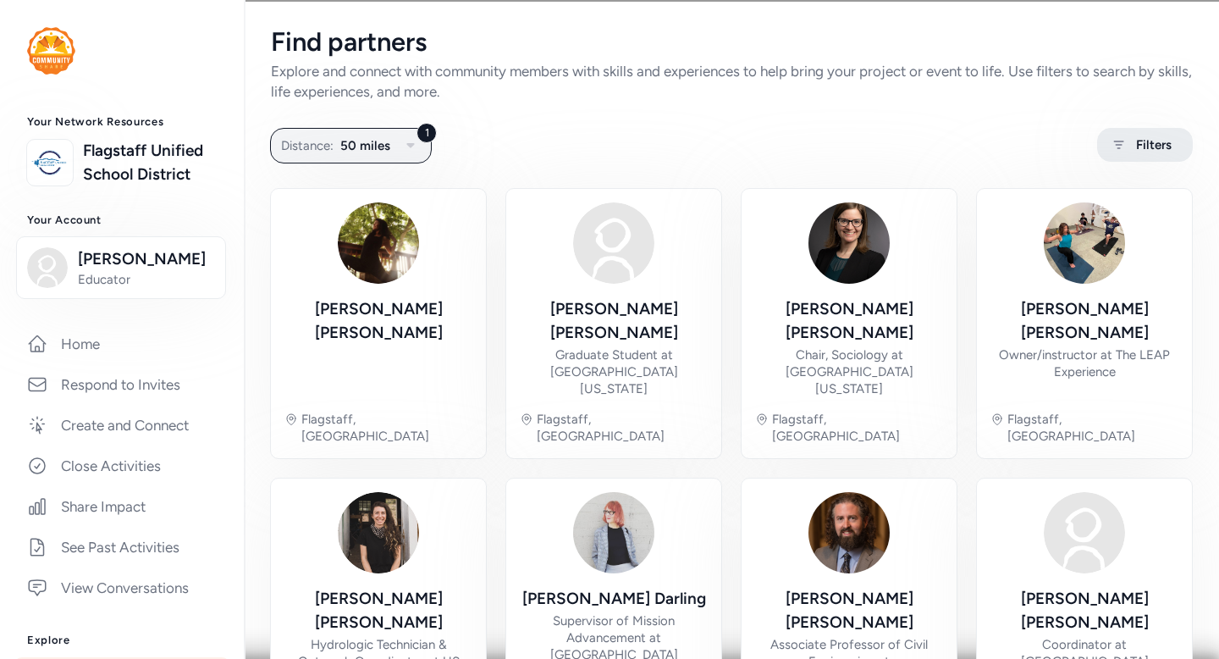
click at [1166, 154] on span "Filters" at bounding box center [1154, 145] width 36 height 20
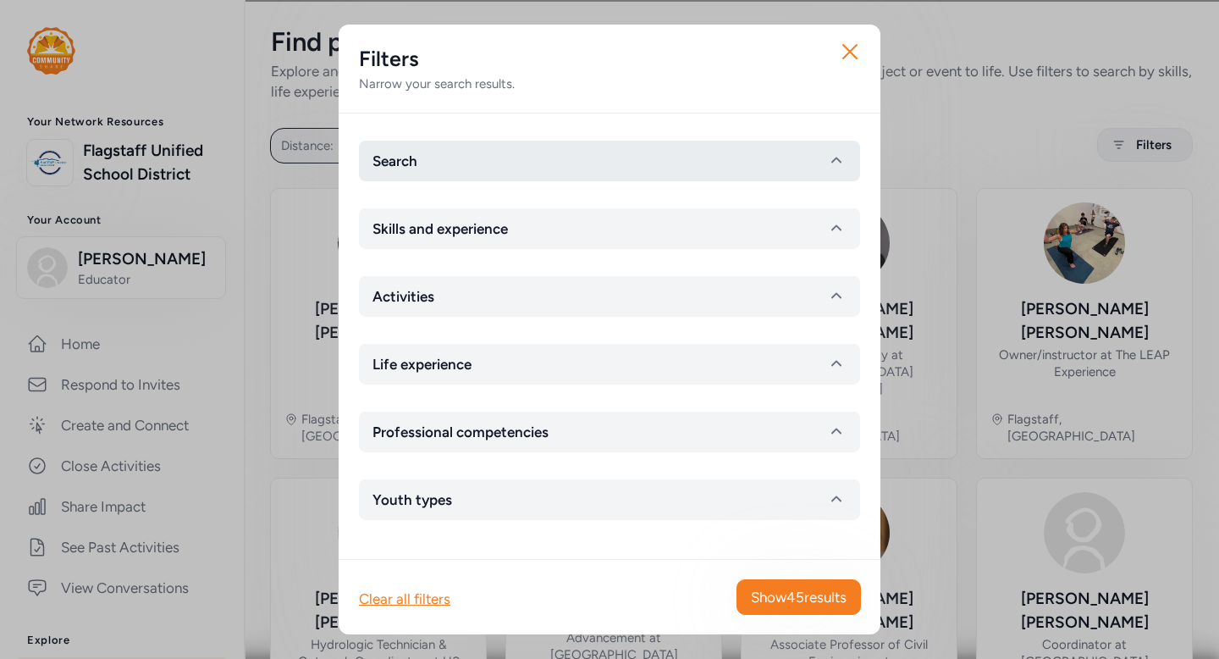
click at [753, 157] on button "Search" at bounding box center [609, 161] width 501 height 41
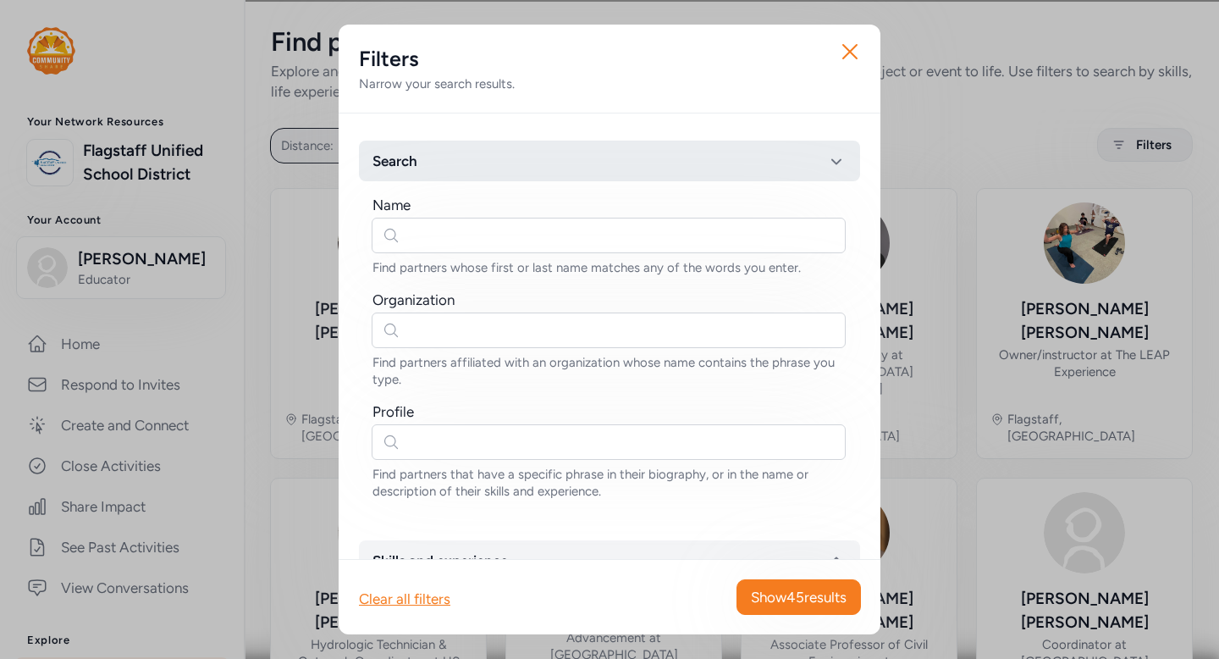
click at [753, 157] on button "Search" at bounding box center [609, 161] width 501 height 41
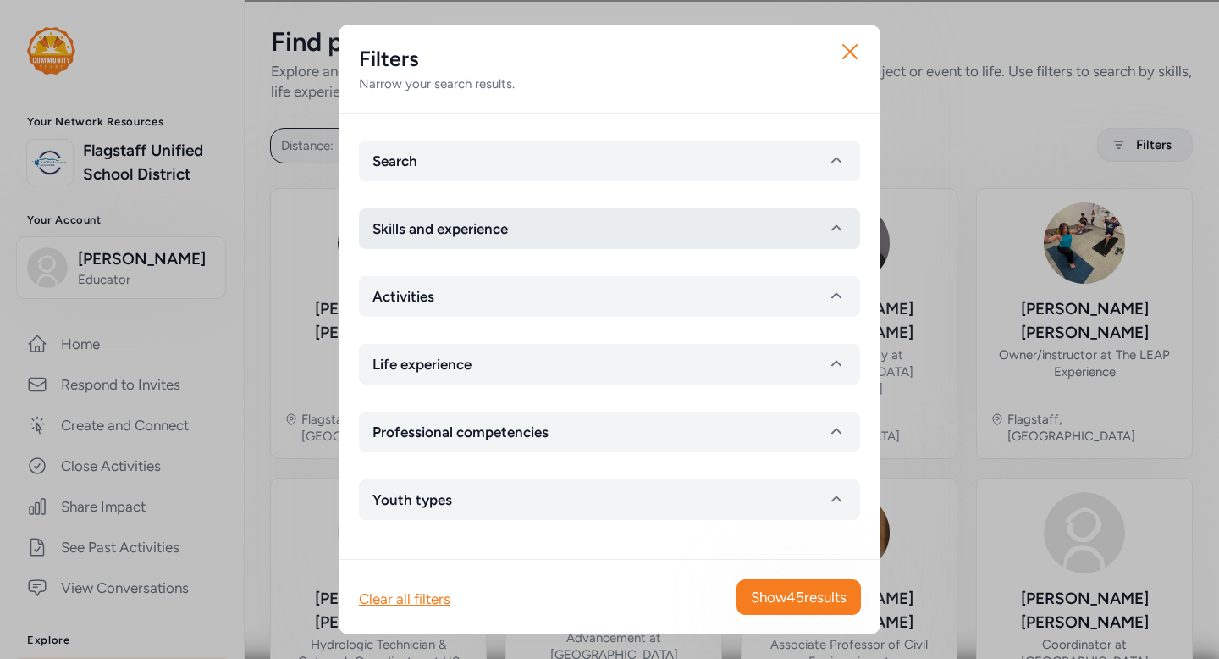
click at [698, 225] on button "Skills and experience" at bounding box center [609, 228] width 501 height 41
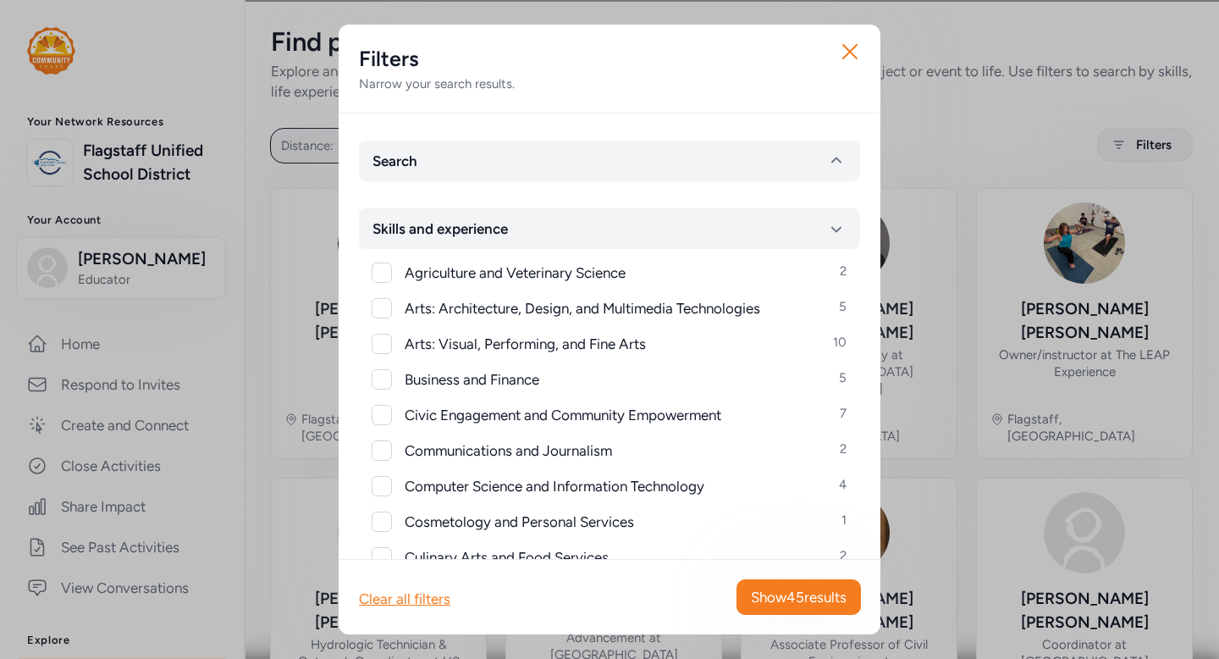
click at [378, 342] on div at bounding box center [382, 344] width 20 height 20
checkbox input "true"
click at [790, 610] on button "Show 10 results" at bounding box center [800, 597] width 122 height 36
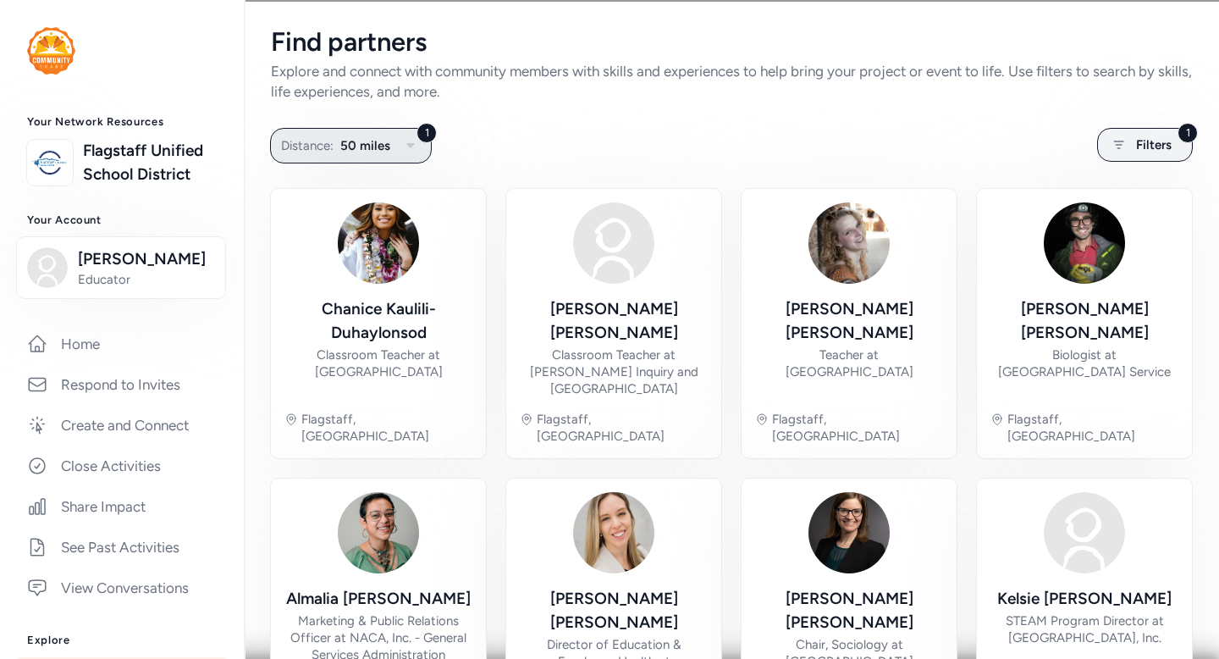
click at [416, 145] on icon "button" at bounding box center [410, 145] width 20 height 20
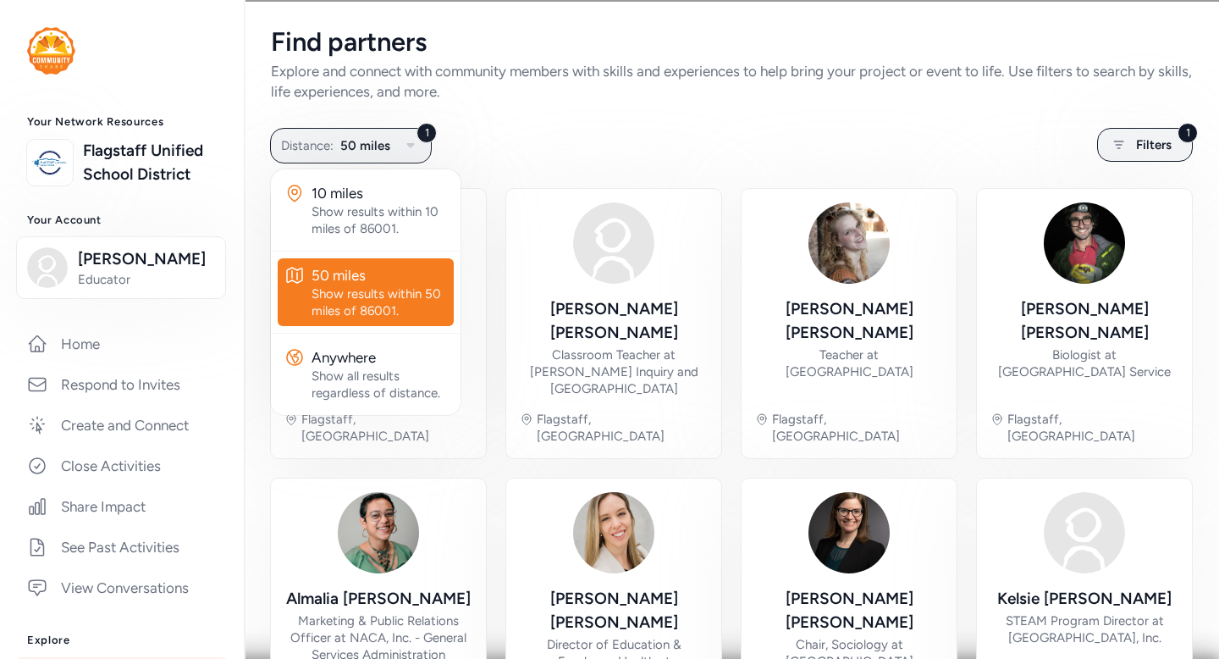
click at [674, 85] on div "Explore and connect with community members with skills and experiences to help …" at bounding box center [731, 81] width 921 height 41
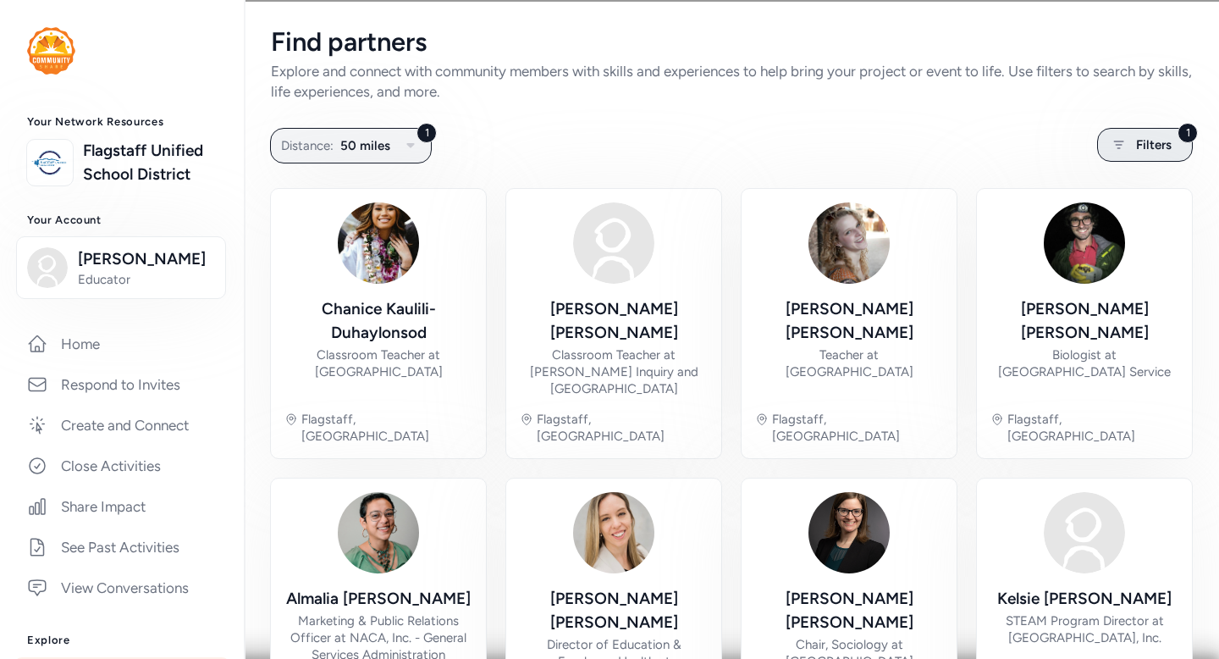
click at [1125, 141] on icon at bounding box center [1118, 145] width 21 height 20
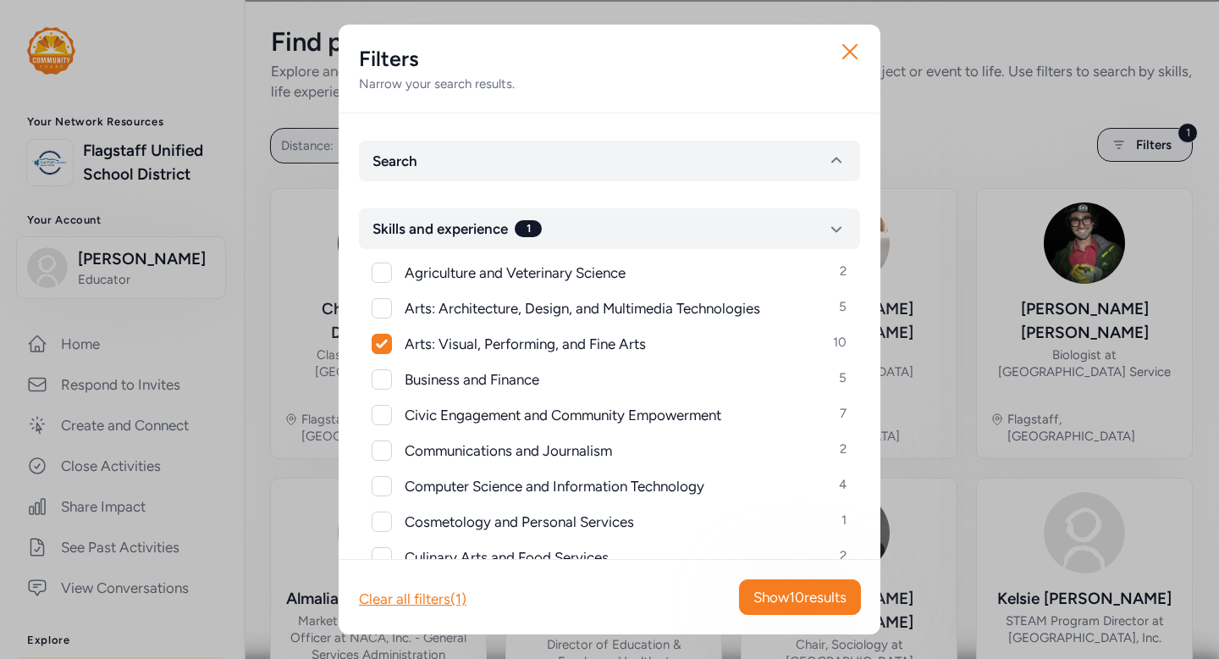
click at [383, 344] on icon at bounding box center [381, 343] width 11 height 8
checkbox input "false"
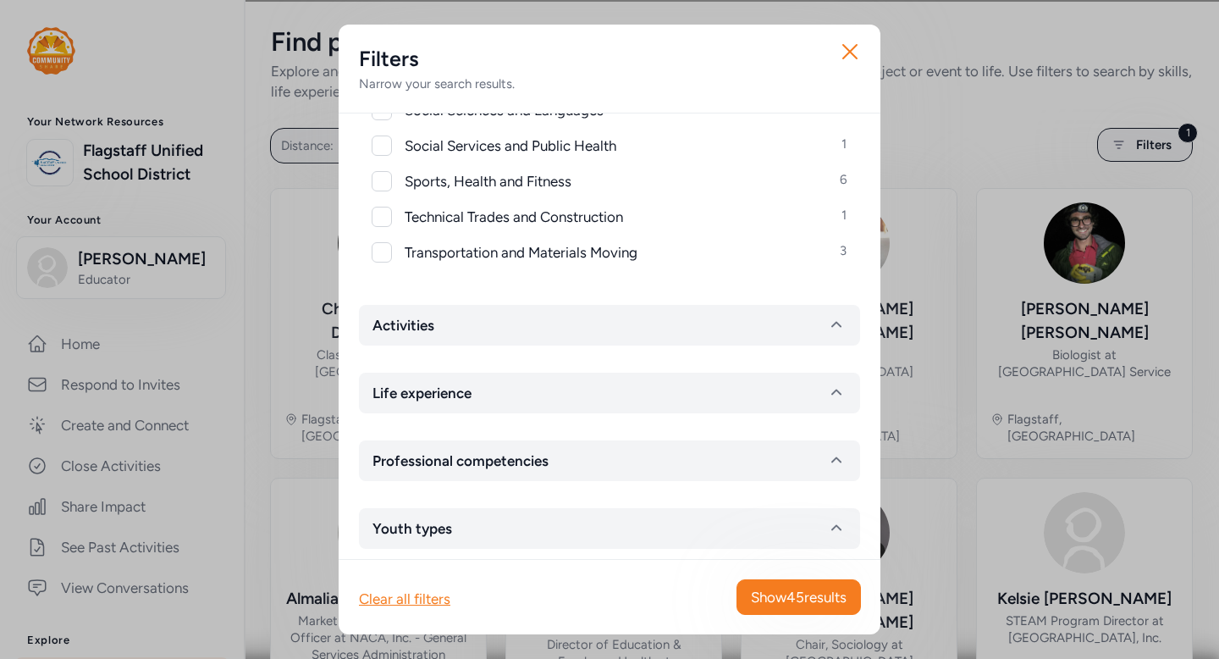
scroll to position [891, 0]
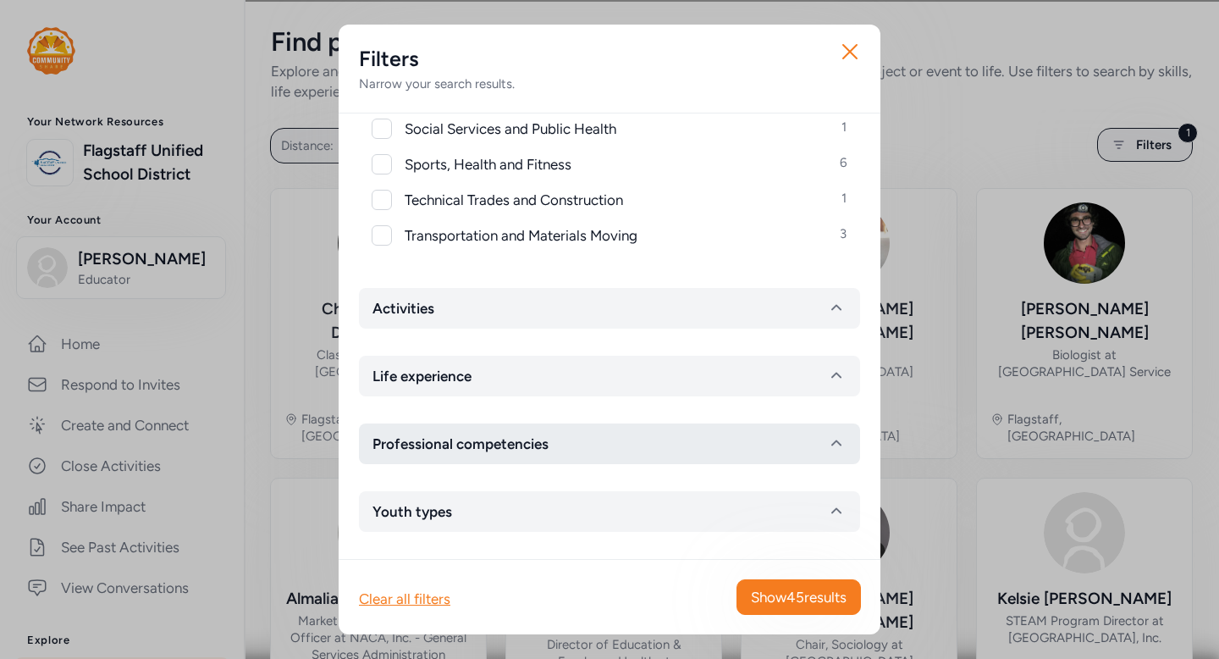
click at [533, 446] on span "Professional competencies" at bounding box center [461, 443] width 176 height 20
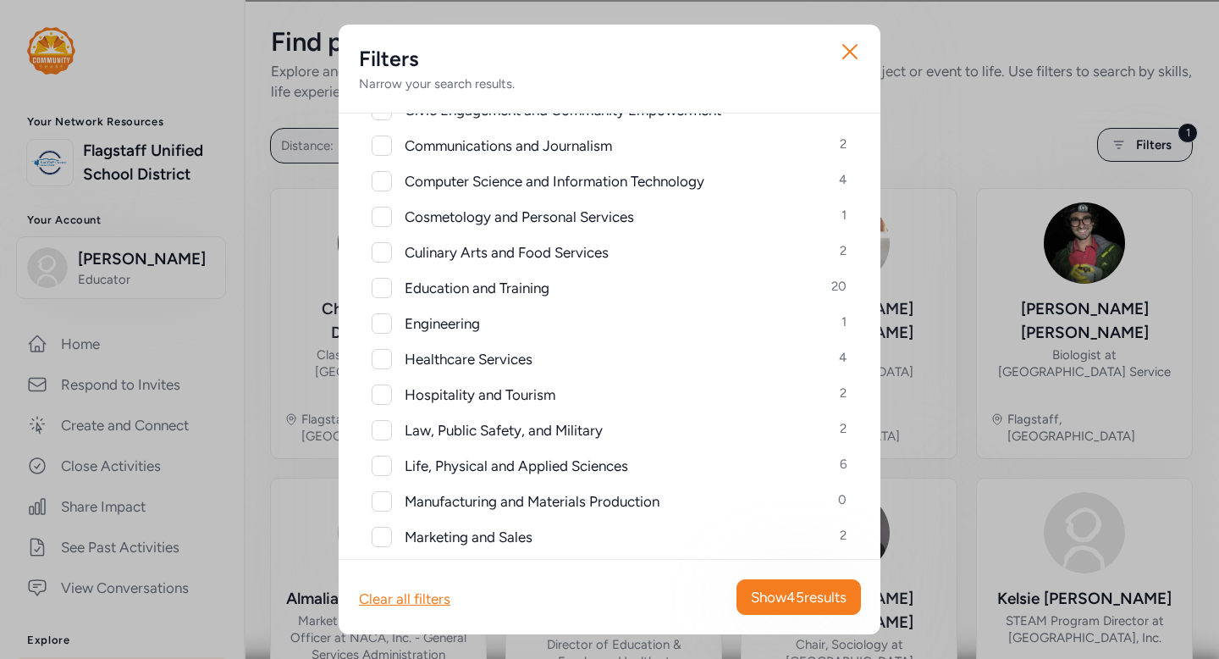
scroll to position [0, 0]
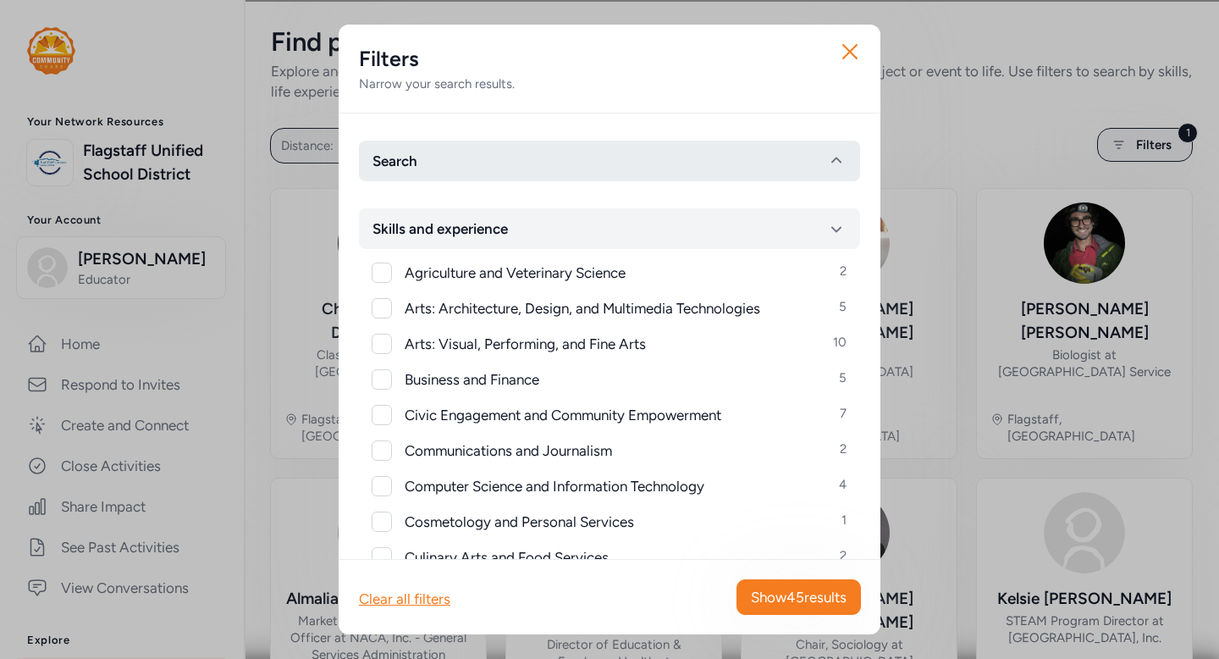
click at [473, 161] on button "Search" at bounding box center [609, 161] width 501 height 41
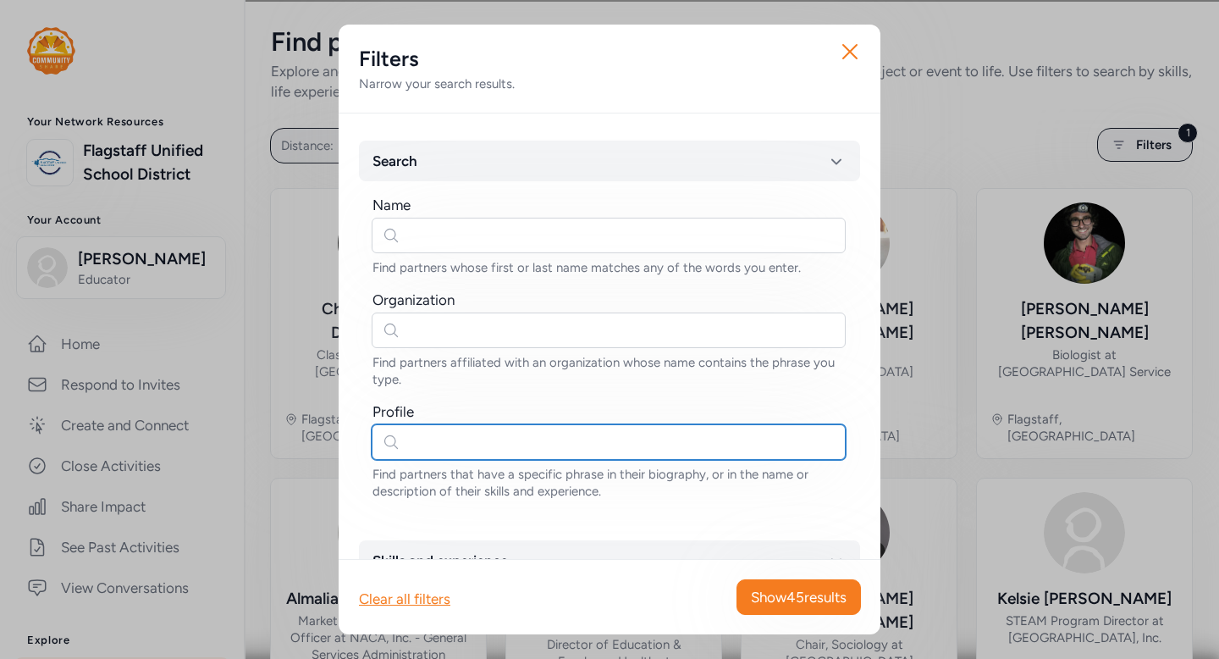
click at [459, 450] on input "text" at bounding box center [609, 442] width 474 height 36
type input "astronomy"
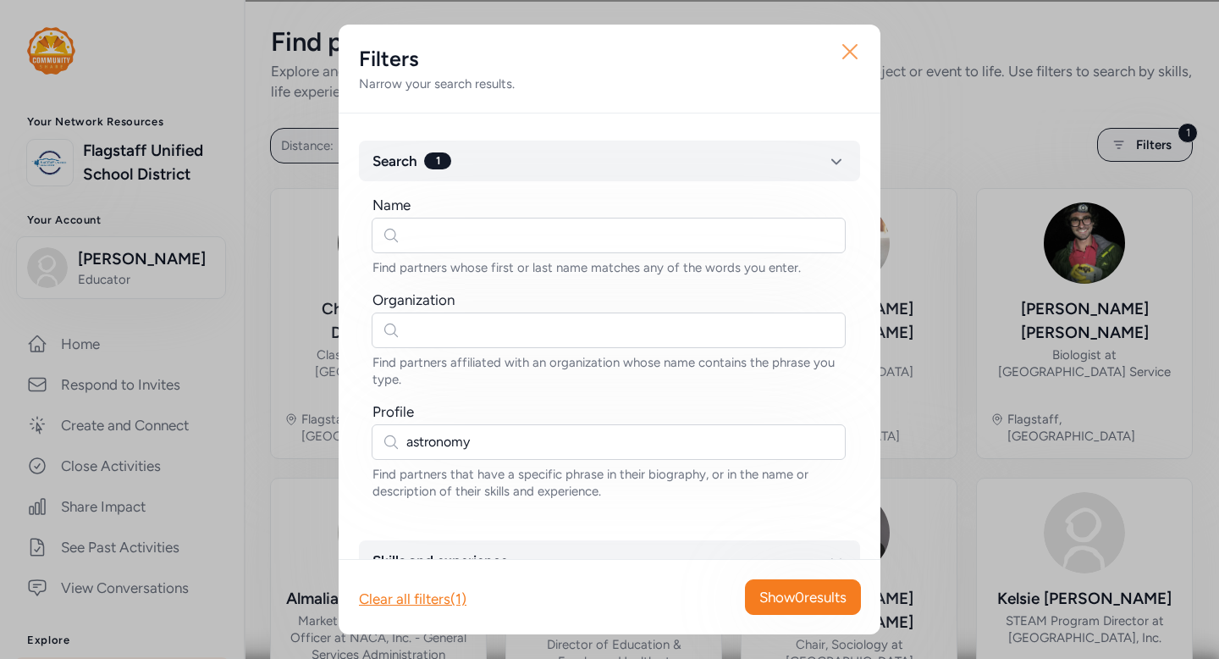
click at [843, 48] on icon "button" at bounding box center [849, 51] width 27 height 27
